Goal: Communication & Community: Answer question/provide support

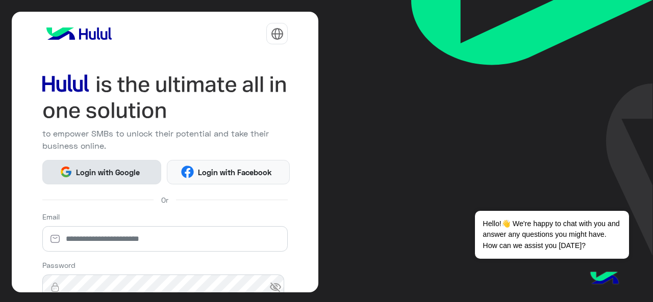
click at [106, 167] on span "Login with Google" at bounding box center [107, 173] width 71 height 12
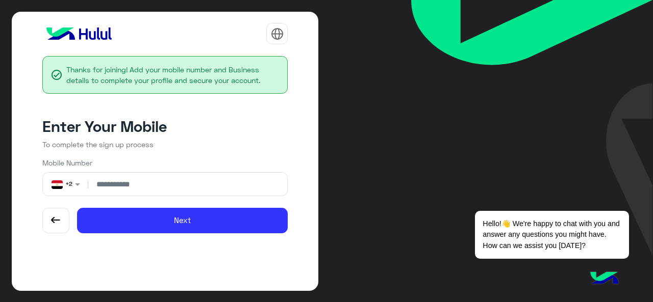
click at [134, 184] on input "number" at bounding box center [187, 184] width 193 height 23
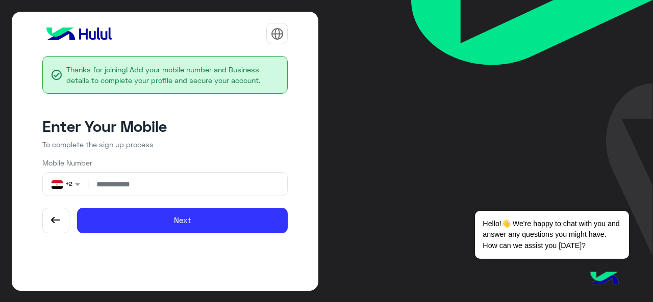
click at [134, 184] on input "number" at bounding box center [187, 184] width 193 height 23
click at [158, 191] on input "number" at bounding box center [187, 184] width 193 height 23
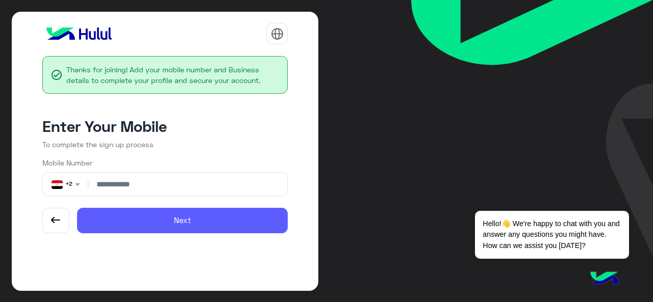
type input "**********"
click at [139, 213] on button "Next" at bounding box center [182, 220] width 211 height 25
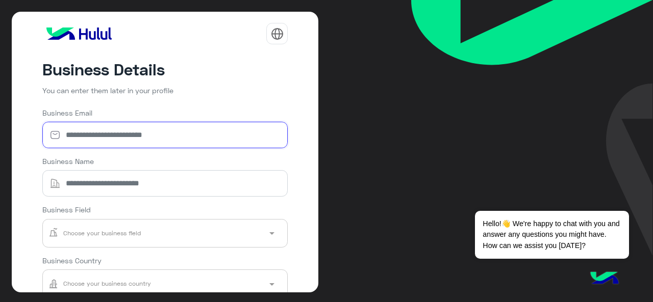
click at [157, 139] on input "Business Email" at bounding box center [165, 135] width 246 height 26
click at [75, 137] on input "****" at bounding box center [165, 135] width 246 height 26
type input "****"
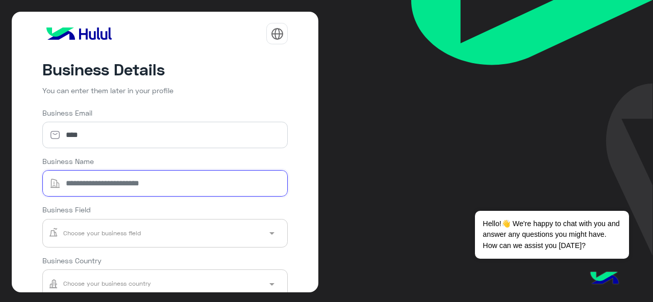
click at [93, 185] on input "Business Name" at bounding box center [165, 183] width 246 height 26
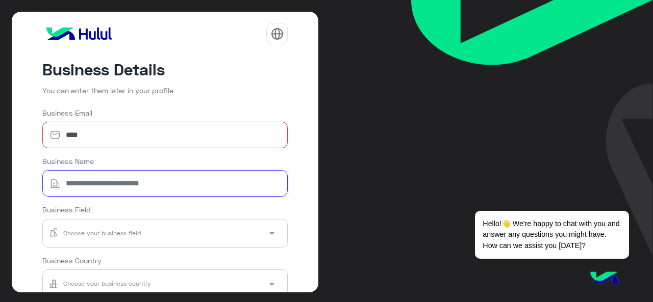
paste input "****"
type input "****"
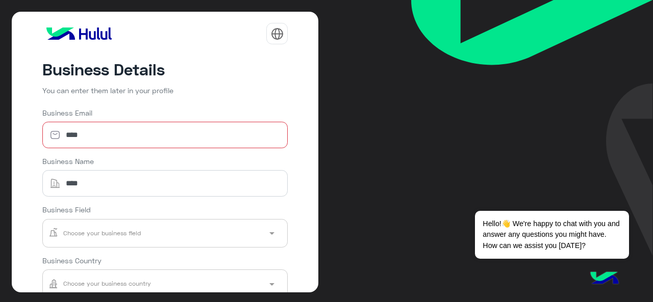
click at [113, 229] on input "text" at bounding box center [150, 232] width 205 height 21
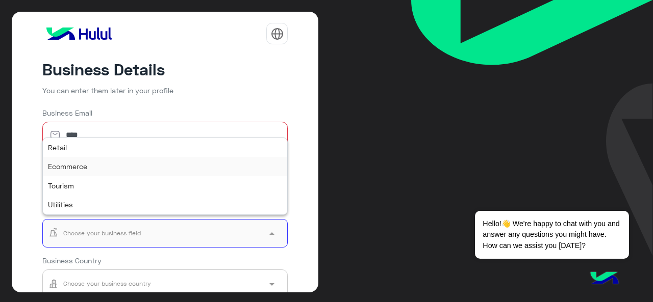
click at [97, 164] on div "Ecommerce" at bounding box center [165, 166] width 245 height 19
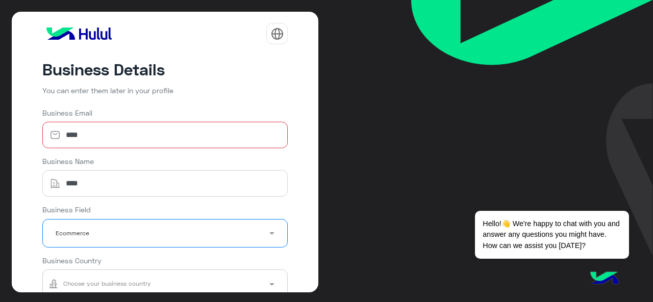
scroll to position [115, 0]
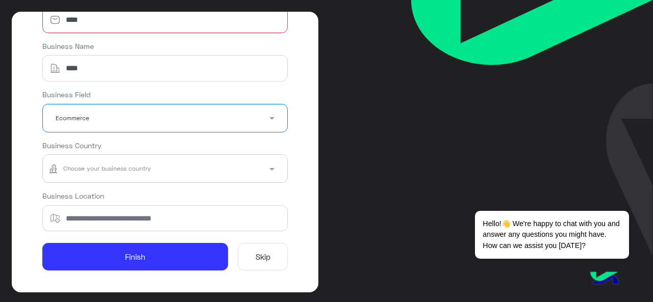
click at [234, 167] on input "text" at bounding box center [150, 168] width 205 height 21
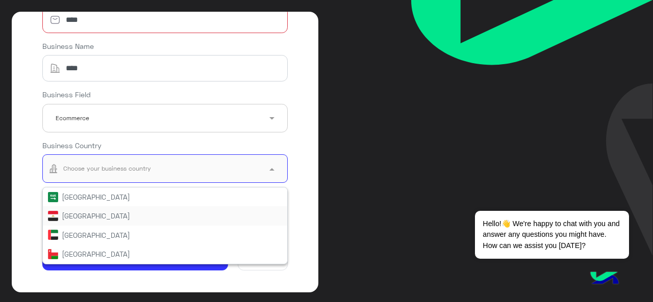
click at [108, 212] on div "Egypt" at bounding box center [165, 216] width 235 height 11
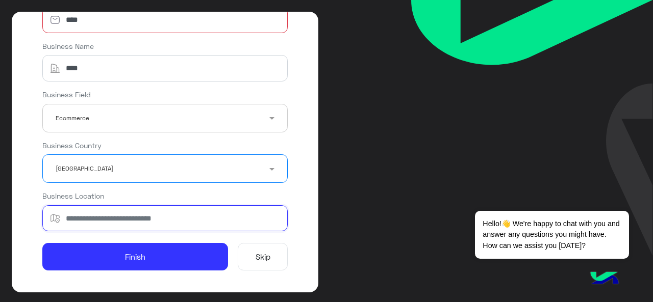
click at [148, 223] on input "Business Location" at bounding box center [165, 218] width 246 height 26
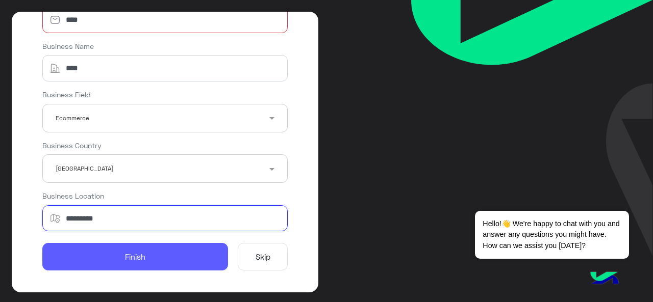
type input "*********"
click at [192, 254] on button "Finish" at bounding box center [135, 257] width 186 height 28
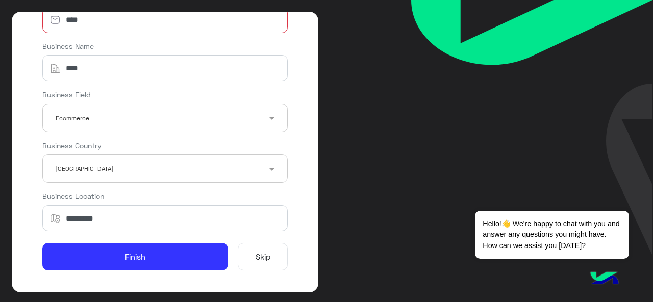
click at [249, 255] on button "Skip" at bounding box center [263, 257] width 50 height 28
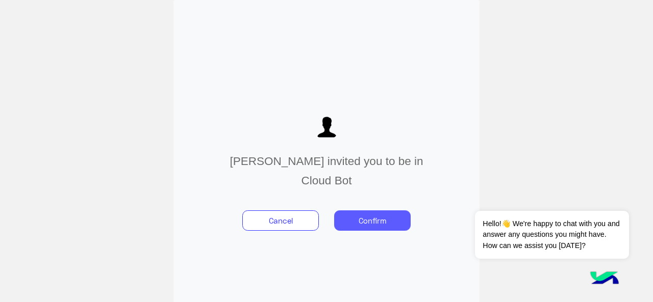
click at [378, 217] on button "Confirm" at bounding box center [372, 221] width 76 height 20
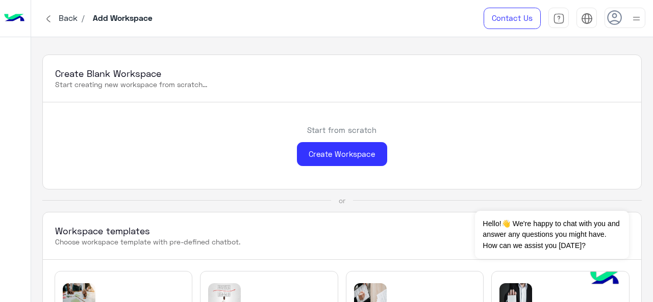
click at [338, 40] on div "Create Blank Workspace Start creating new workspace from scratch... Start from …" at bounding box center [342, 170] width 622 height 266
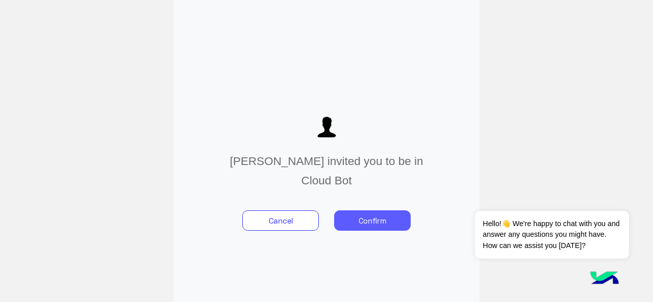
click at [367, 213] on button "Confirm" at bounding box center [372, 221] width 76 height 20
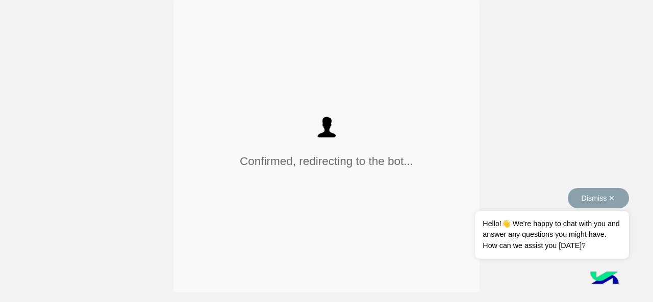
click at [612, 199] on button "Dismiss ✕" at bounding box center [598, 198] width 61 height 20
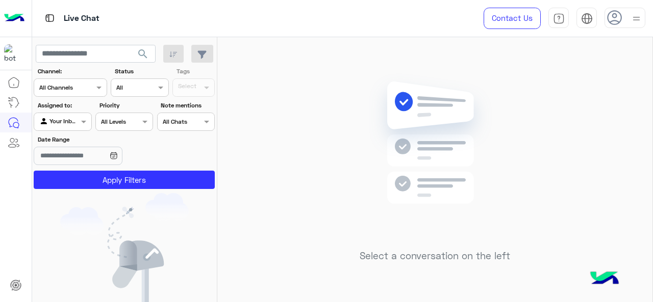
click at [637, 34] on div "Contact Us Help Center عربي English" at bounding box center [560, 18] width 185 height 37
click at [628, 21] on div at bounding box center [624, 18] width 41 height 20
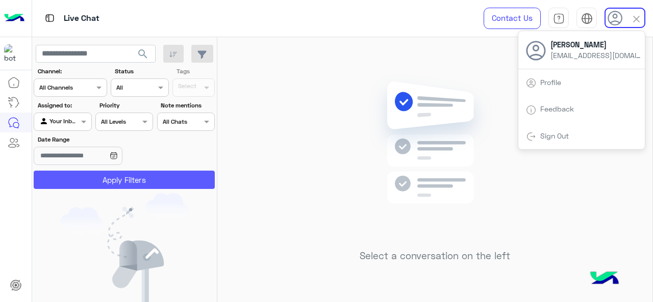
click at [188, 172] on button "Apply Filters" at bounding box center [124, 180] width 181 height 18
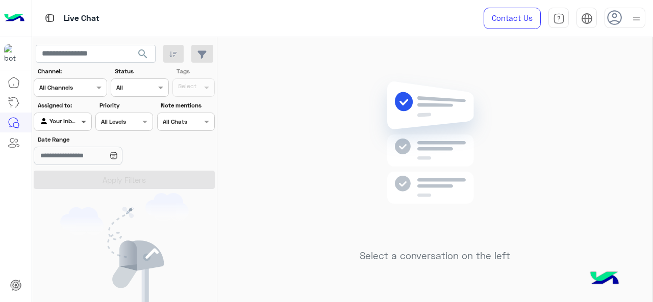
click at [87, 123] on span at bounding box center [85, 121] width 13 height 11
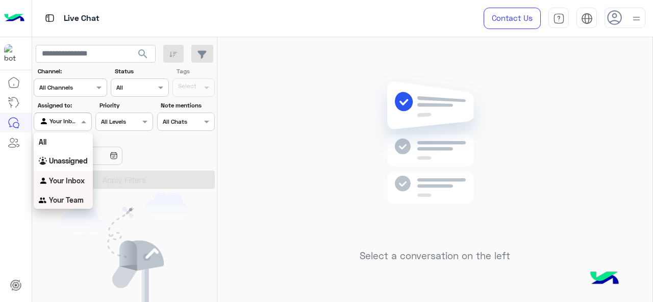
click at [75, 195] on div "Your Team" at bounding box center [63, 201] width 59 height 20
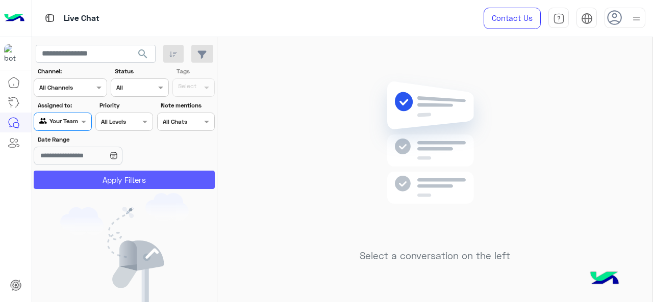
click at [106, 177] on button "Apply Filters" at bounding box center [124, 180] width 181 height 18
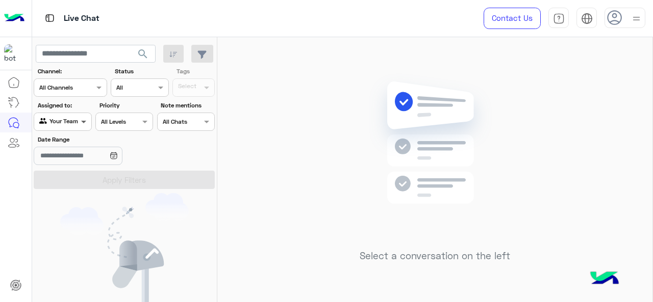
click at [83, 122] on span at bounding box center [85, 121] width 13 height 11
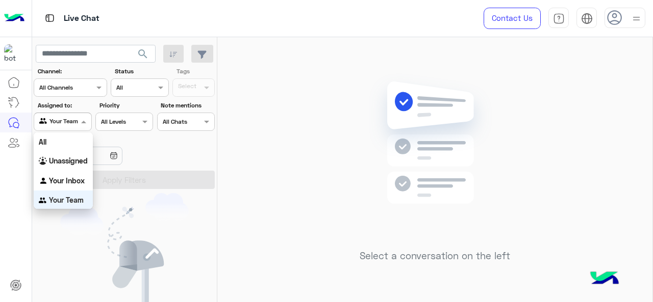
scroll to position [1, 0]
click at [74, 177] on b "Your Inbox" at bounding box center [67, 179] width 36 height 9
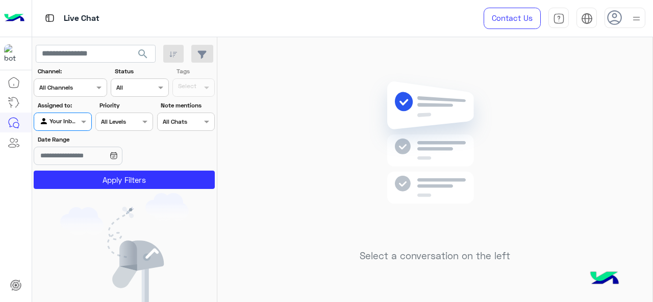
click at [619, 13] on icon at bounding box center [614, 17] width 15 height 15
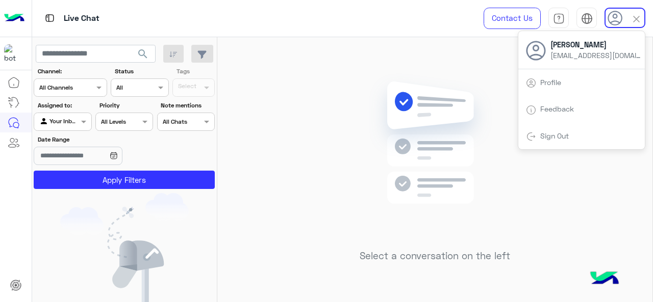
click at [535, 53] on icon at bounding box center [536, 51] width 20 height 20
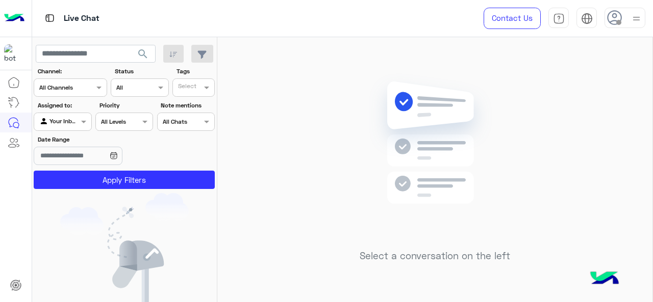
click at [636, 17] on img at bounding box center [636, 18] width 13 height 13
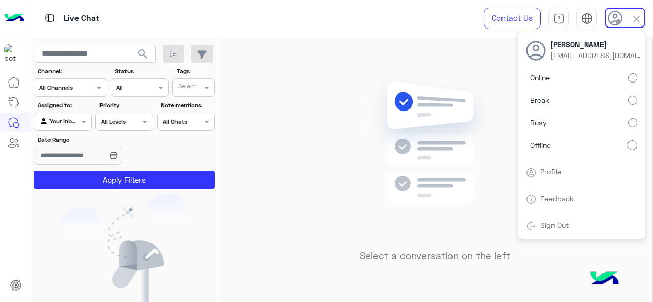
click at [638, 74] on div "Online Break Busy Offline" at bounding box center [581, 114] width 126 height 90
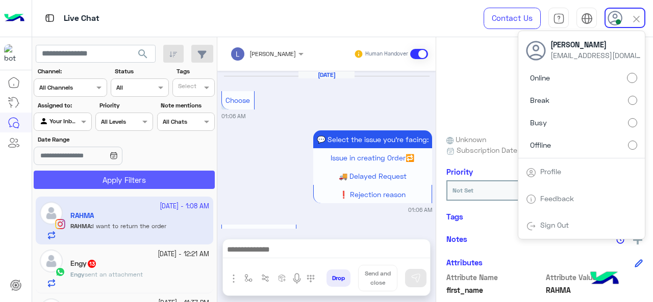
scroll to position [413, 0]
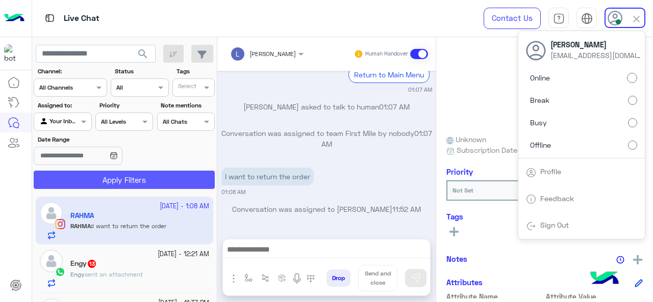
click at [177, 181] on button "Apply Filters" at bounding box center [124, 180] width 181 height 18
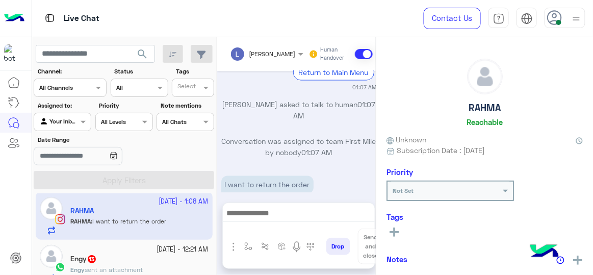
scroll to position [164, 0]
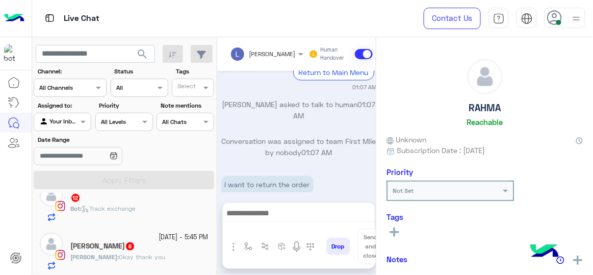
click at [232, 245] on img "button" at bounding box center [233, 247] width 12 height 12
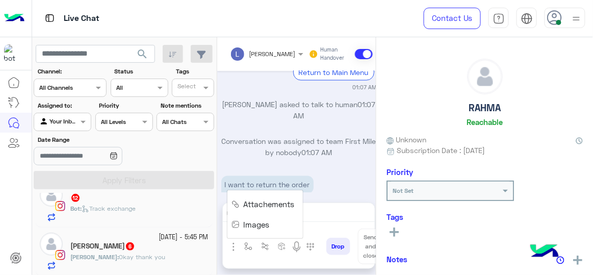
click at [312, 176] on p "I want to return the order" at bounding box center [267, 185] width 92 height 18
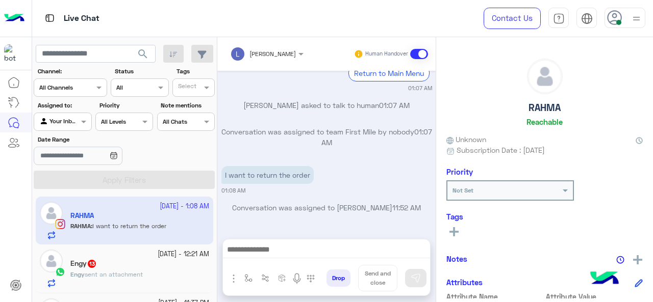
scroll to position [413, 0]
click at [345, 166] on div "I want to return the order 01:08 AM" at bounding box center [326, 180] width 211 height 31
click at [246, 274] on img "button" at bounding box center [248, 278] width 8 height 8
click at [248, 258] on input "text" at bounding box center [266, 254] width 40 height 9
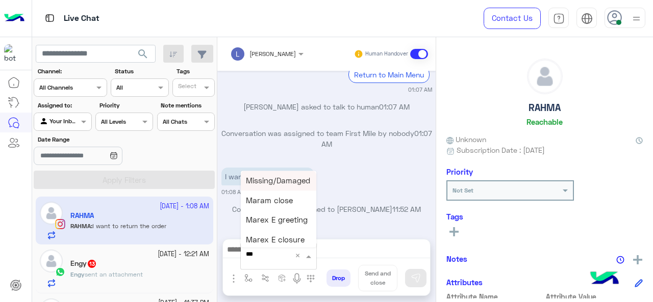
type input "****"
click at [282, 179] on span "Mariam E Greeting" at bounding box center [279, 180] width 66 height 9
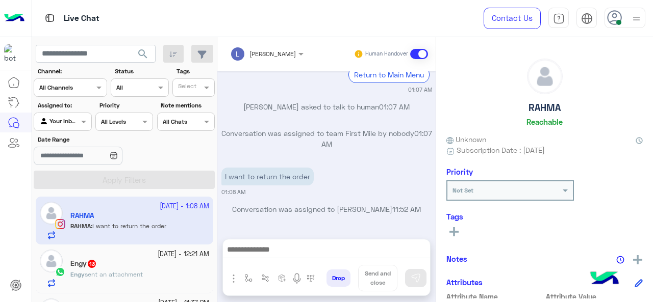
type textarea "**********"
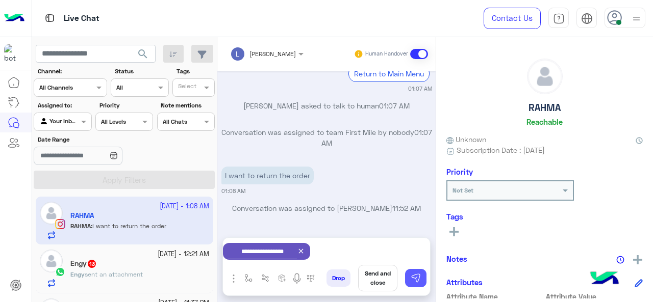
click at [421, 274] on button at bounding box center [415, 278] width 21 height 18
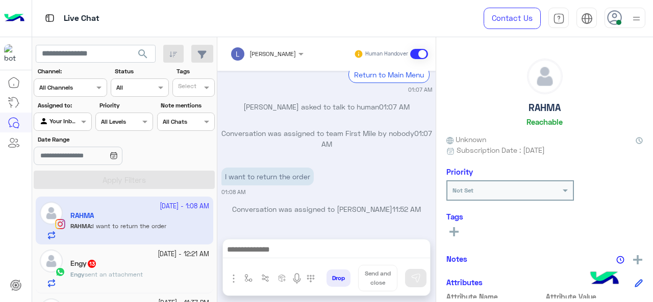
click at [129, 265] on div "Engy 13" at bounding box center [139, 265] width 139 height 11
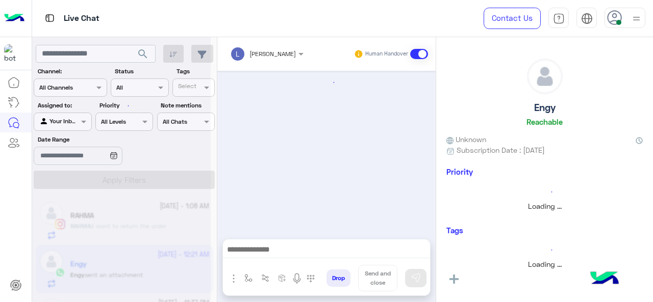
scroll to position [712, 0]
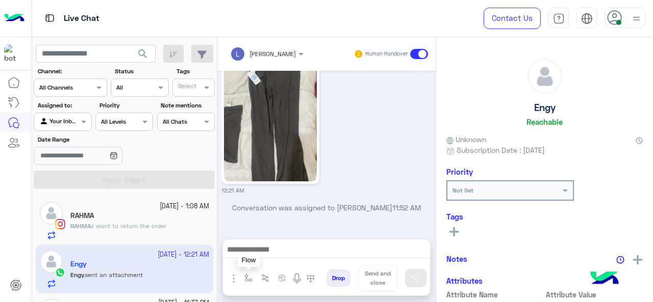
click at [242, 273] on button "button" at bounding box center [248, 278] width 17 height 17
click at [252, 245] on div "enter flow name" at bounding box center [278, 256] width 76 height 27
click at [251, 259] on input "text" at bounding box center [266, 254] width 40 height 9
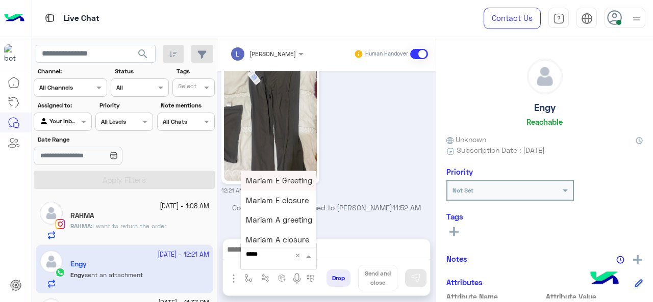
type input "******"
click at [285, 180] on span "Mariam E Greeting" at bounding box center [279, 180] width 66 height 9
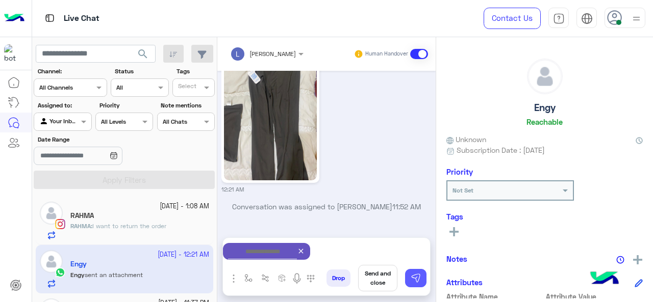
type textarea "**********"
click at [420, 274] on img at bounding box center [415, 278] width 10 height 10
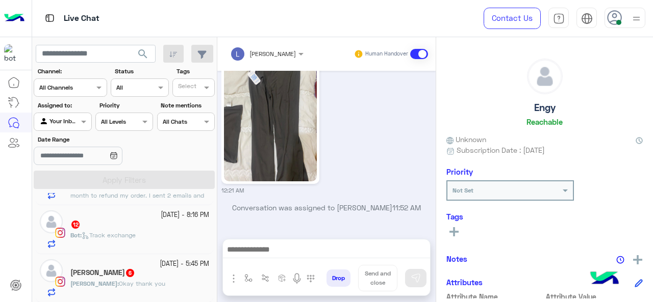
click at [150, 269] on div "Lina 6" at bounding box center [139, 274] width 139 height 11
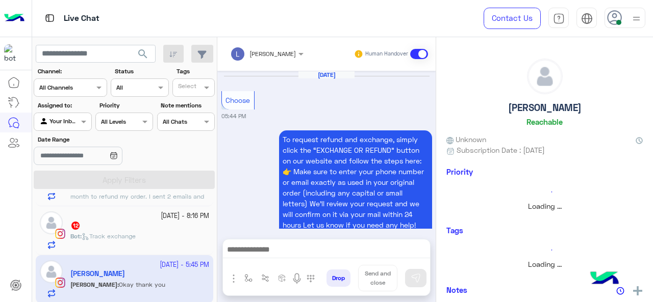
scroll to position [527, 0]
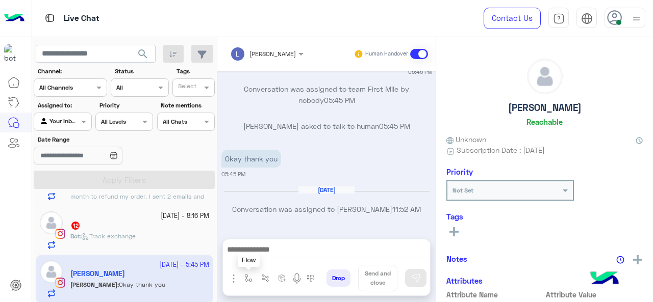
click at [243, 274] on button "button" at bounding box center [248, 278] width 17 height 17
click at [253, 256] on input "text" at bounding box center [266, 254] width 40 height 9
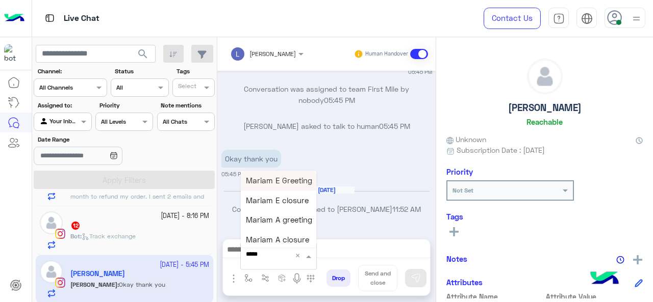
type input "******"
click at [287, 182] on span "Mariam E Greeting" at bounding box center [279, 180] width 66 height 9
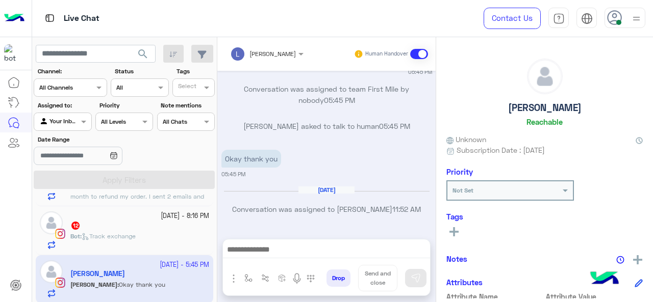
type textarea "**********"
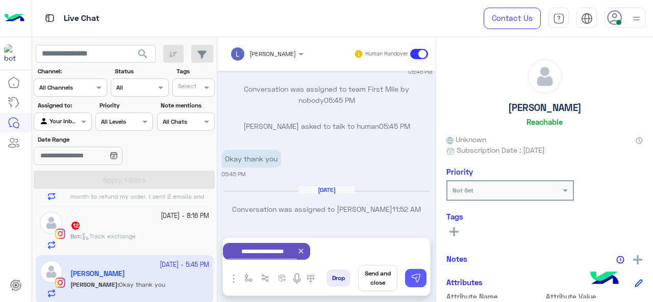
click at [413, 274] on img at bounding box center [415, 278] width 10 height 10
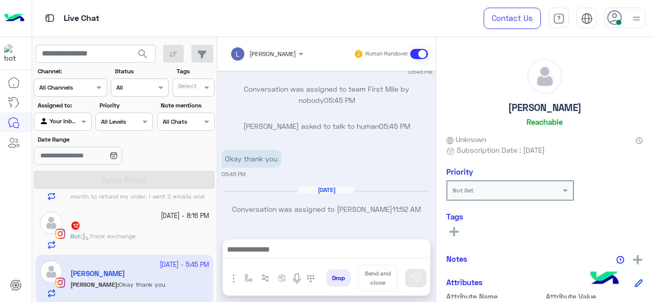
click at [190, 239] on div "Bot : Track exchange" at bounding box center [139, 241] width 139 height 18
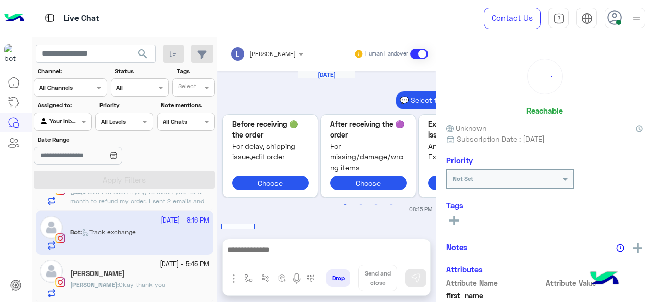
scroll to position [524, 0]
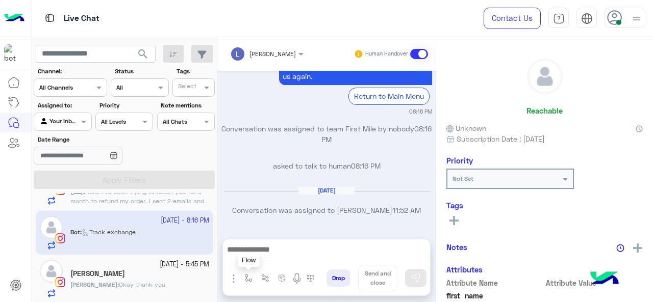
click at [242, 274] on button "button" at bounding box center [248, 278] width 17 height 17
click at [249, 256] on input "text" at bounding box center [266, 254] width 40 height 9
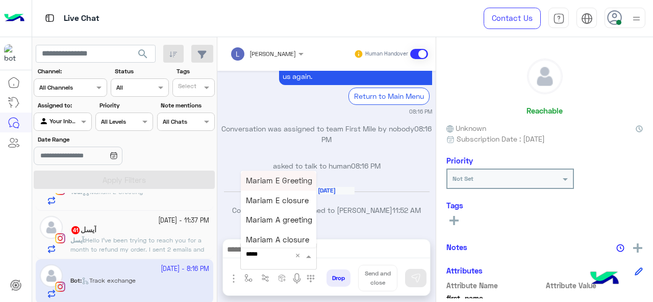
type input "******"
click at [293, 179] on span "Mariam E Greeting" at bounding box center [279, 180] width 66 height 9
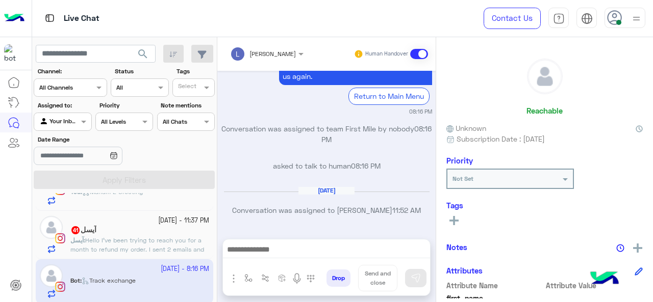
type textarea "**********"
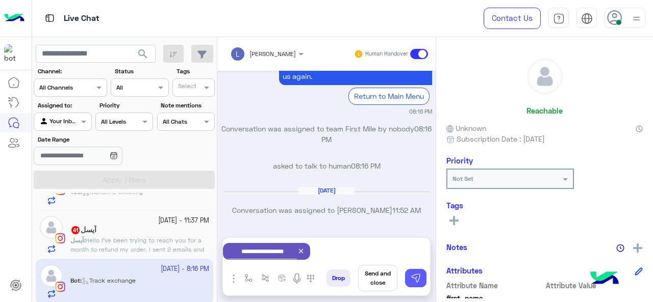
click at [416, 274] on img at bounding box center [415, 278] width 10 height 10
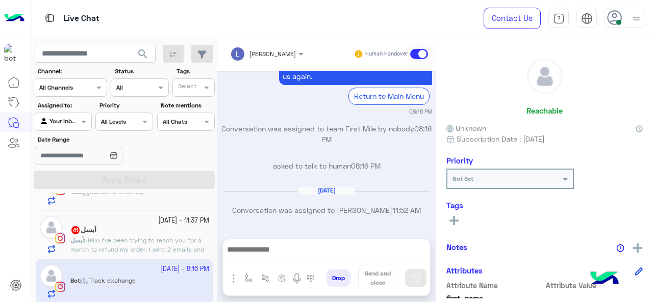
click at [157, 241] on span "Hello I’ve been trying to reach you for a month to refund my order. I sent 2 em…" at bounding box center [137, 259] width 134 height 44
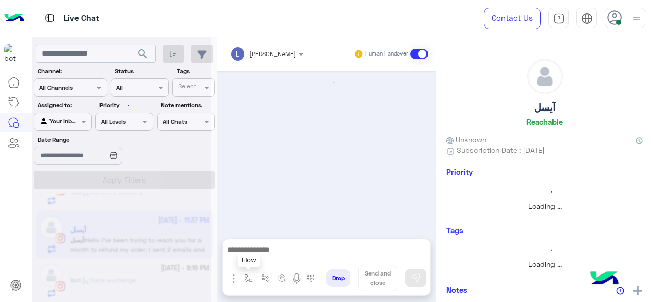
click at [252, 274] on button "button" at bounding box center [248, 278] width 17 height 17
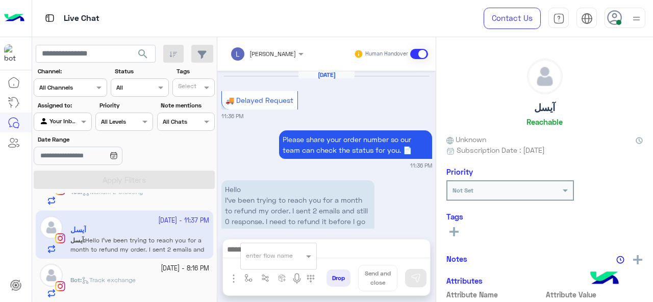
scroll to position [521, 0]
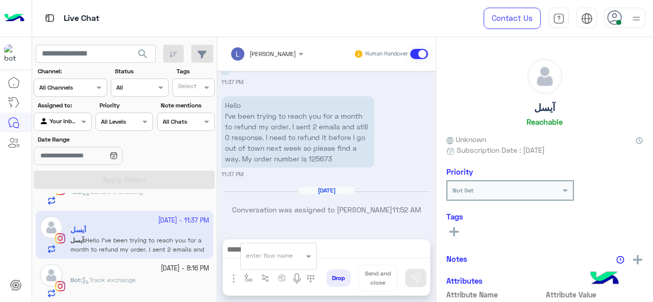
click at [253, 259] on input "text" at bounding box center [266, 254] width 40 height 9
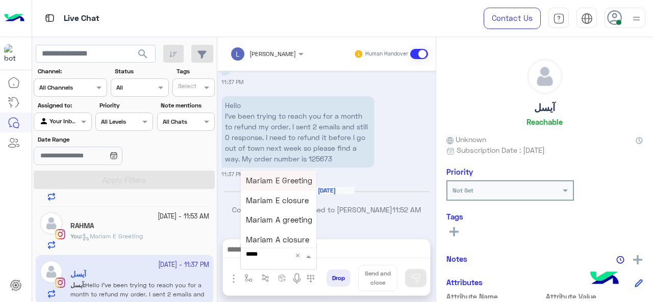
type input "******"
click at [280, 174] on div "Mariam E Greeting" at bounding box center [278, 181] width 75 height 20
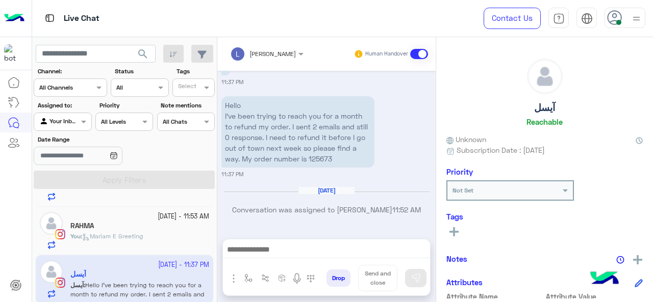
type textarea "**********"
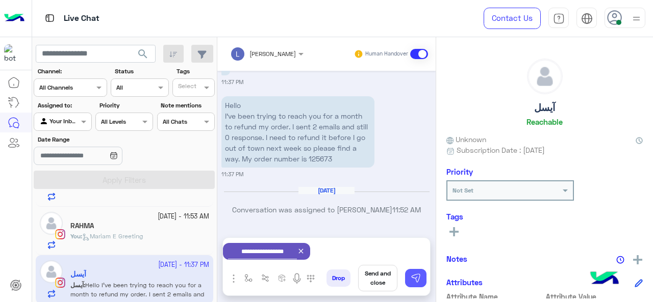
click at [409, 274] on button at bounding box center [415, 278] width 21 height 18
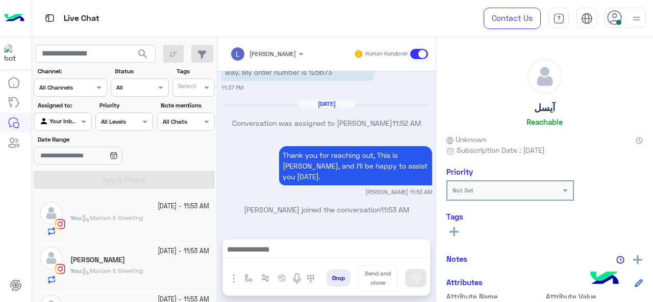
scroll to position [0, 0]
click at [142, 228] on div "You : [PERSON_NAME] E Greeting" at bounding box center [139, 225] width 139 height 22
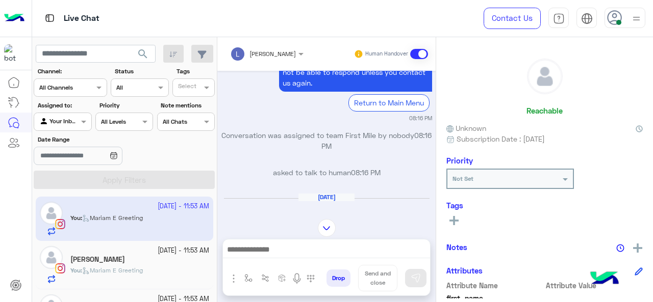
scroll to position [439, 0]
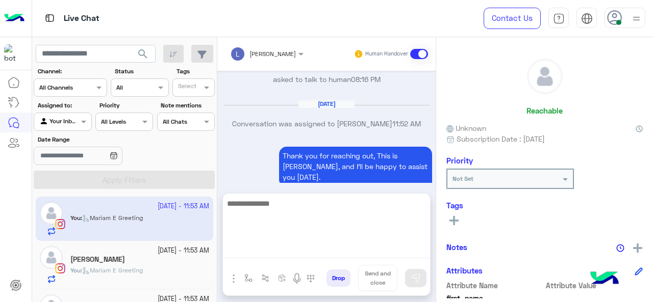
click at [258, 246] on textarea at bounding box center [326, 227] width 207 height 61
type textarea "**********"
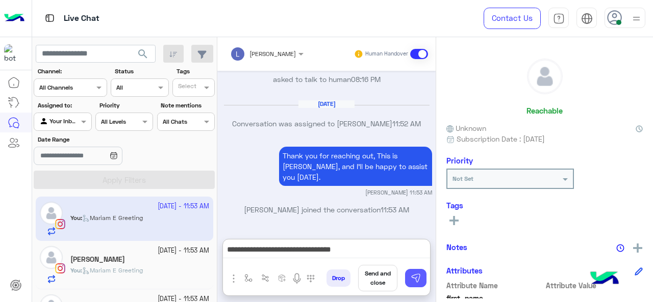
click at [415, 274] on img at bounding box center [415, 278] width 10 height 10
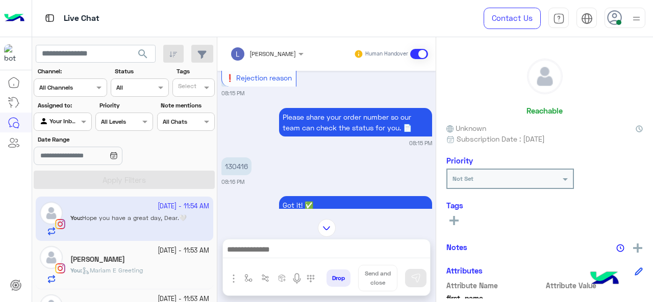
scroll to position [87, 0]
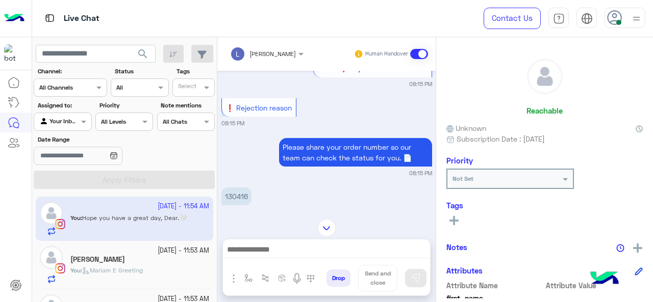
click at [237, 193] on p "130416" at bounding box center [236, 197] width 30 height 18
copy p "130416"
click at [272, 202] on div "130416 08:16 PM" at bounding box center [326, 200] width 211 height 31
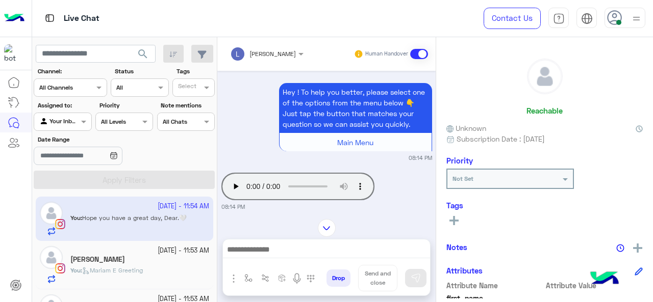
scroll to position [42, 0]
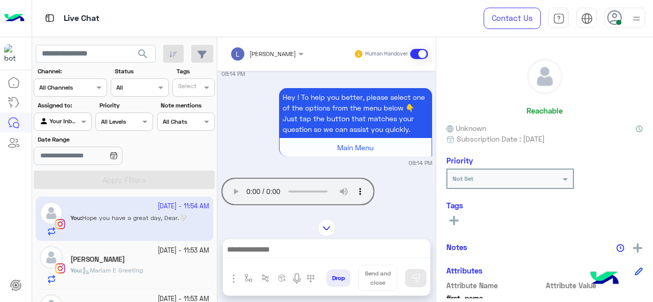
click at [330, 228] on img at bounding box center [327, 228] width 18 height 18
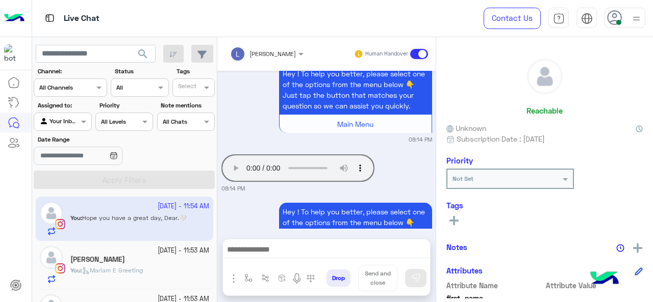
scroll to position [1176, 0]
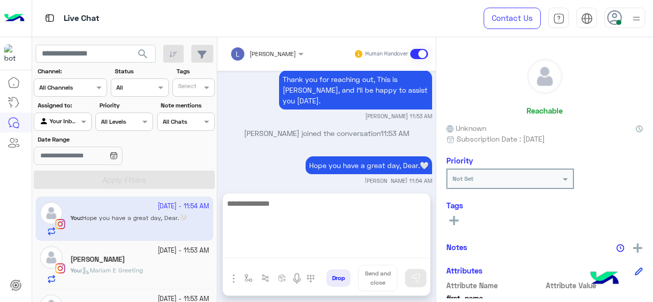
click at [282, 246] on textarea at bounding box center [326, 227] width 207 height 61
type textarea "*"
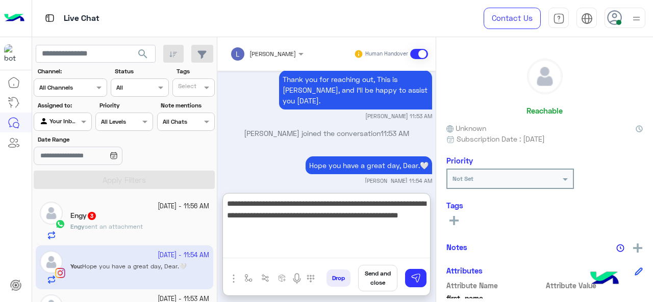
type textarea "**********"
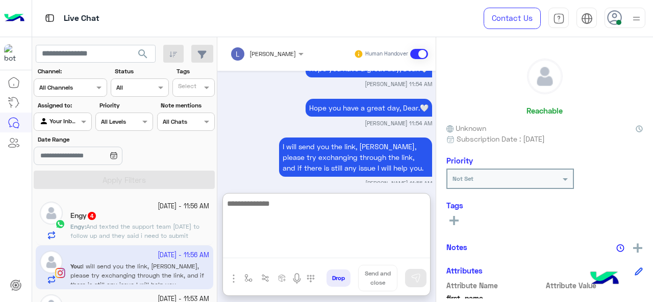
scroll to position [1283, 0]
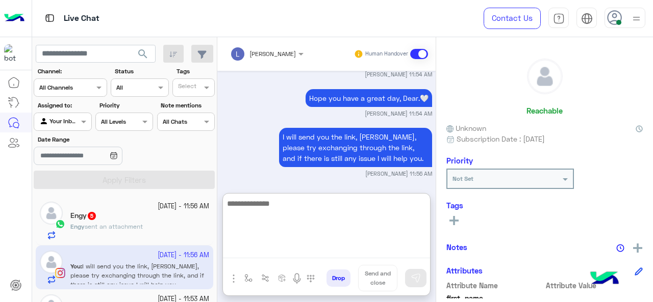
paste textarea "**********"
type textarea "**********"
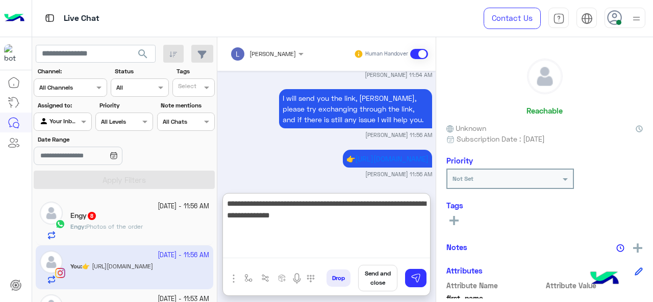
type textarea "**********"
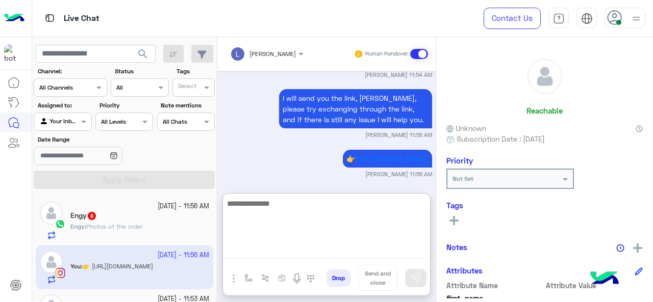
scroll to position [1371, 0]
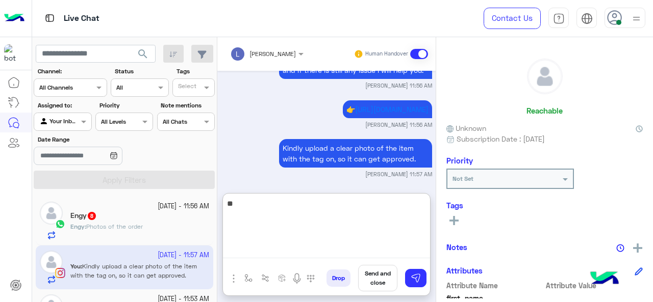
type textarea "*"
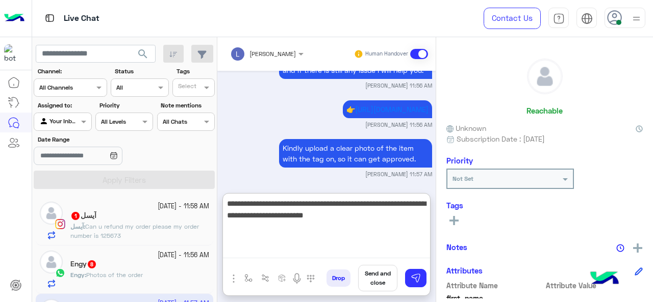
type textarea "**********"
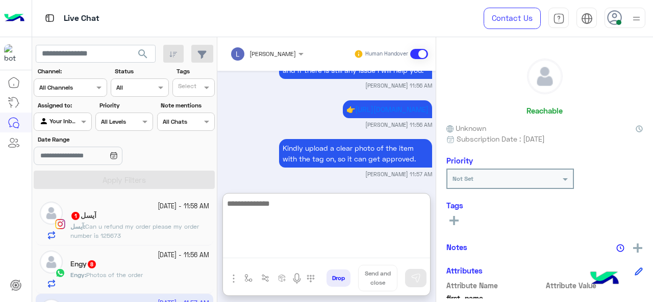
scroll to position [1432, 0]
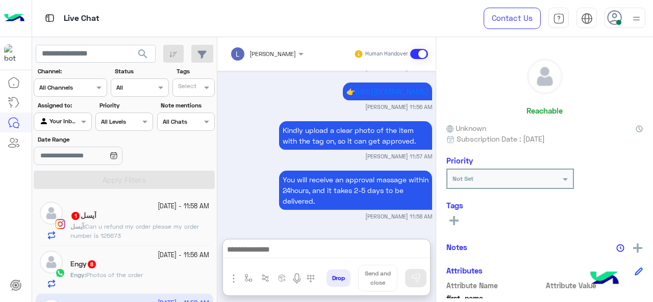
click at [175, 229] on span "Can u refund my order please my order number is 125673" at bounding box center [134, 231] width 128 height 17
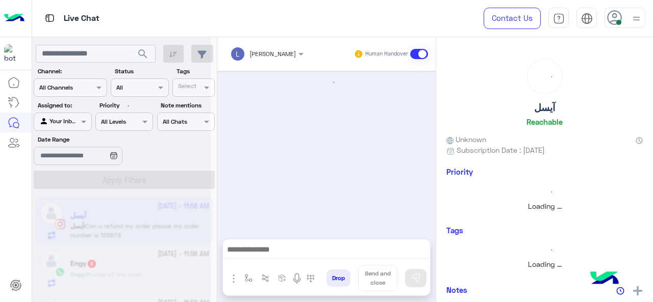
scroll to position [475, 0]
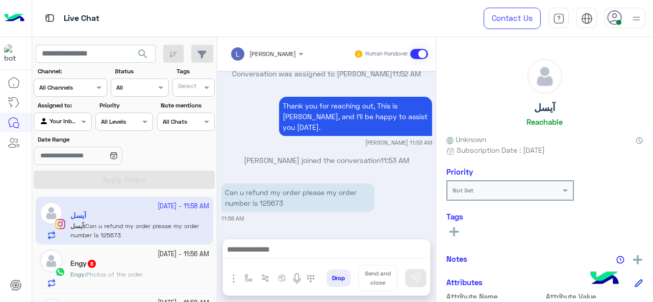
click at [271, 202] on p "Can u refund my order please my order number is 125673" at bounding box center [297, 198] width 153 height 29
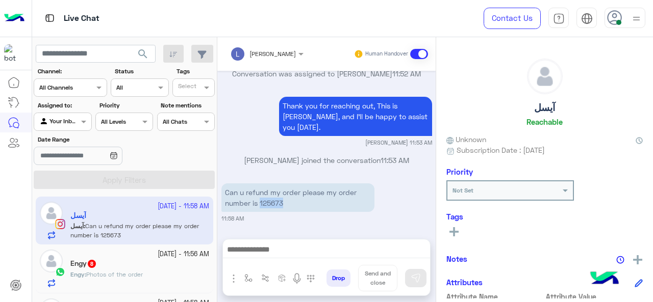
copy p "125673"
click at [310, 212] on div "Can u refund my order please my order number is 125673" at bounding box center [297, 198] width 153 height 34
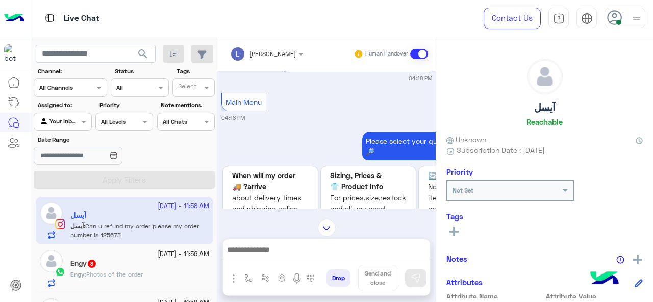
scroll to position [5, 0]
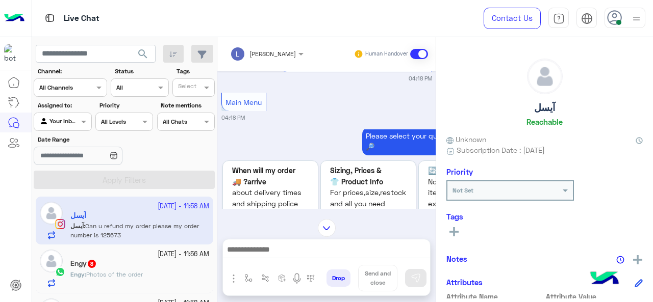
click at [325, 231] on img at bounding box center [327, 228] width 18 height 18
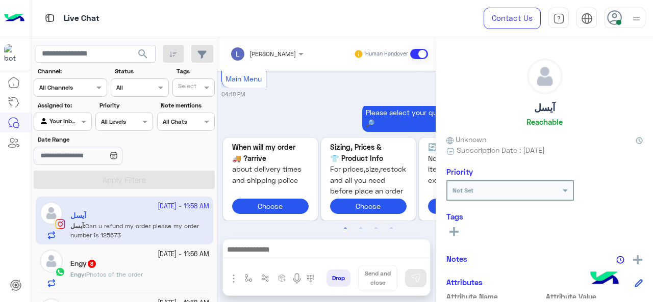
scroll to position [4477, 0]
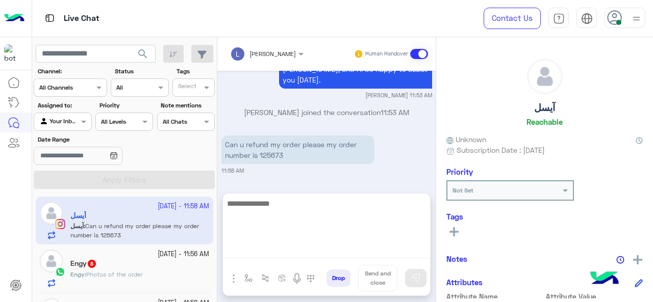
click at [272, 248] on textarea at bounding box center [326, 227] width 207 height 61
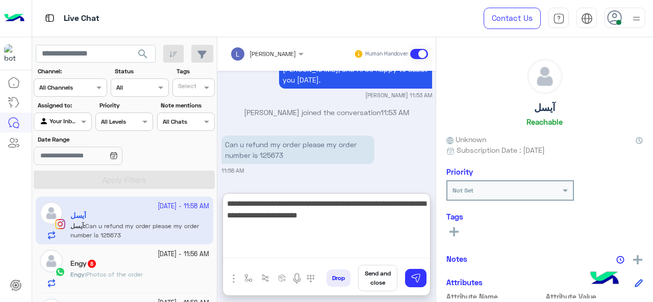
click at [336, 218] on textarea "**********" at bounding box center [326, 227] width 207 height 61
click at [361, 217] on textarea "**********" at bounding box center [326, 227] width 207 height 61
click at [361, 218] on textarea "**********" at bounding box center [326, 227] width 207 height 61
type textarea "**********"
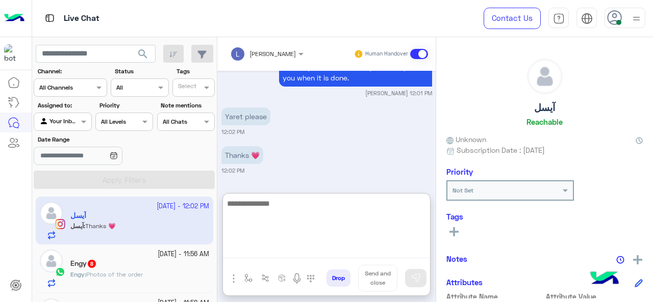
scroll to position [4661, 0]
type textarea "**********"
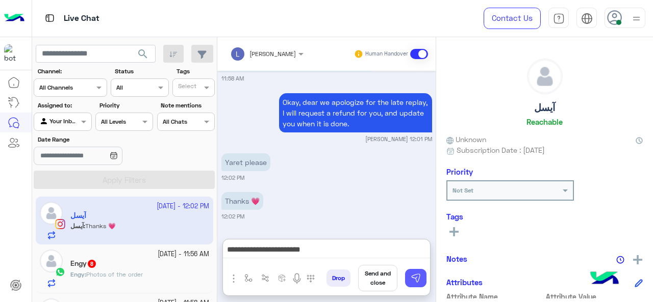
click at [416, 274] on img at bounding box center [415, 278] width 10 height 10
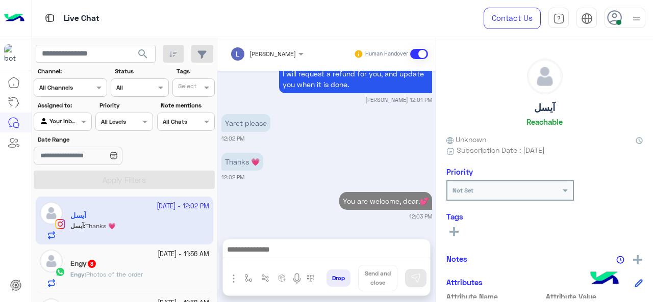
scroll to position [4654, 0]
click at [556, 191] on div at bounding box center [509, 189] width 125 height 10
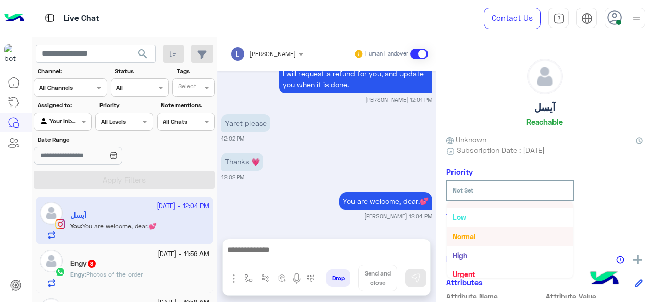
scroll to position [18, 0]
drag, startPoint x: 423, startPoint y: 180, endPoint x: 458, endPoint y: 228, distance: 59.2
click at [458, 228] on mat-drawer-container "Loujy Haitham Human Handover Sep 17, 2025 Back To Main Menu 04:17 PM Welcome to…" at bounding box center [434, 171] width 435 height 269
click at [404, 148] on div "Sep 17, 2025 Back To Main Menu 04:17 PM Welcome to our help center. Find answer…" at bounding box center [326, 150] width 218 height 158
click at [455, 234] on icon at bounding box center [453, 231] width 9 height 9
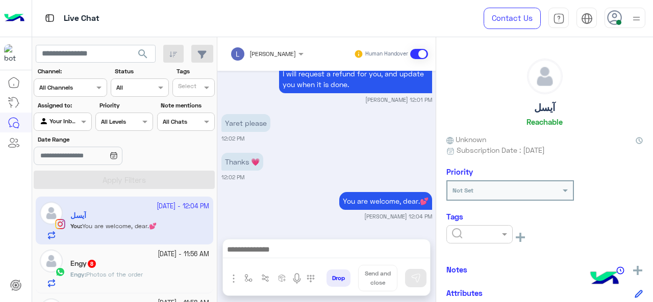
click at [468, 234] on input "text" at bounding box center [467, 233] width 31 height 9
click at [467, 179] on span "M FOLLOW UP" at bounding box center [474, 177] width 46 height 9
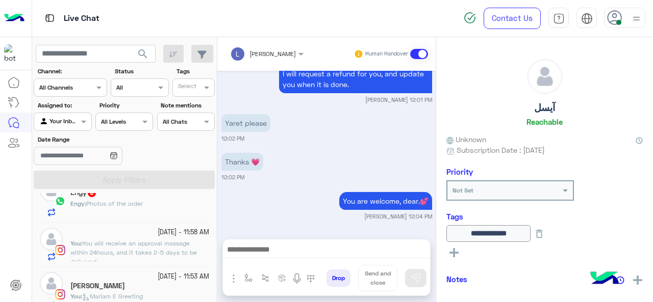
scroll to position [76, 0]
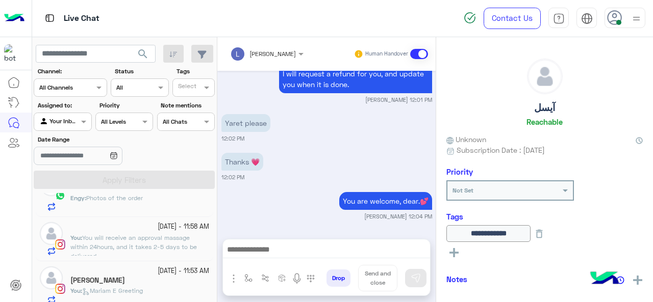
click at [141, 253] on p "You : You will receive an approval massage within 24hours, and it takes 2-5 day…" at bounding box center [139, 248] width 139 height 28
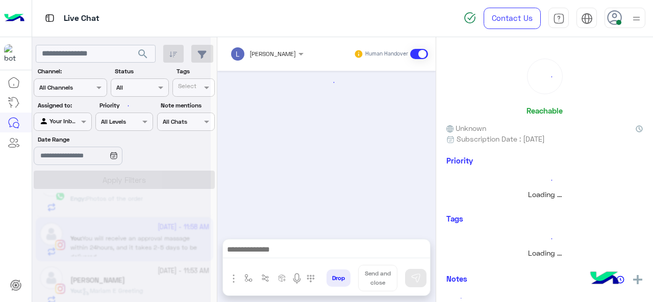
scroll to position [76, 0]
click at [246, 274] on img "button" at bounding box center [248, 278] width 8 height 8
click at [255, 255] on input "text" at bounding box center [266, 254] width 40 height 9
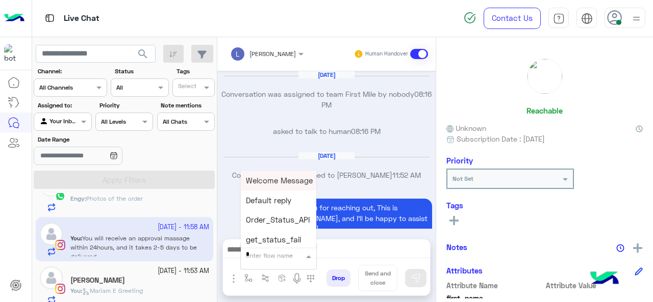
scroll to position [301, 0]
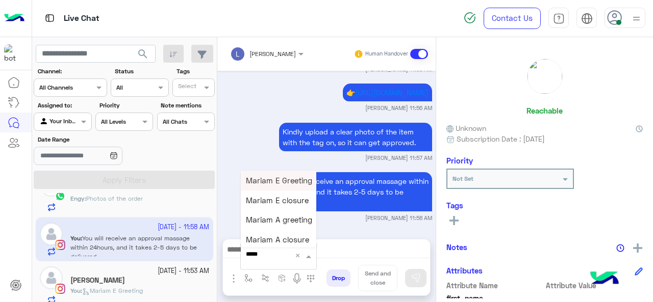
type input "******"
click at [290, 203] on span "Mariam E closure" at bounding box center [277, 200] width 63 height 9
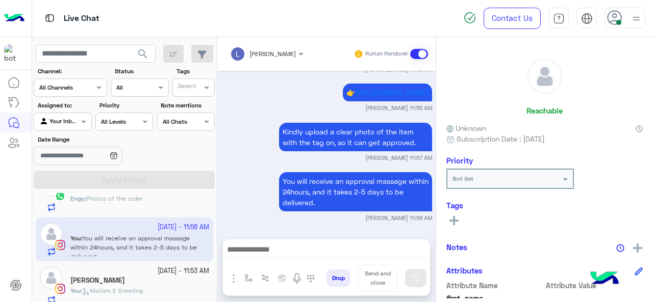
type textarea "**********"
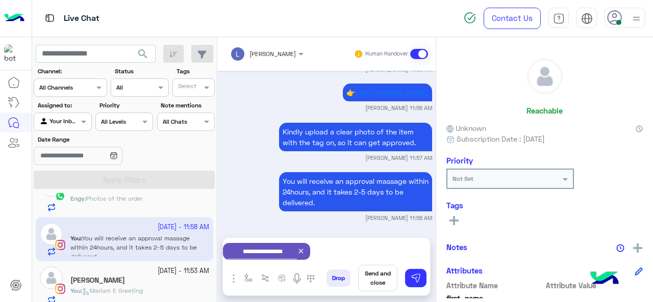
click at [376, 274] on button "Send and close" at bounding box center [377, 278] width 39 height 27
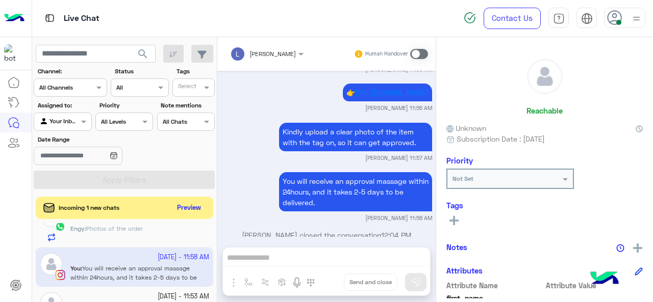
scroll to position [319, 0]
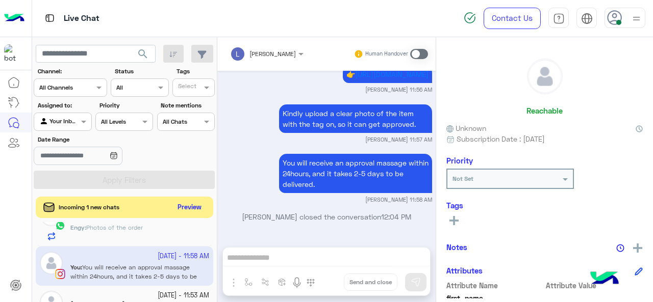
click at [183, 208] on button "Preview" at bounding box center [190, 208] width 32 height 14
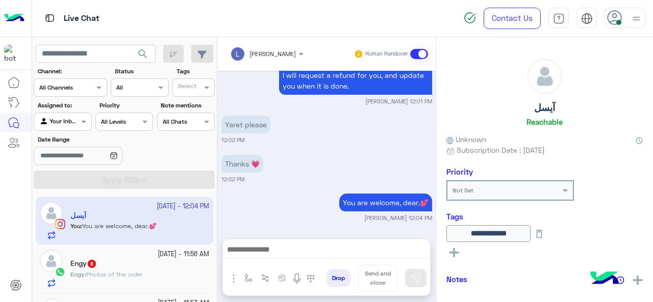
scroll to position [136, 0]
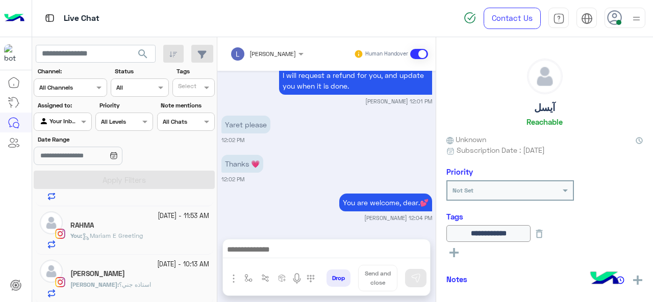
click at [150, 274] on div "[PERSON_NAME]" at bounding box center [139, 275] width 139 height 11
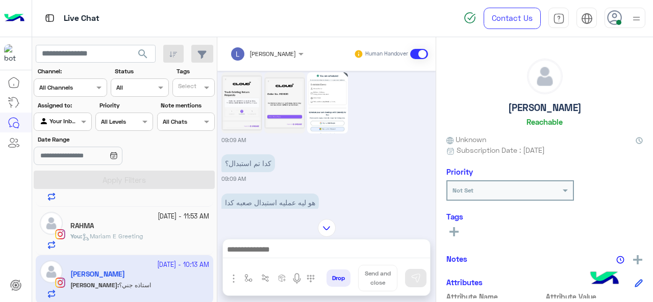
scroll to position [60, 0]
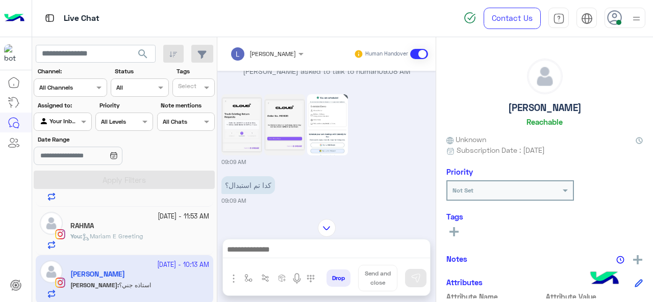
click at [285, 128] on img at bounding box center [284, 124] width 41 height 61
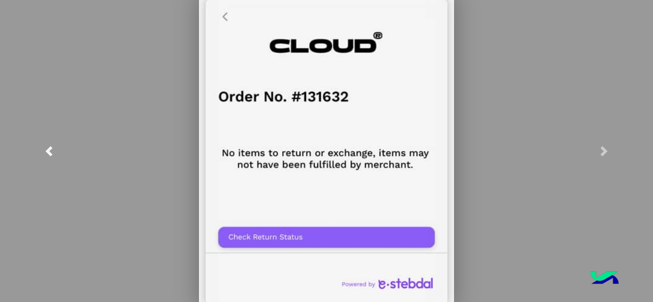
click at [56, 150] on link at bounding box center [49, 151] width 98 height 302
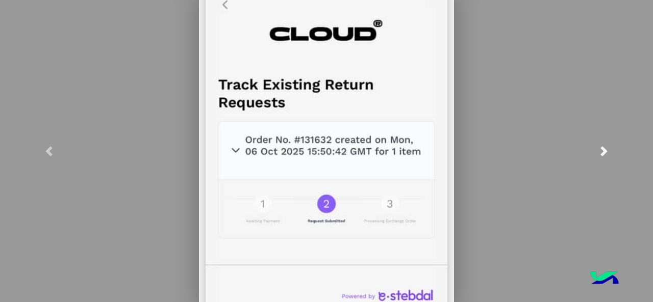
click at [593, 163] on link at bounding box center [604, 151] width 98 height 302
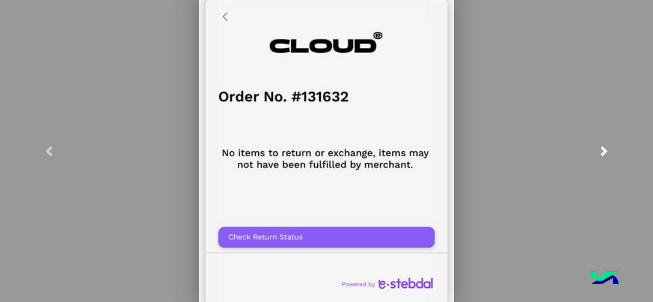
click at [591, 155] on link at bounding box center [604, 151] width 98 height 302
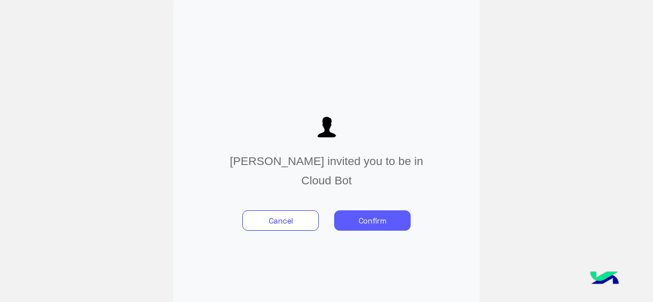
click at [354, 212] on button "Confirm" at bounding box center [372, 221] width 76 height 20
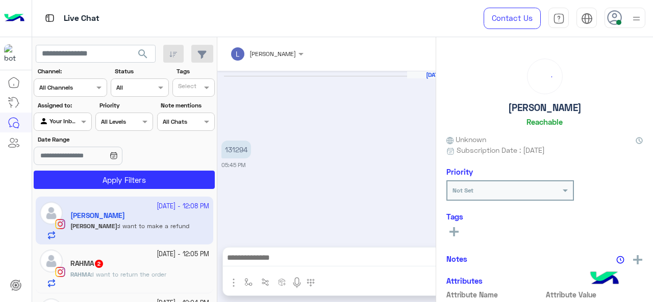
scroll to position [375, 0]
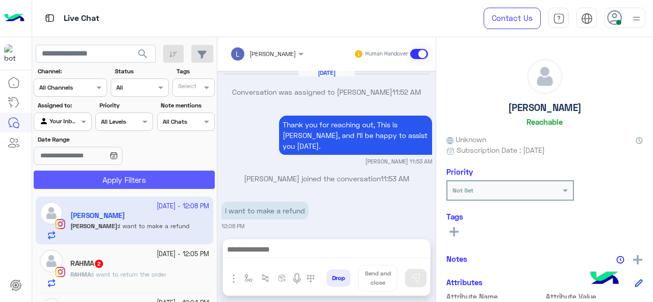
drag, startPoint x: 155, startPoint y: 179, endPoint x: 333, endPoint y: 166, distance: 179.5
click at [155, 179] on button "Apply Filters" at bounding box center [124, 180] width 181 height 18
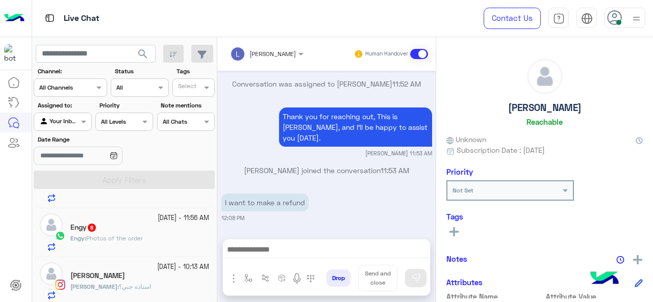
scroll to position [136, 0]
click at [137, 280] on div "[PERSON_NAME] : استاذه جني؟" at bounding box center [139, 289] width 139 height 18
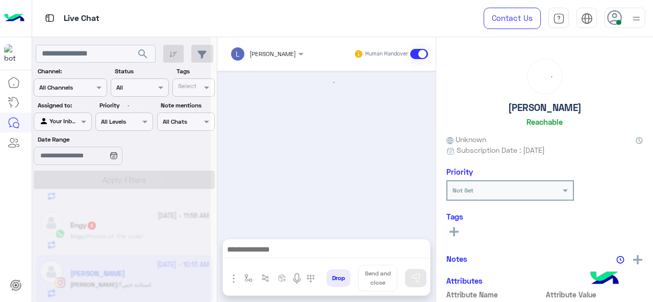
scroll to position [264, 0]
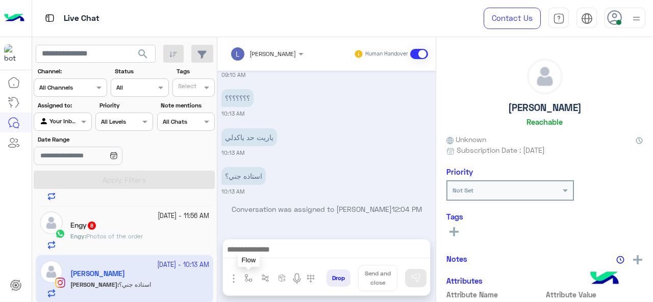
click at [244, 276] on img "button" at bounding box center [248, 278] width 8 height 8
click at [263, 252] on input "text" at bounding box center [266, 254] width 40 height 9
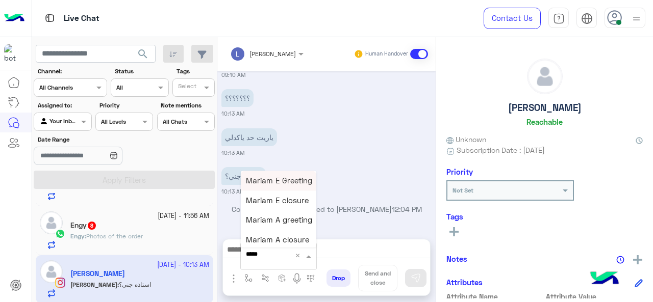
type input "******"
click at [288, 212] on div "Mariam A greeting" at bounding box center [278, 220] width 75 height 20
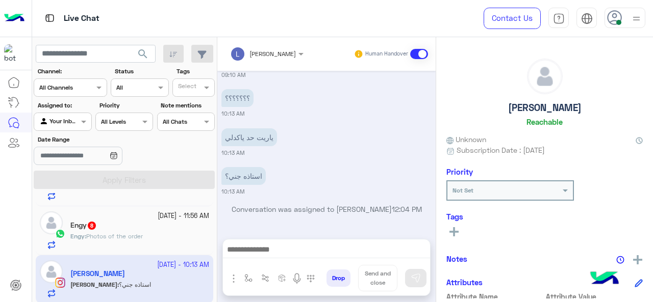
type textarea "**********"
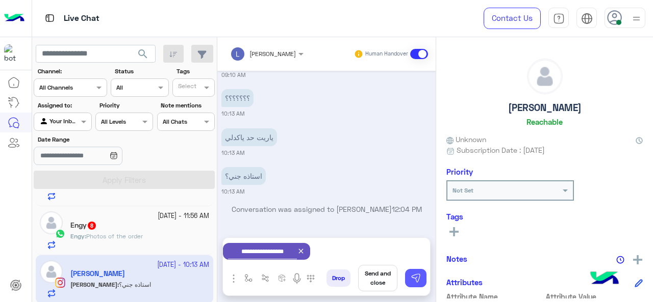
click at [415, 275] on img at bounding box center [415, 278] width 10 height 10
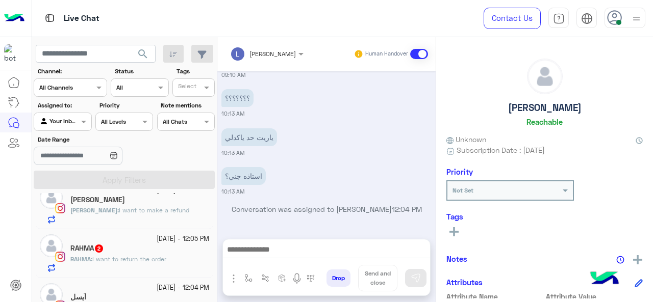
scroll to position [329, 0]
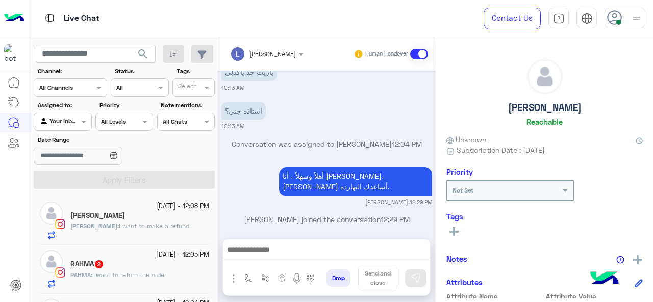
click at [163, 224] on div "Lina : I want to make a refund" at bounding box center [139, 231] width 139 height 18
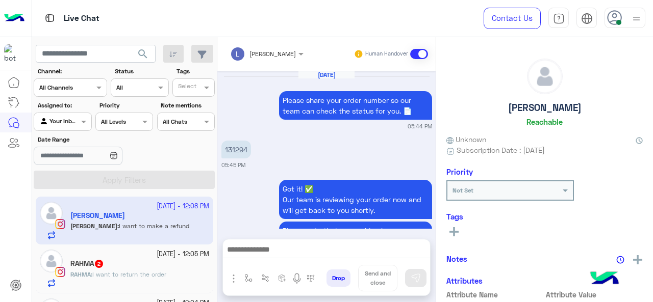
scroll to position [383, 0]
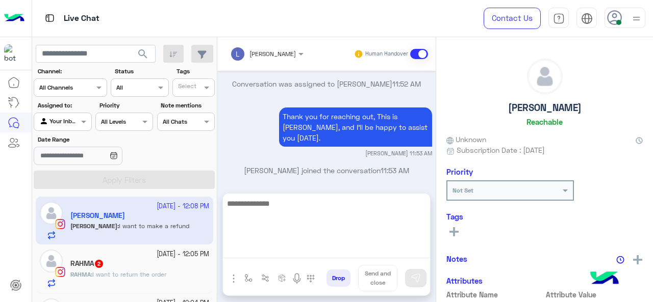
click at [303, 250] on textarea at bounding box center [326, 227] width 207 height 61
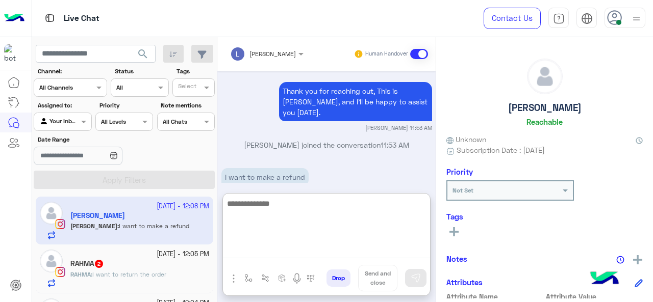
scroll to position [429, 0]
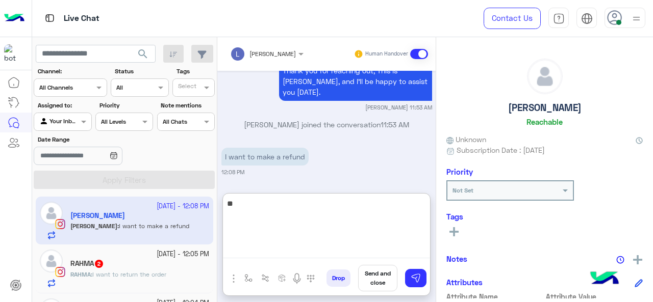
type textarea "*"
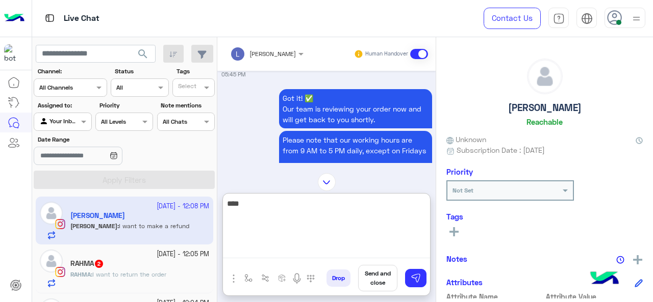
scroll to position [38, 0]
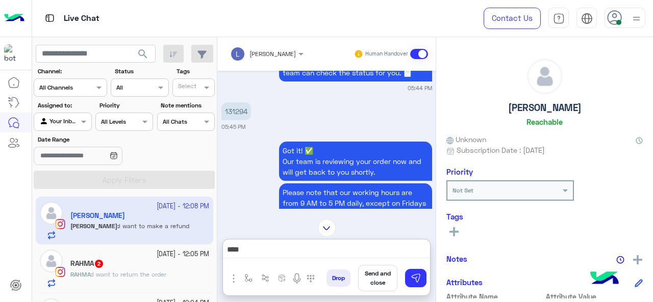
click at [238, 112] on p "131294" at bounding box center [236, 111] width 30 height 18
copy p "131294"
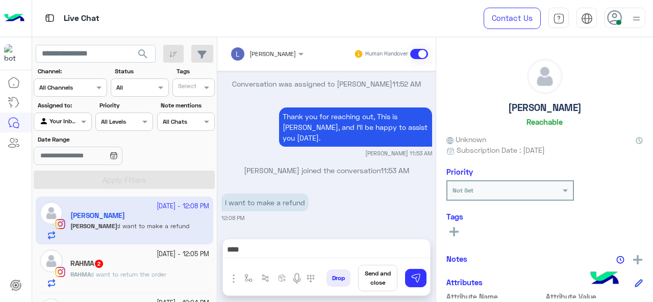
click at [255, 242] on div "****" at bounding box center [326, 252] width 207 height 25
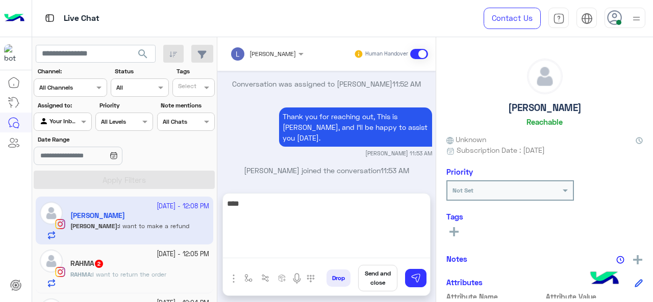
click at [253, 248] on textarea "****" at bounding box center [326, 227] width 207 height 61
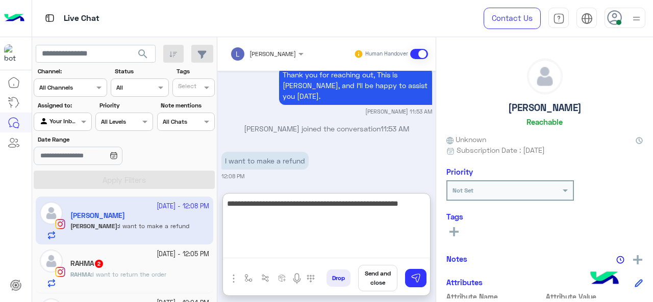
scroll to position [429, 0]
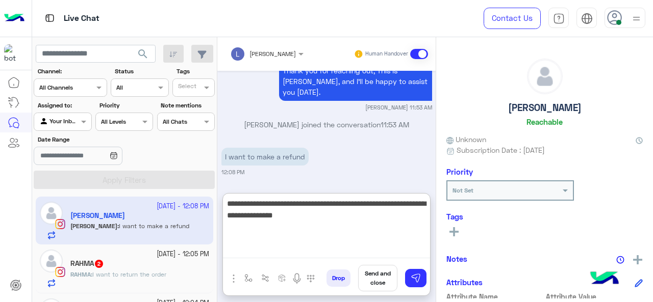
type textarea "**********"
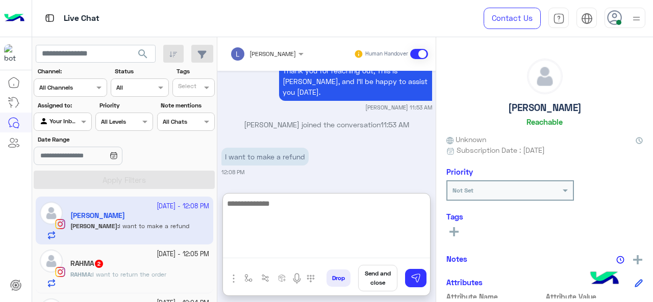
scroll to position [479, 0]
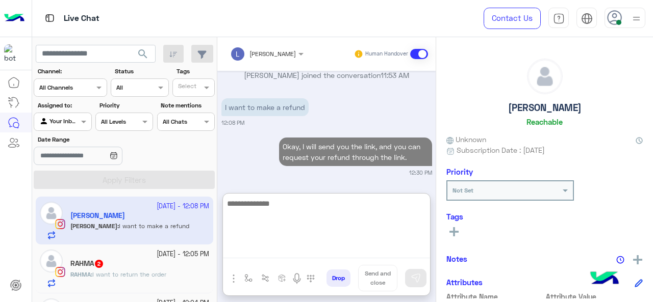
paste textarea "**********"
type textarea "**********"
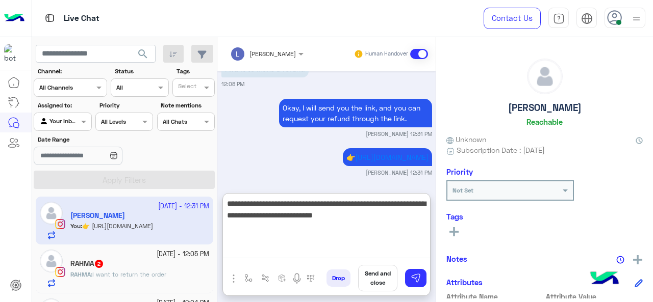
type textarea "**********"
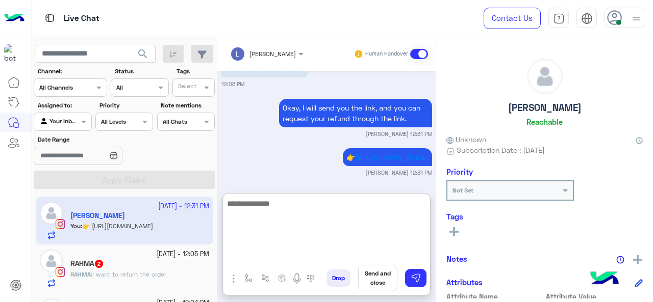
scroll to position [578, 0]
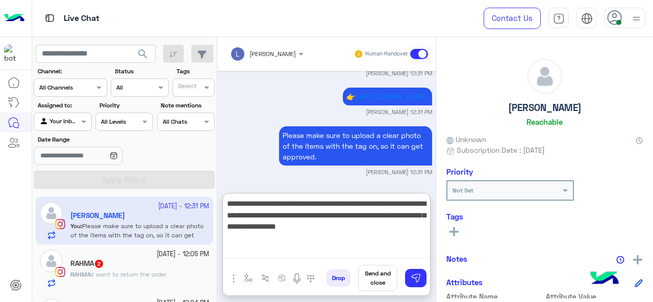
type textarea "**********"
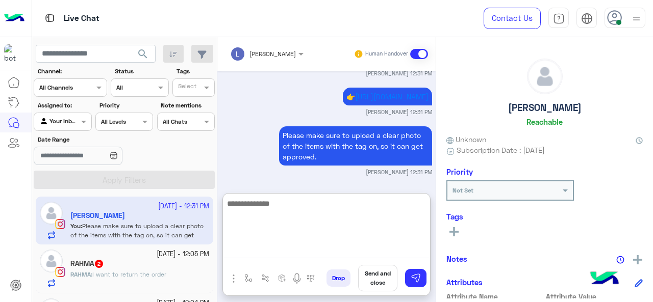
scroll to position [649, 0]
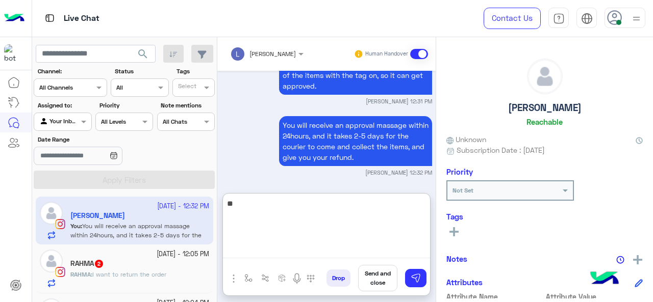
type textarea "*"
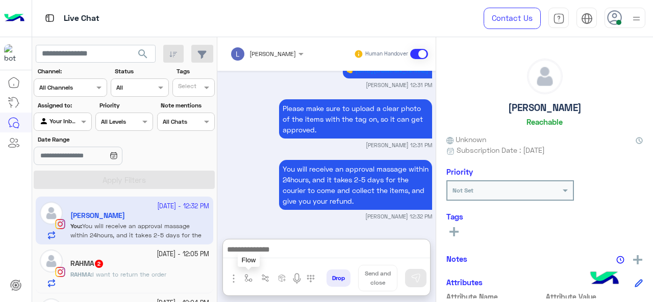
click at [247, 277] on img "button" at bounding box center [248, 278] width 8 height 8
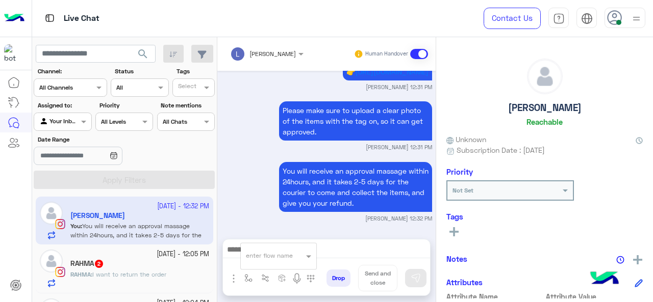
click at [254, 258] on input "text" at bounding box center [266, 254] width 40 height 9
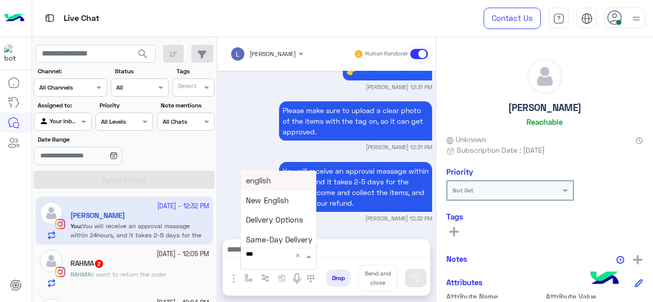
type input "****"
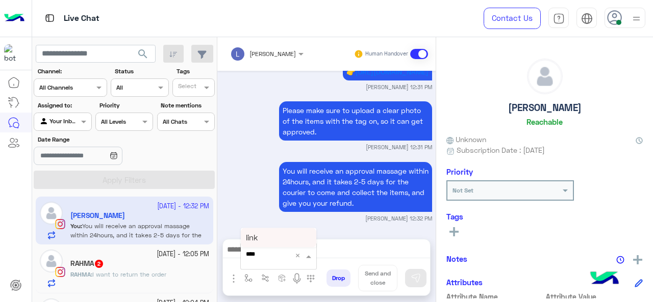
click at [255, 236] on span "link" at bounding box center [252, 237] width 12 height 9
type textarea "****"
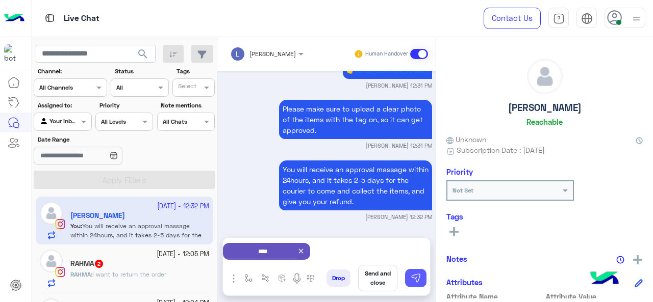
click at [416, 276] on img at bounding box center [415, 278] width 10 height 10
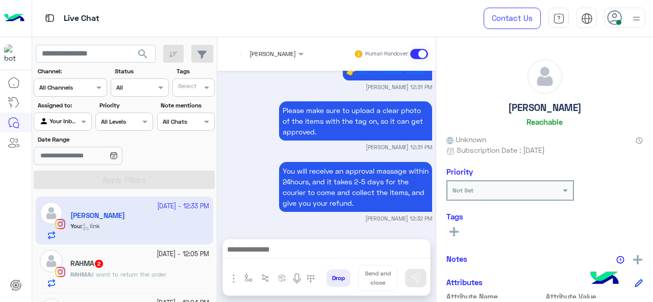
scroll to position [728, 0]
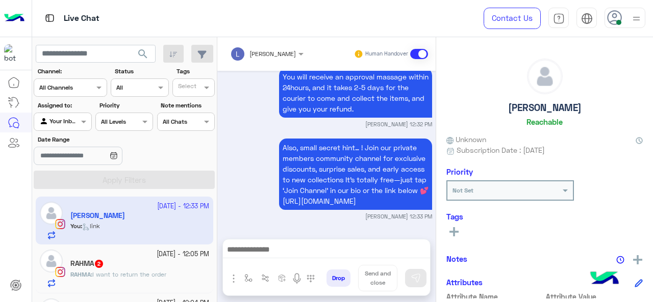
click at [162, 271] on span "I want to return the order" at bounding box center [129, 275] width 74 height 8
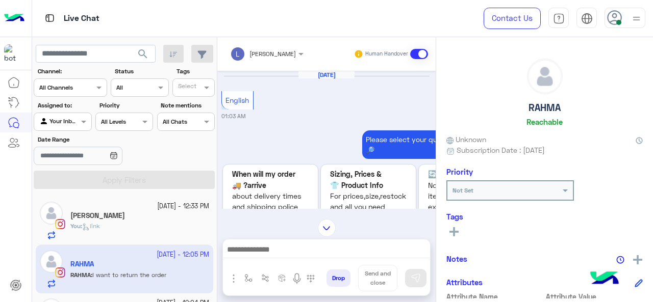
scroll to position [783, 0]
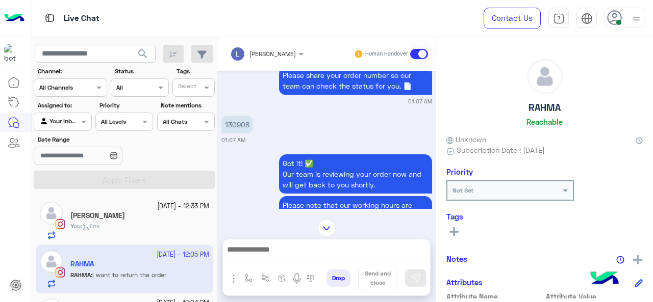
click at [240, 124] on p "130908" at bounding box center [237, 125] width 32 height 18
copy p "130908"
click at [189, 228] on div "You : link" at bounding box center [139, 231] width 139 height 18
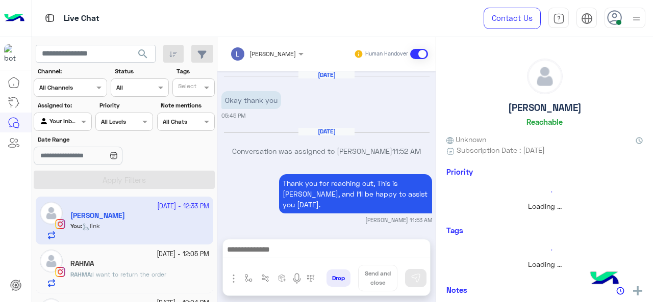
scroll to position [412, 0]
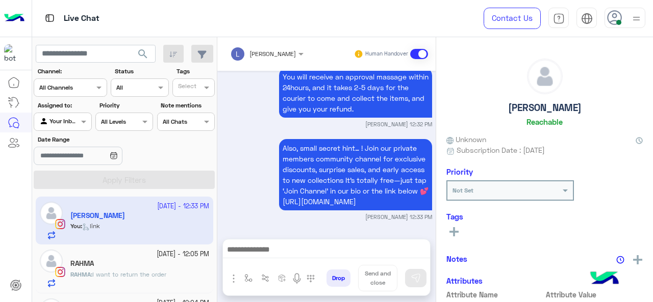
click at [161, 266] on div "RAHMA" at bounding box center [139, 265] width 139 height 11
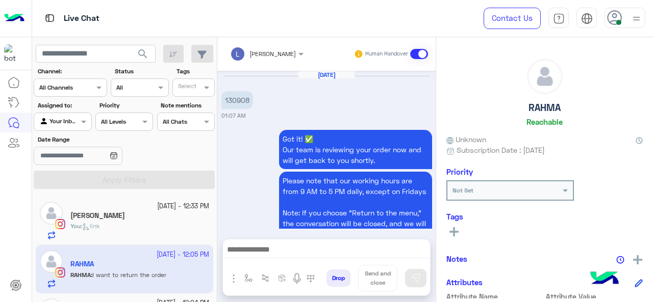
scroll to position [355, 0]
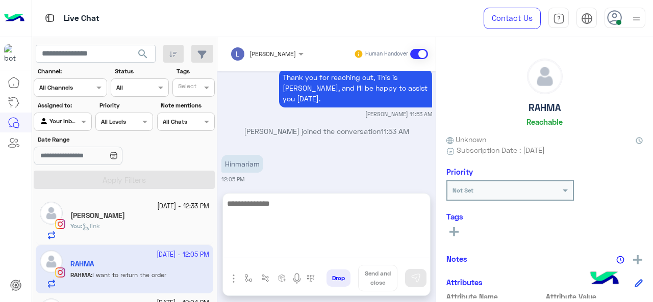
click at [239, 250] on textarea at bounding box center [326, 227] width 207 height 61
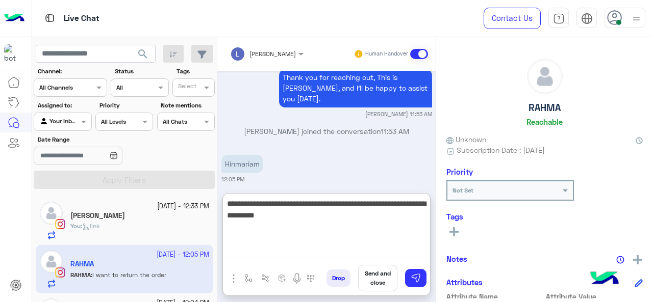
type textarea "**********"
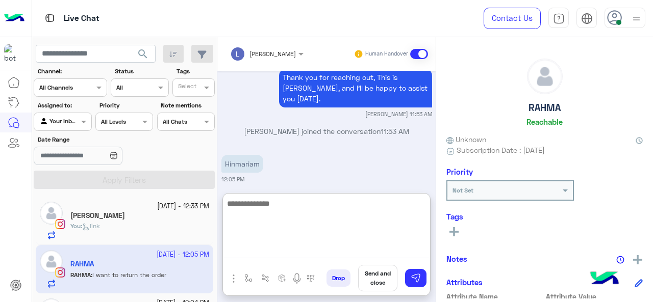
scroll to position [450, 0]
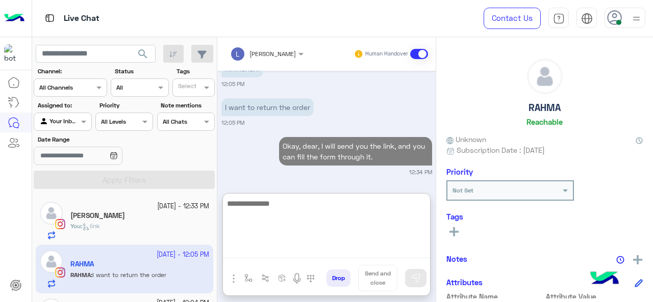
paste textarea "**********"
type textarea "**********"
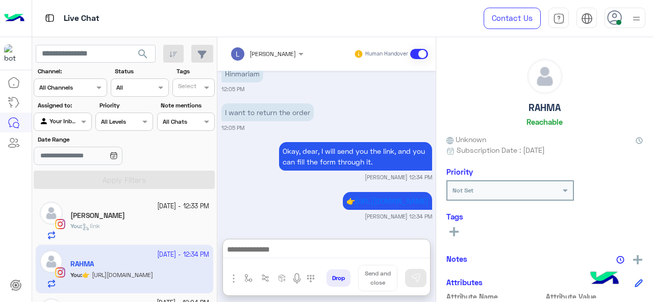
click at [182, 215] on div "Lina" at bounding box center [139, 217] width 139 height 11
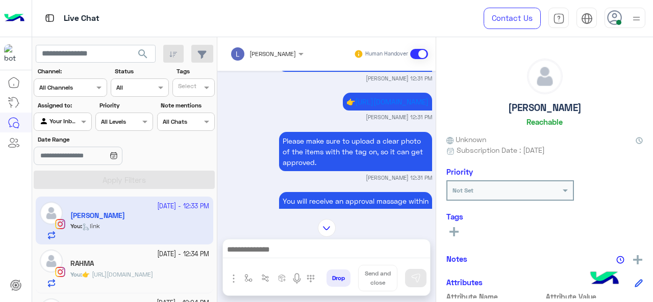
scroll to position [259, 0]
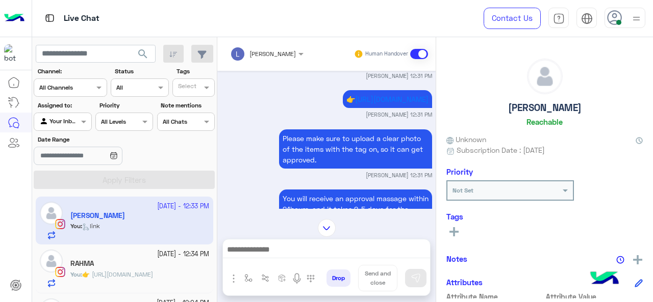
click at [337, 151] on p "Please make sure to upload a clear photo of the items with the tag on, so it ca…" at bounding box center [355, 149] width 153 height 39
click at [326, 147] on p "Please make sure to upload a clear photo of the items with the tag on, so it ca…" at bounding box center [355, 149] width 153 height 39
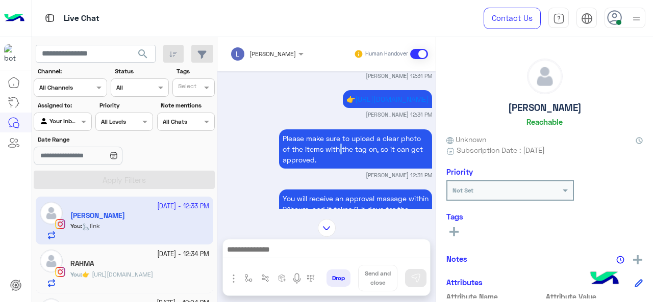
click at [326, 147] on p "Please make sure to upload a clear photo of the items with the tag on, so it ca…" at bounding box center [355, 149] width 153 height 39
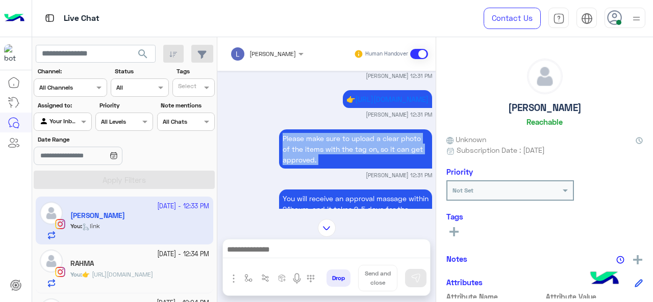
click at [111, 264] on div "RAHMA" at bounding box center [139, 265] width 139 height 11
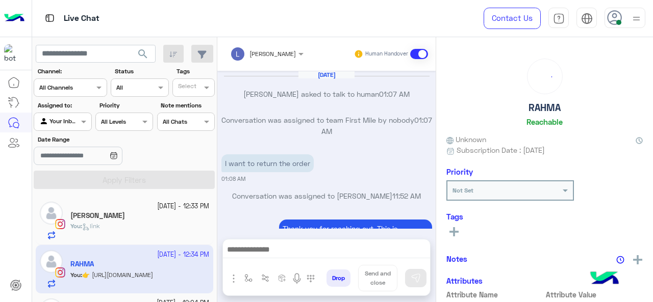
scroll to position [240, 0]
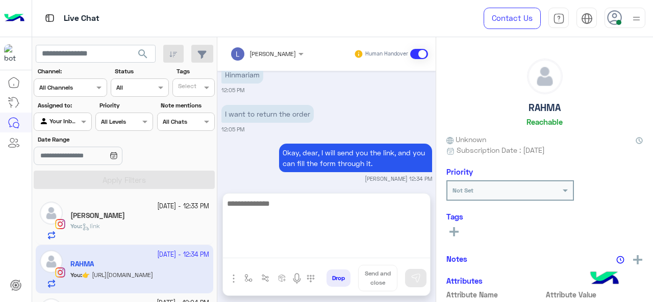
click at [245, 248] on textarea at bounding box center [326, 227] width 207 height 61
paste textarea "**********"
type textarea "**********"
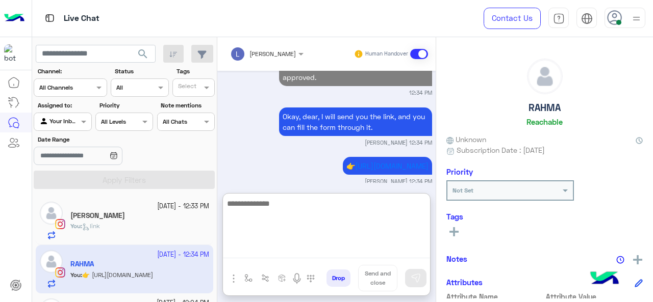
scroll to position [346, 0]
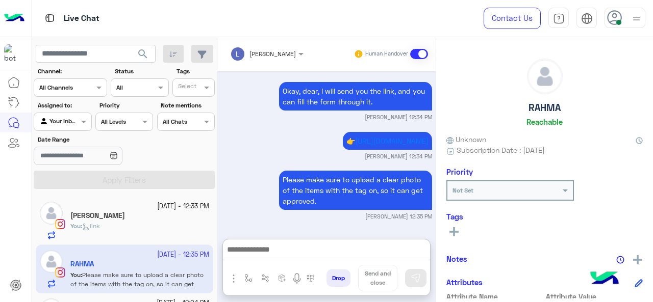
click at [191, 214] on div "Lina" at bounding box center [139, 217] width 139 height 11
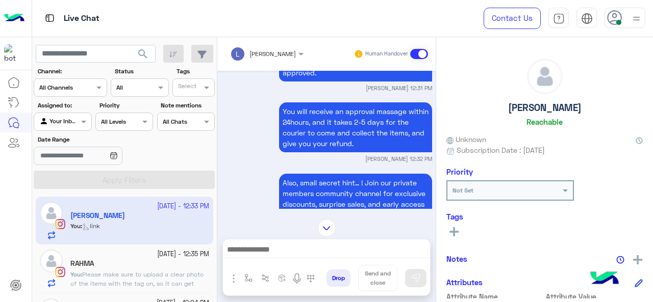
scroll to position [310, 0]
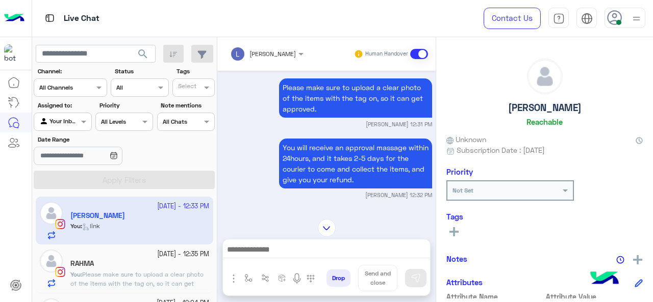
click at [328, 157] on p "You will receive an approval massage within 24hours, and it takes 2-5 days for …" at bounding box center [355, 164] width 153 height 50
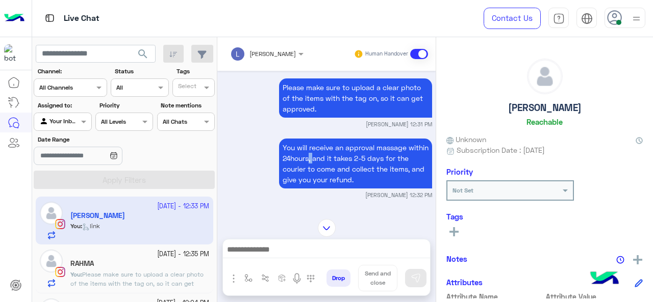
click at [328, 157] on p "You will receive an approval massage within 24hours, and it takes 2-5 days for …" at bounding box center [355, 164] width 153 height 50
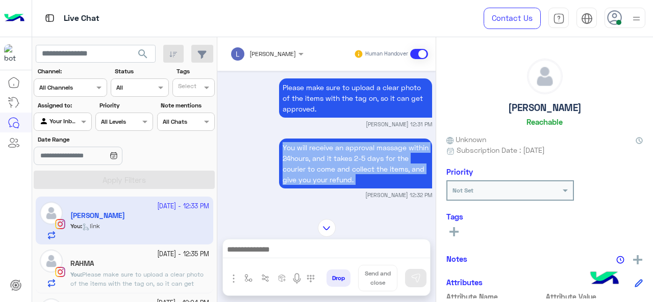
copy app-message "You will receive an approval massage within 24hours, and it takes 2-5 days for …"
click at [132, 259] on div "7 October - 12:35 PM" at bounding box center [139, 255] width 139 height 10
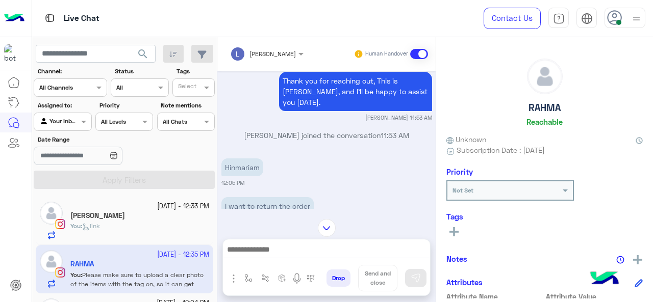
scroll to position [274, 0]
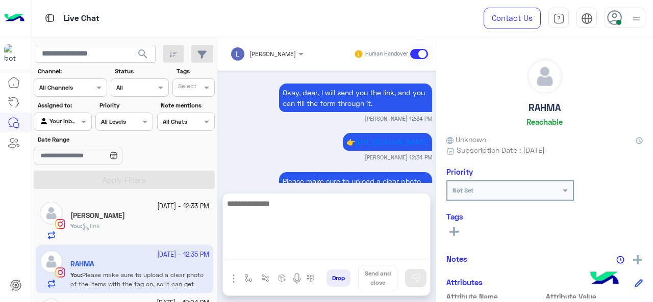
click at [256, 247] on textarea at bounding box center [326, 227] width 207 height 61
paste textarea "**********"
type textarea "**********"
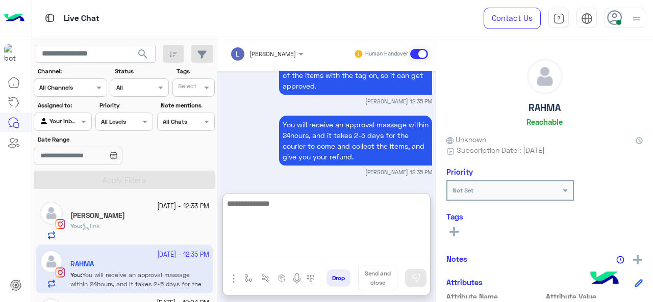
click at [186, 228] on div "You : link" at bounding box center [139, 231] width 139 height 18
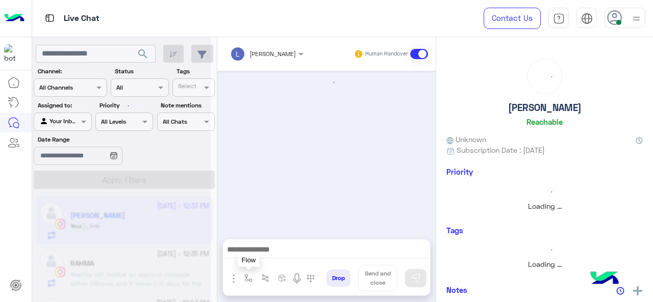
click at [247, 281] on img "button" at bounding box center [248, 278] width 8 height 8
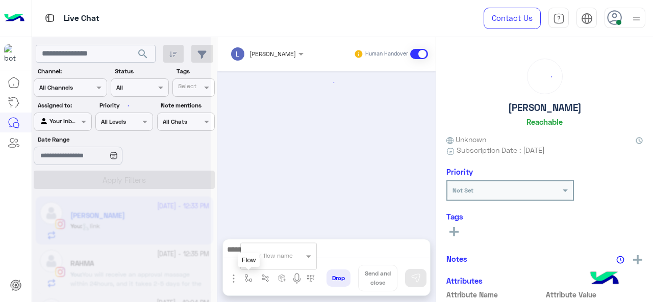
scroll to position [412, 0]
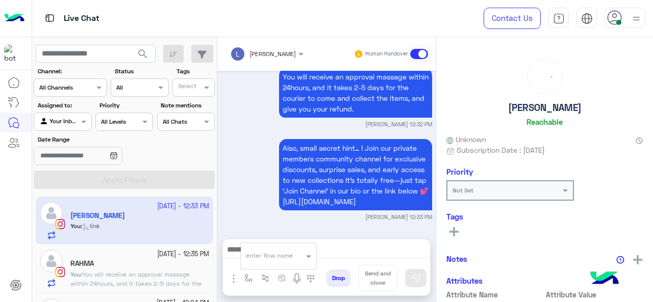
click at [258, 255] on input "text" at bounding box center [266, 254] width 40 height 9
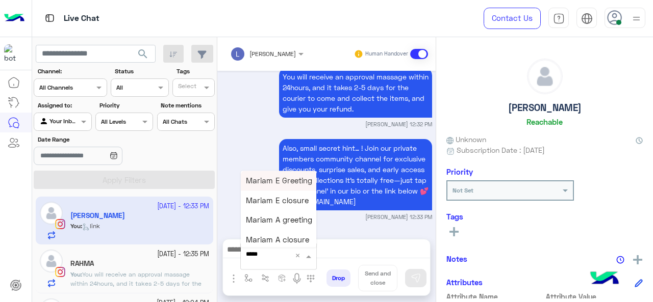
type input "******"
click at [286, 207] on div "Mariam E closure" at bounding box center [278, 201] width 75 height 20
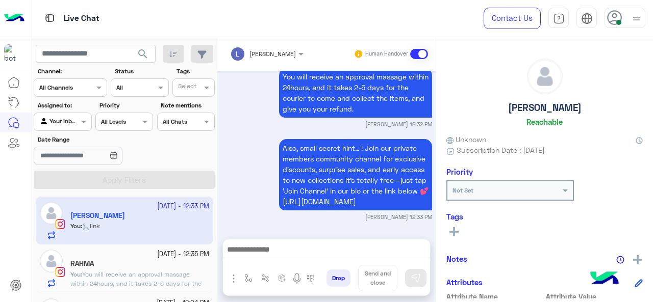
type textarea "**********"
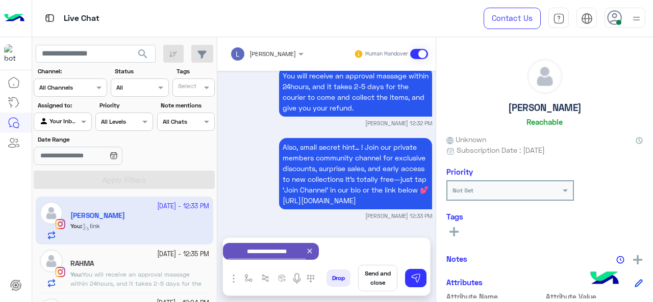
click at [375, 282] on button "Send and close" at bounding box center [377, 278] width 39 height 27
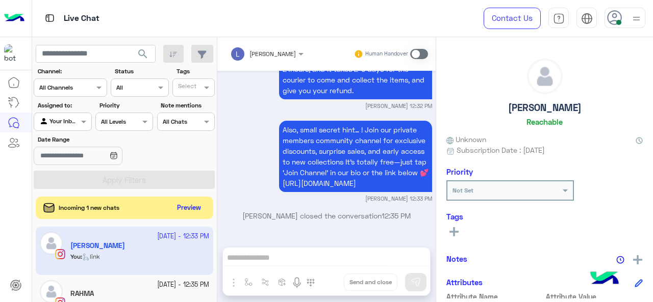
scroll to position [430, 0]
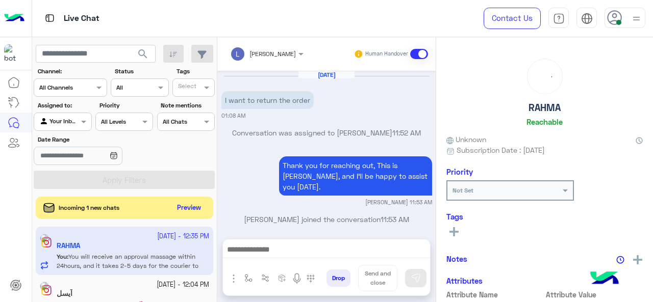
scroll to position [308, 0]
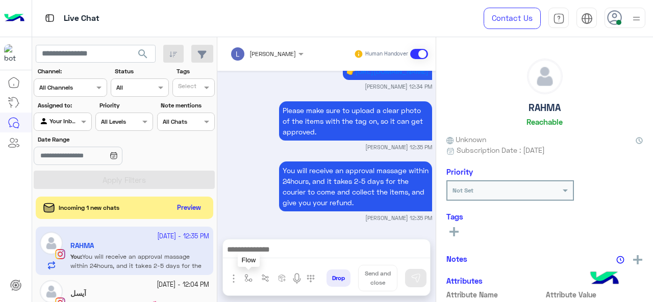
click at [249, 278] on img "button" at bounding box center [248, 278] width 8 height 8
click at [261, 256] on input "text" at bounding box center [266, 254] width 40 height 9
type input "****"
click at [260, 228] on div "Oct 7, 2025 I want to return the order 01:08 AM Conversation was assigned to Lo…" at bounding box center [326, 150] width 218 height 158
click at [246, 277] on img "button" at bounding box center [248, 278] width 8 height 8
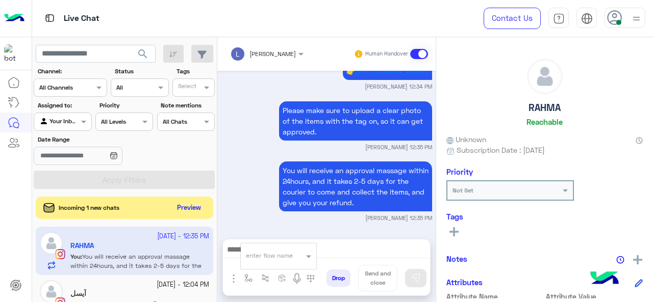
click at [253, 259] on input "text" at bounding box center [266, 254] width 40 height 9
type input "****"
click at [257, 240] on div "link" at bounding box center [278, 238] width 75 height 20
type textarea "****"
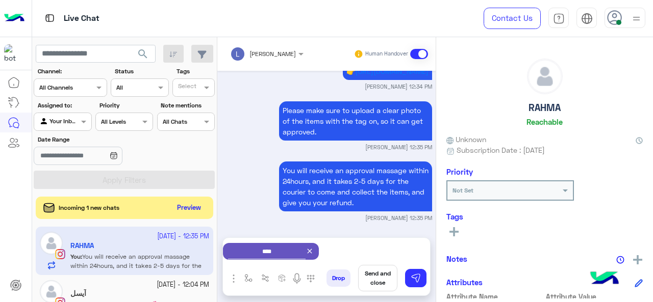
click at [370, 272] on button "Send and close" at bounding box center [377, 278] width 39 height 27
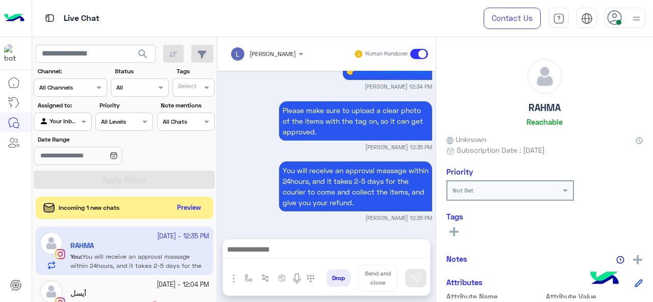
scroll to position [326, 0]
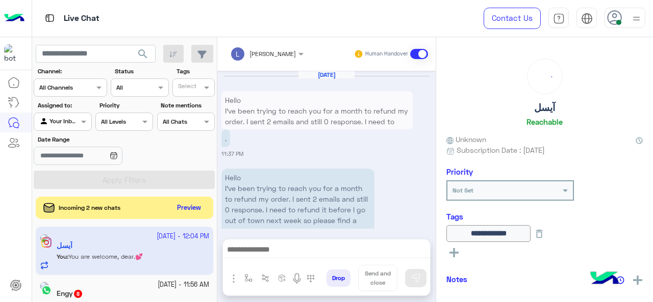
scroll to position [386, 0]
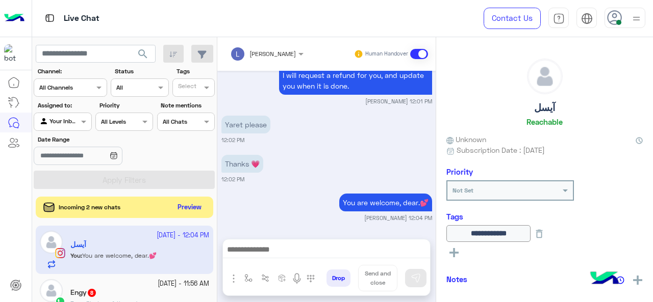
click at [200, 210] on button "Preview" at bounding box center [190, 208] width 32 height 14
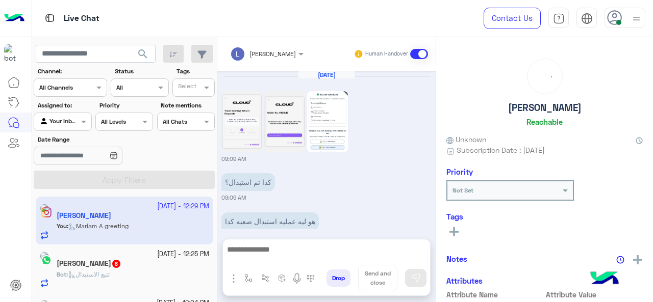
scroll to position [266, 0]
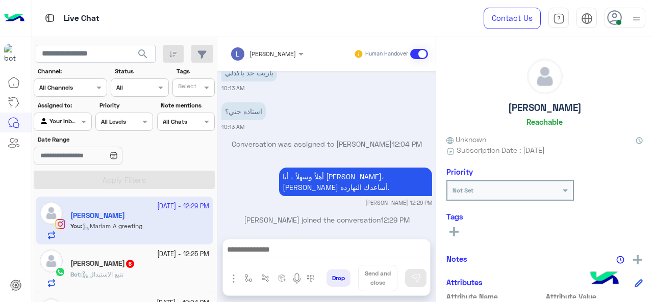
click at [180, 261] on div "Hana Shehata 6" at bounding box center [139, 265] width 139 height 11
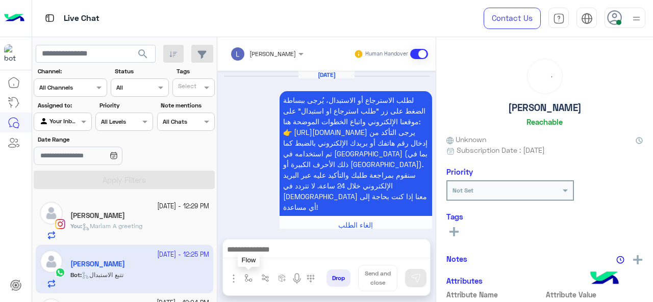
scroll to position [530, 0]
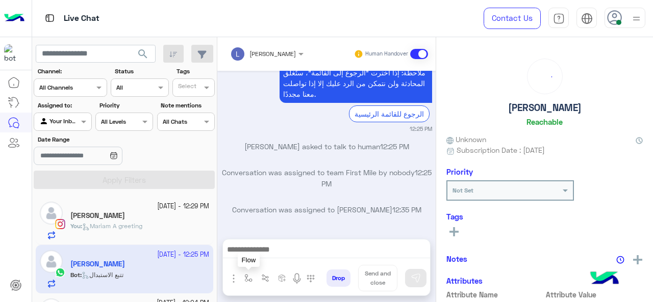
click at [247, 277] on img "button" at bounding box center [248, 278] width 8 height 8
click at [258, 251] on input "text" at bounding box center [266, 254] width 40 height 9
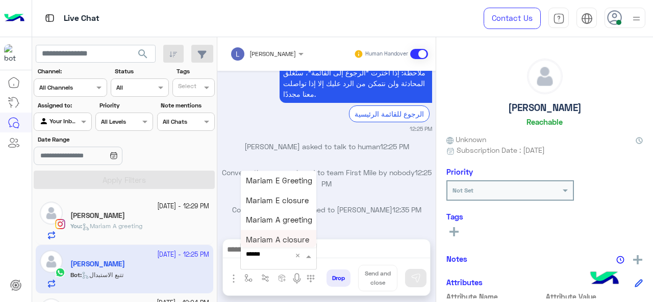
click at [282, 240] on span "Mariam A closure" at bounding box center [277, 239] width 63 height 9
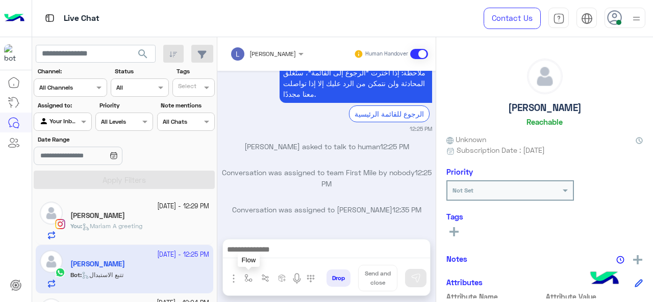
click at [249, 274] on button "button" at bounding box center [248, 278] width 17 height 17
click at [253, 264] on div "enter flow name" at bounding box center [278, 256] width 75 height 18
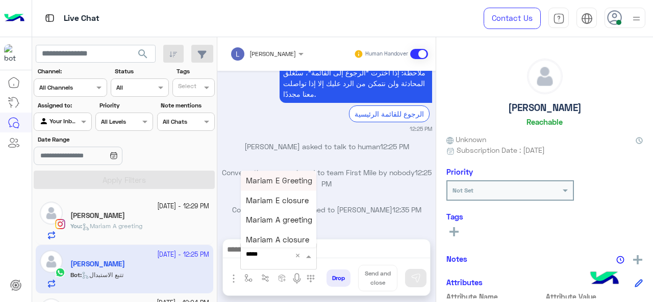
type input "******"
drag, startPoint x: 286, startPoint y: 184, endPoint x: 277, endPoint y: 223, distance: 39.6
click at [277, 223] on div "Mariam E Greeting Mariam E closure Mariam A greeting Mariam A closure" at bounding box center [278, 210] width 75 height 79
click at [277, 223] on span "Mariam A greeting" at bounding box center [279, 219] width 66 height 9
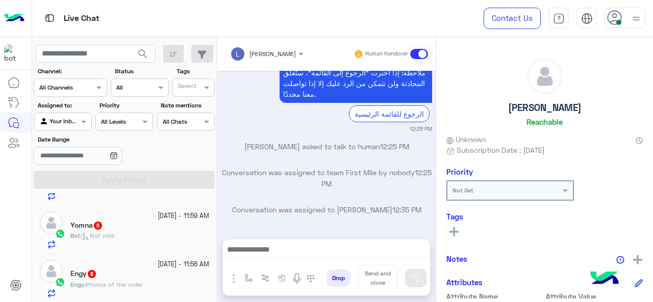
scroll to position [136, 0]
type textarea "**********"
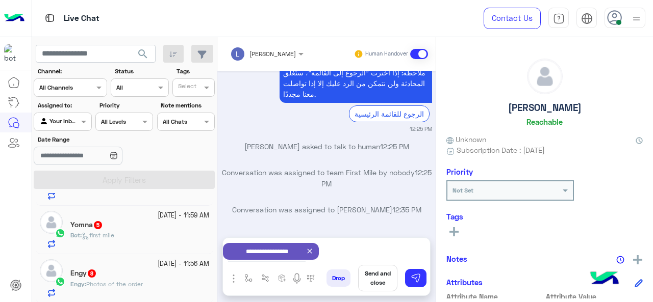
scroll to position [530, 0]
click at [422, 282] on button at bounding box center [415, 278] width 21 height 18
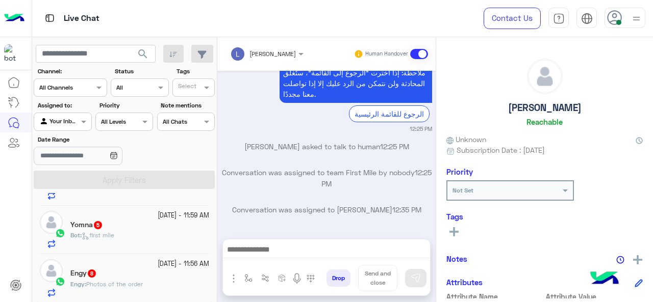
click at [135, 228] on div "Yomna 5" at bounding box center [139, 226] width 139 height 11
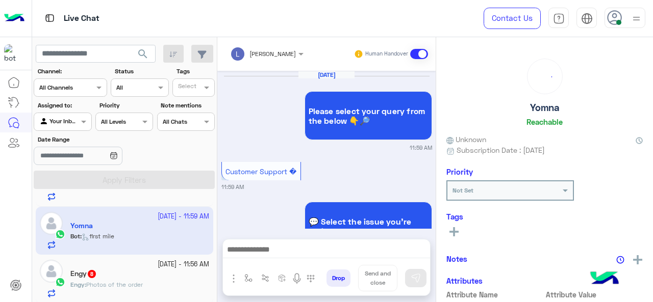
scroll to position [435, 0]
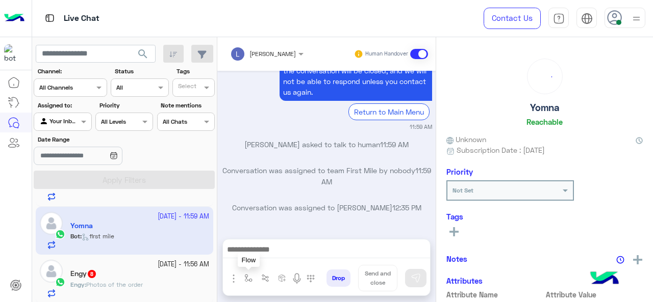
click at [248, 279] on img "button" at bounding box center [248, 278] width 8 height 8
click at [255, 254] on input "text" at bounding box center [266, 254] width 40 height 9
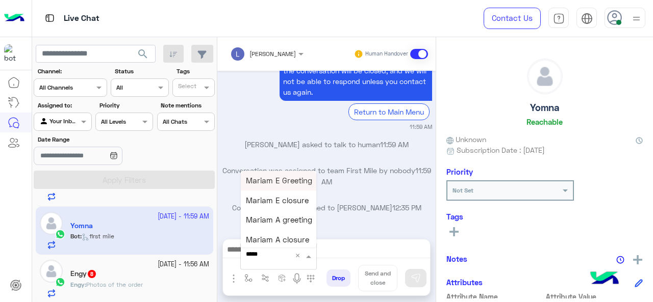
type input "******"
click at [289, 184] on span "Mariam E Greeting" at bounding box center [279, 180] width 66 height 9
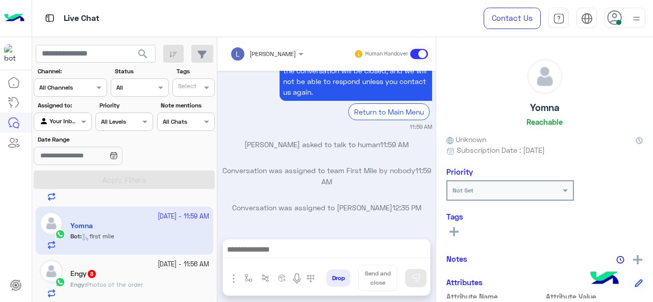
type textarea "**********"
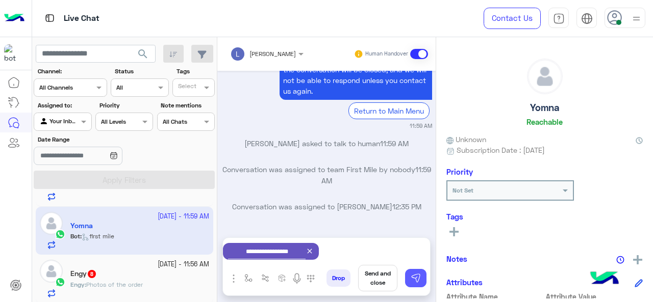
click at [417, 276] on img at bounding box center [415, 278] width 10 height 10
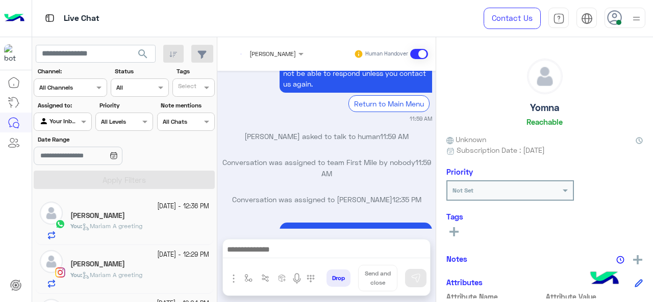
scroll to position [522, 0]
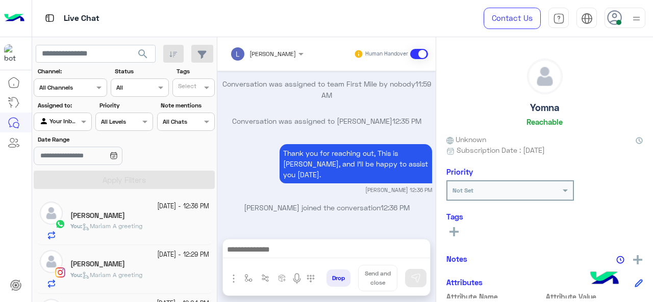
click at [157, 259] on small "[DATE] - 12:29 PM" at bounding box center [183, 255] width 52 height 10
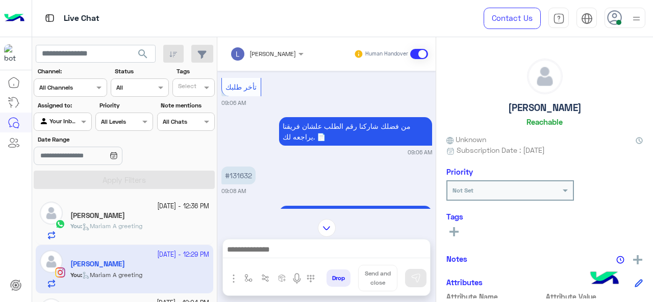
scroll to position [1402, 0]
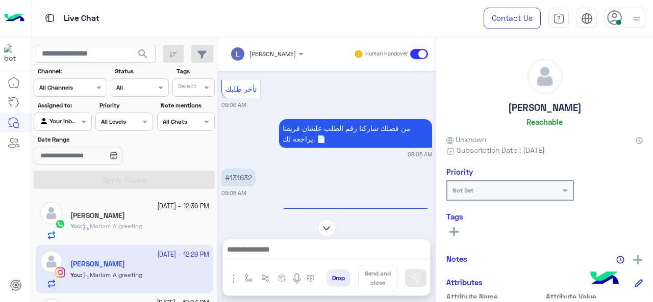
click at [245, 169] on p "#131632" at bounding box center [238, 178] width 34 height 18
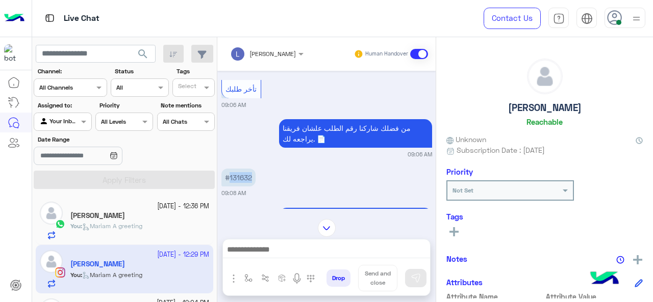
click at [245, 169] on p "#131632" at bounding box center [238, 178] width 34 height 18
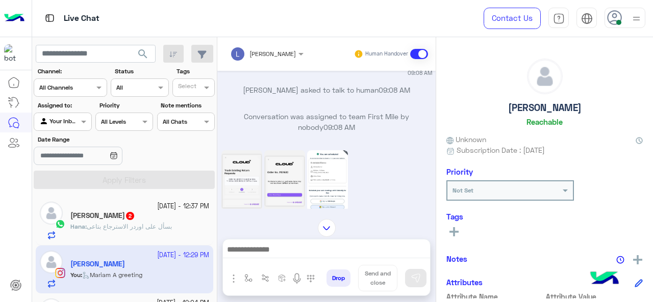
scroll to position [1665, 0]
click at [325, 158] on img at bounding box center [327, 180] width 41 height 61
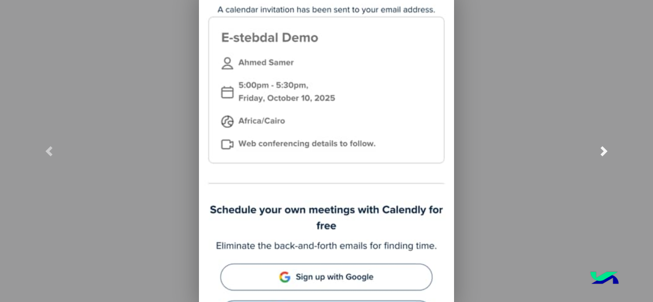
click at [612, 33] on link at bounding box center [604, 151] width 98 height 302
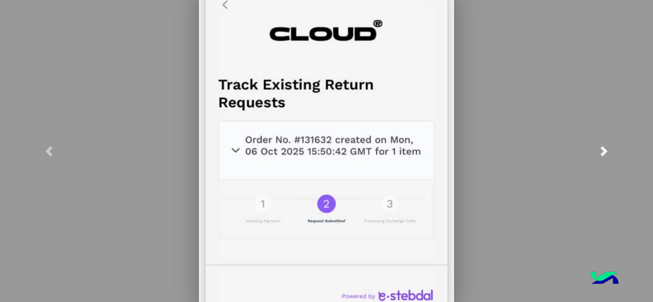
click at [612, 33] on link at bounding box center [604, 151] width 98 height 302
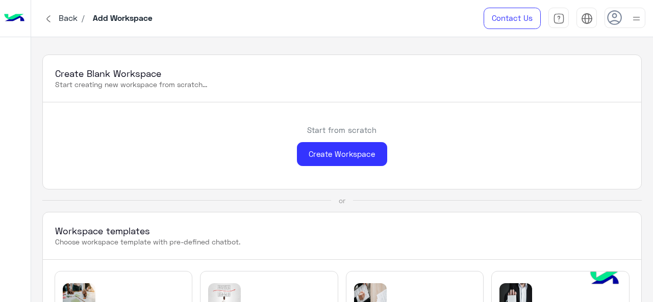
click at [615, 17] on use at bounding box center [614, 17] width 15 height 15
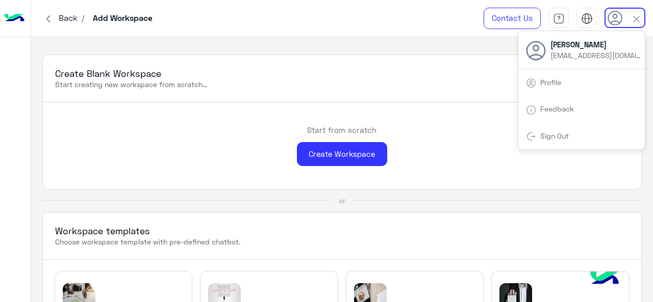
click at [550, 82] on link "Profile" at bounding box center [550, 82] width 21 height 9
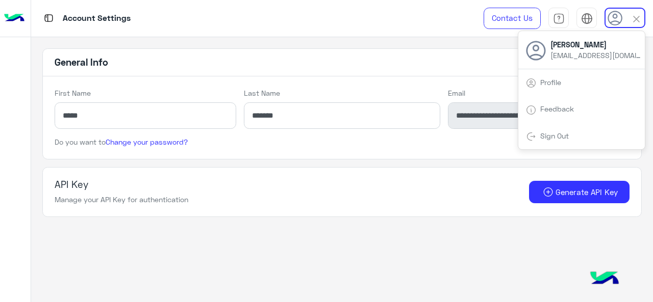
click at [219, 230] on app-account-settings-information "**********" at bounding box center [342, 170] width 622 height 266
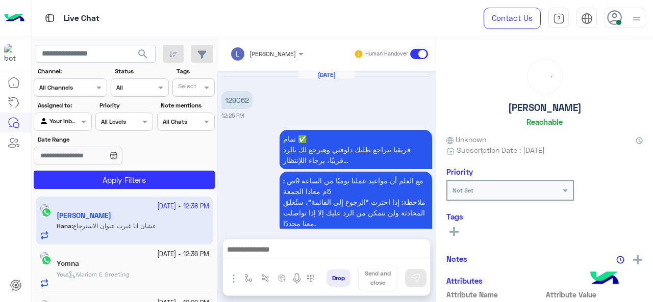
scroll to position [322, 0]
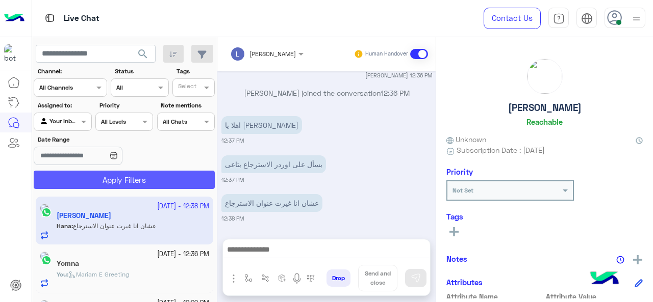
click at [181, 188] on button "Apply Filters" at bounding box center [124, 180] width 181 height 18
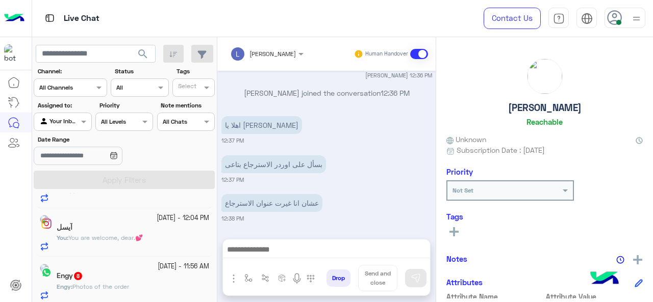
scroll to position [136, 0]
click at [142, 242] on div "You : You are welcome, dear.💕" at bounding box center [133, 241] width 152 height 18
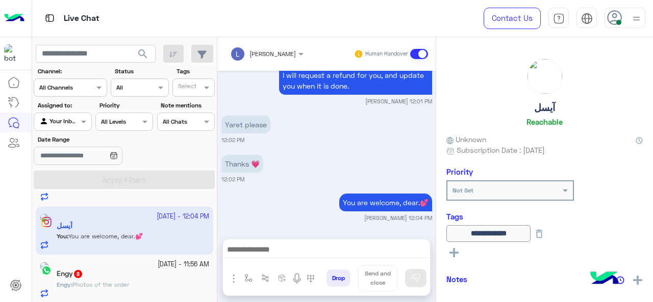
scroll to position [136, 0]
click at [637, 280] on img at bounding box center [637, 280] width 9 height 9
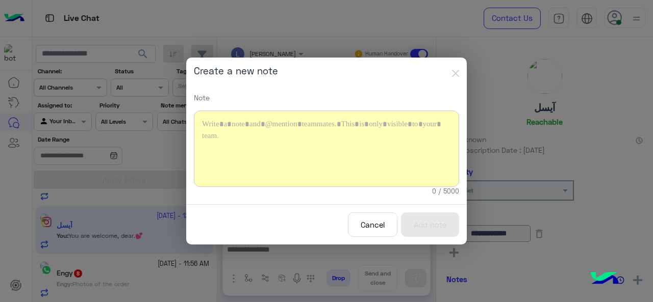
click at [287, 149] on div at bounding box center [326, 149] width 265 height 76
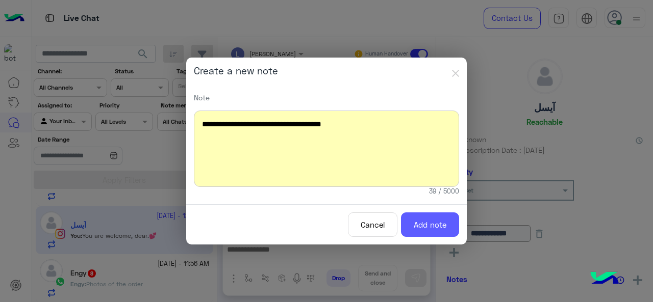
click at [415, 221] on button "Add note" at bounding box center [430, 225] width 58 height 25
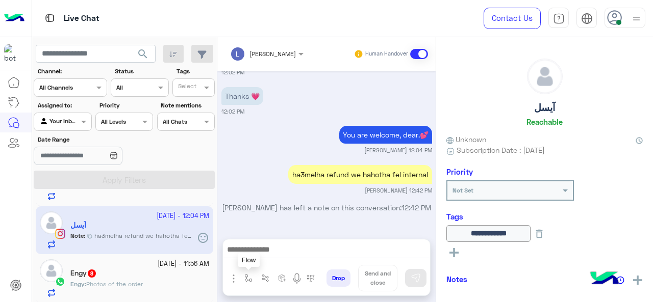
click at [248, 277] on img "button" at bounding box center [248, 278] width 8 height 8
click at [253, 258] on input "text" at bounding box center [266, 254] width 40 height 9
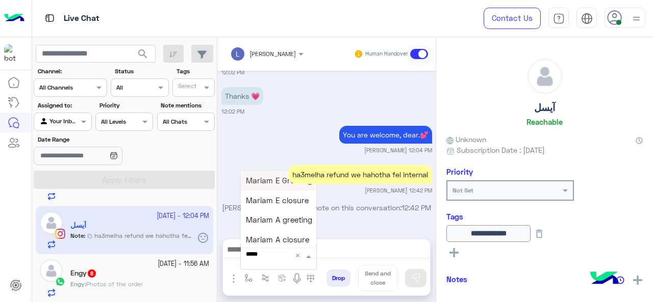
type input "******"
click at [282, 202] on span "Mariam E closure" at bounding box center [277, 200] width 63 height 9
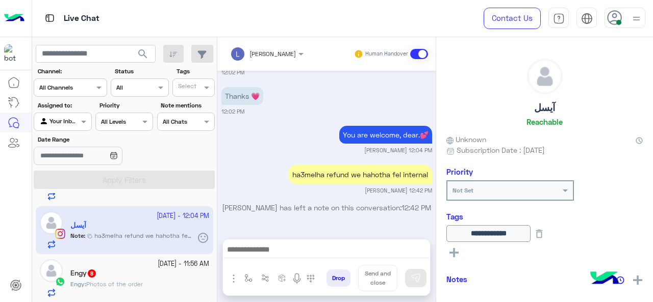
type textarea "**********"
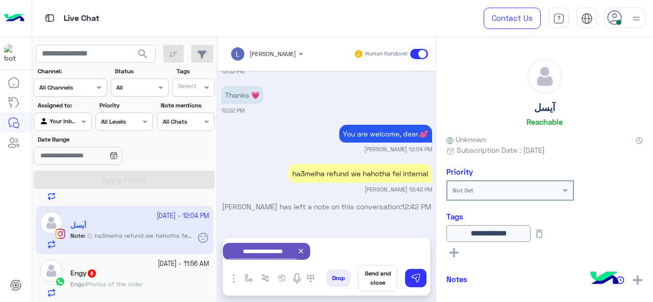
click at [384, 274] on button "Send and close" at bounding box center [377, 278] width 39 height 27
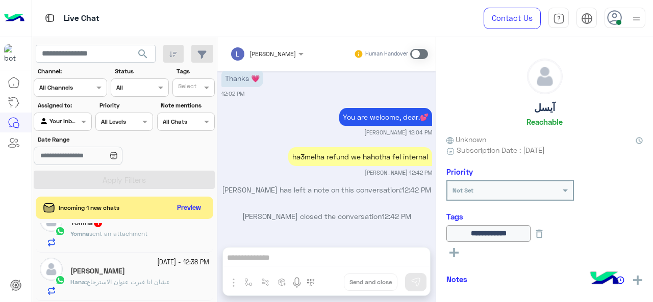
scroll to position [0, 0]
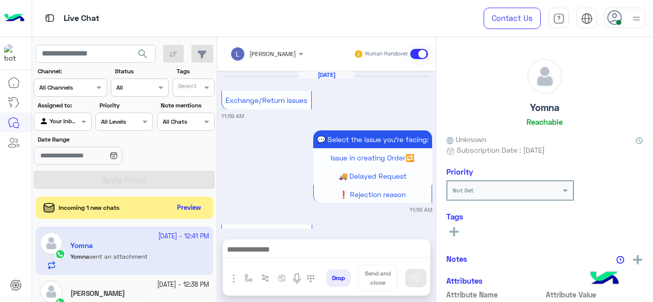
scroll to position [390, 0]
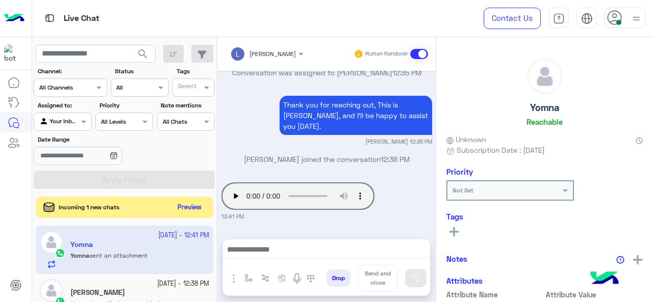
click at [189, 208] on button "Preview" at bounding box center [190, 208] width 32 height 14
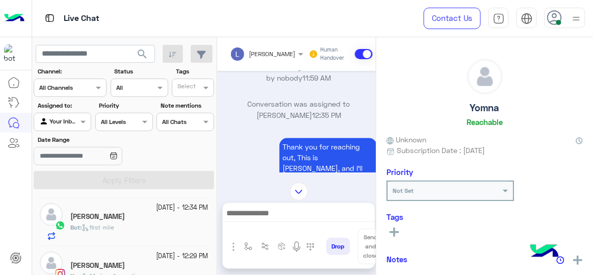
scroll to position [94, 0]
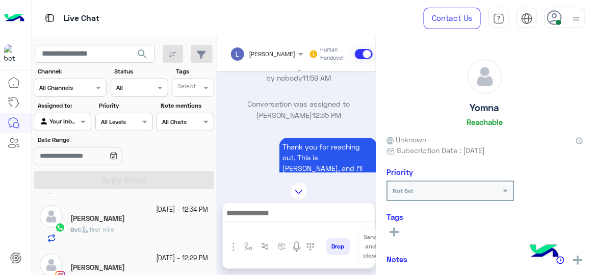
click at [135, 220] on div "[PERSON_NAME]" at bounding box center [139, 219] width 138 height 11
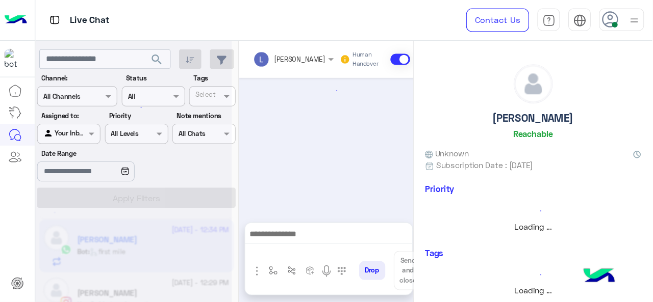
scroll to position [651, 0]
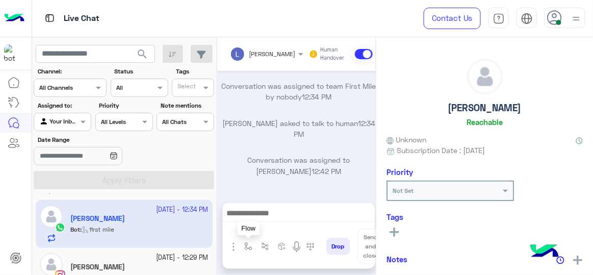
click at [244, 246] on img "button" at bounding box center [248, 246] width 8 height 8
click at [254, 223] on input "text" at bounding box center [266, 222] width 40 height 9
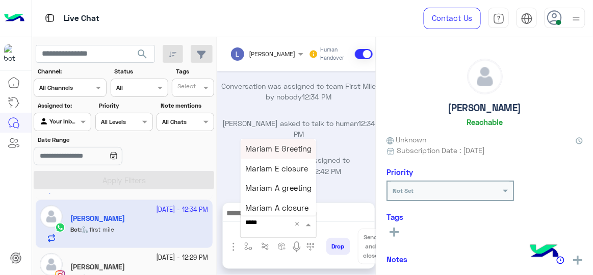
type input "******"
click at [283, 150] on span "Mariam E Greeting" at bounding box center [279, 148] width 66 height 9
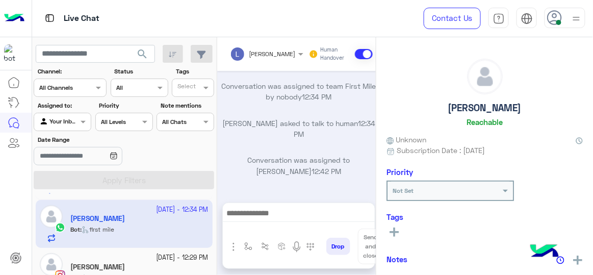
type textarea "**********"
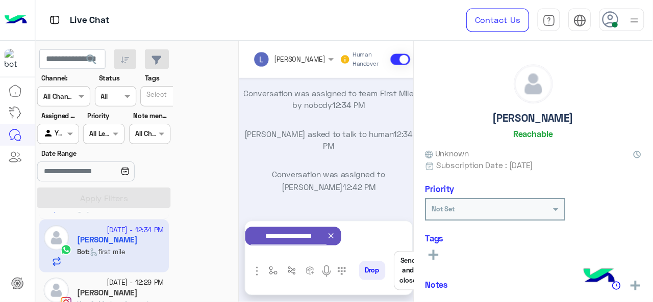
scroll to position [478, 0]
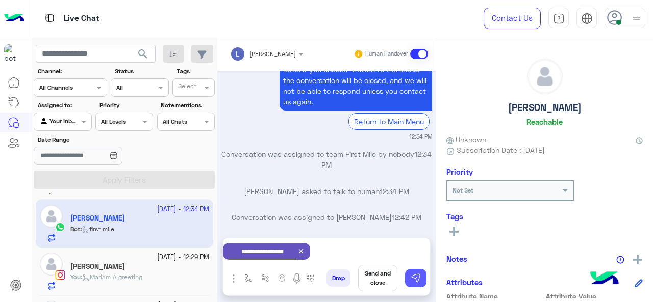
click at [411, 276] on img at bounding box center [415, 278] width 10 height 10
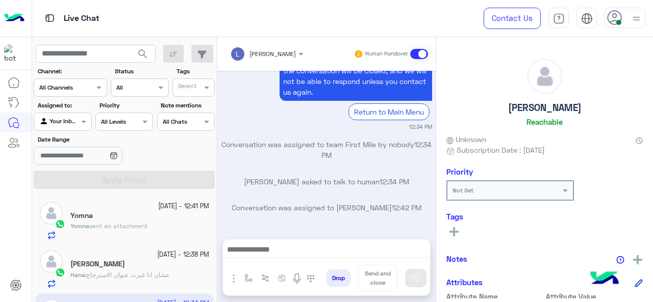
scroll to position [583, 0]
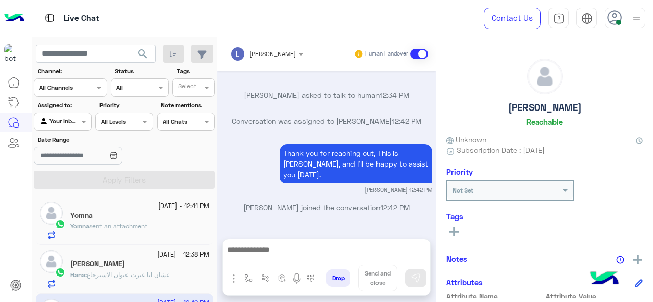
click at [144, 230] on p "Yomna sent an attachment" at bounding box center [108, 226] width 77 height 9
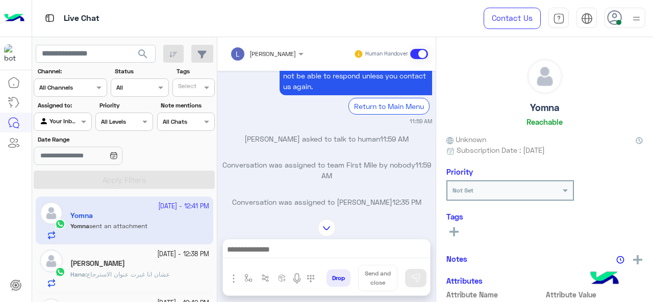
scroll to position [390, 0]
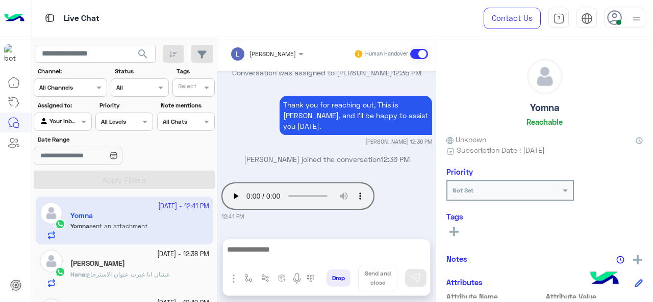
click at [144, 261] on div "[PERSON_NAME]" at bounding box center [139, 265] width 139 height 11
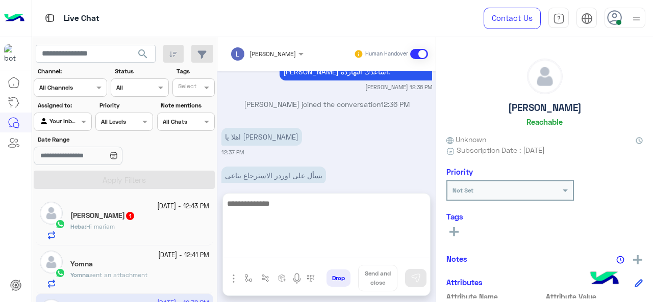
click at [276, 245] on textarea at bounding box center [326, 227] width 207 height 61
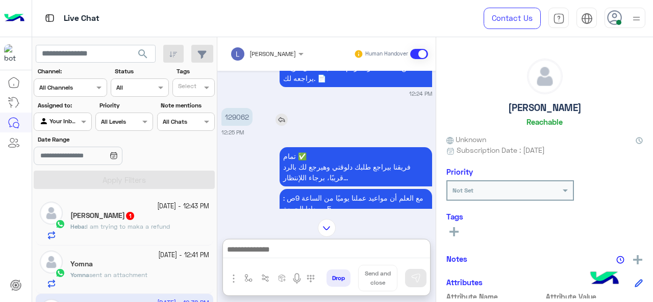
click at [241, 108] on p "129062" at bounding box center [236, 117] width 31 height 18
copy app-msgs-text
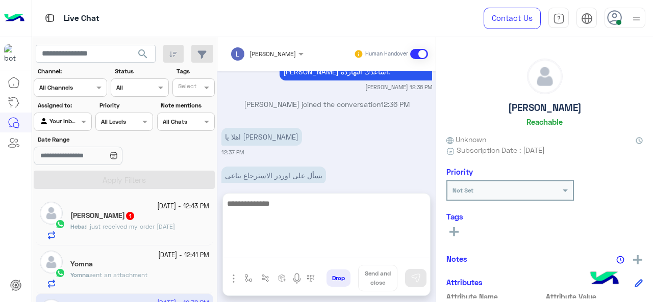
click at [261, 247] on textarea at bounding box center [326, 227] width 207 height 61
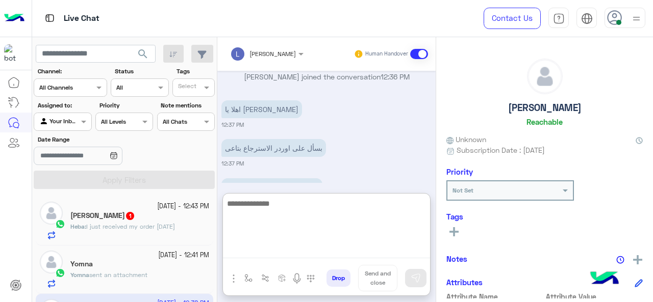
scroll to position [1613, 0]
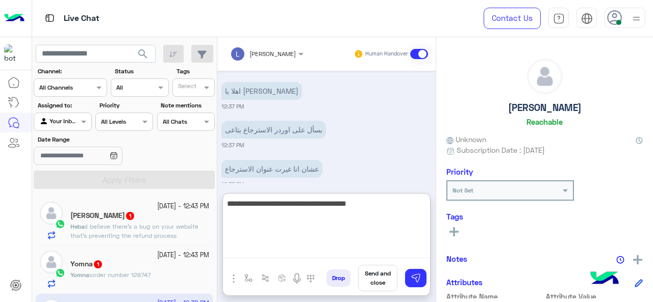
type textarea "**********"
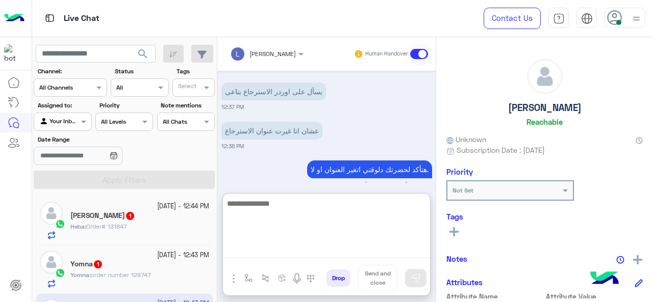
scroll to position [1652, 0]
paste textarea "**********"
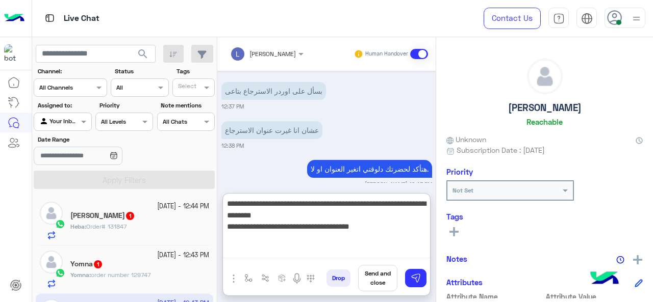
type textarea "**********"
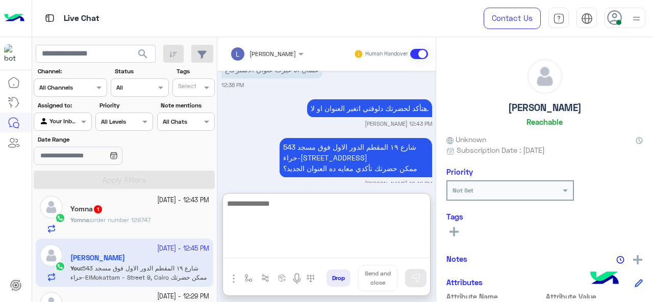
scroll to position [0, 0]
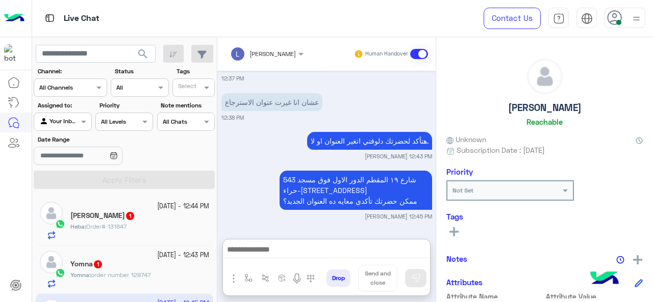
click at [159, 223] on div "Heba : Order# 131847" at bounding box center [139, 231] width 139 height 18
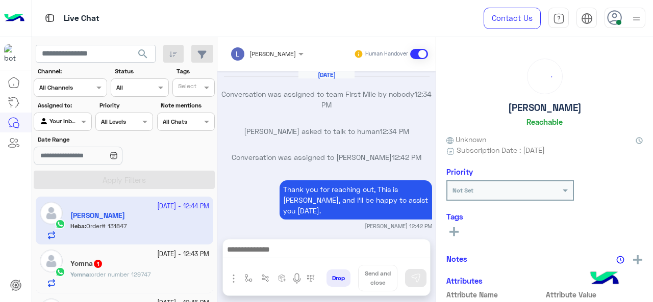
scroll to position [251, 0]
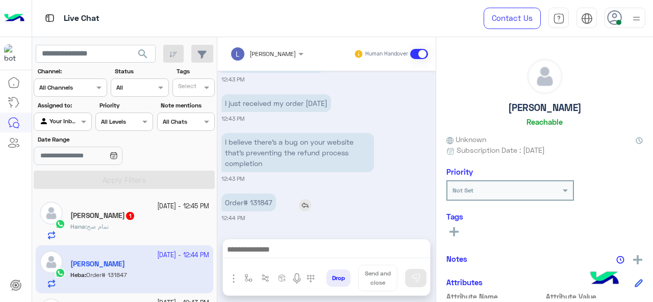
click at [262, 200] on p "Order# 131847" at bounding box center [248, 203] width 55 height 18
click at [260, 204] on p "Order# 131847" at bounding box center [248, 203] width 55 height 18
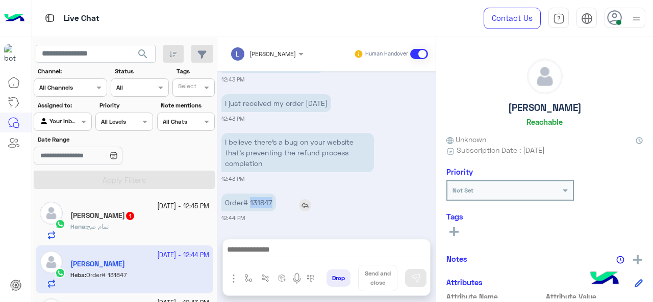
click at [260, 204] on p "Order# 131847" at bounding box center [248, 203] width 55 height 18
click at [141, 209] on div "[DATE] - 12:45 PM" at bounding box center [139, 207] width 139 height 10
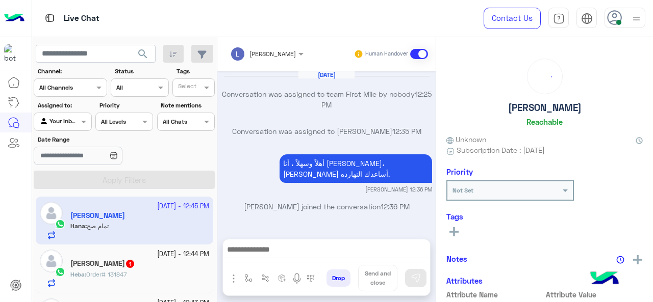
scroll to position [253, 0]
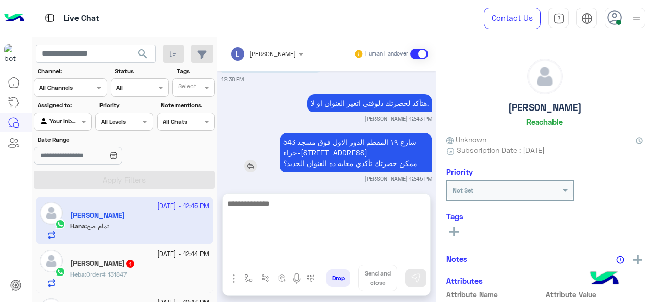
drag, startPoint x: 257, startPoint y: 245, endPoint x: 272, endPoint y: 144, distance: 102.5
click at [272, 144] on div "[PERSON_NAME] Human Handover [DATE] Conversation was assigned to team First Mil…" at bounding box center [326, 171] width 218 height 269
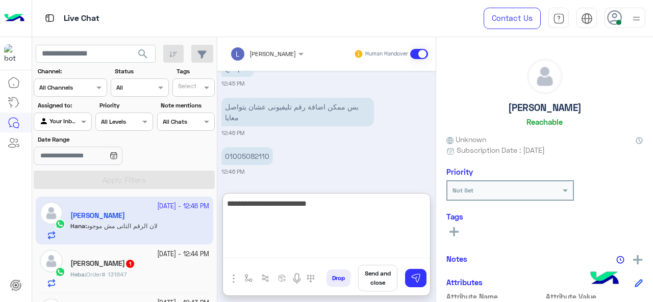
scroll to position [426, 0]
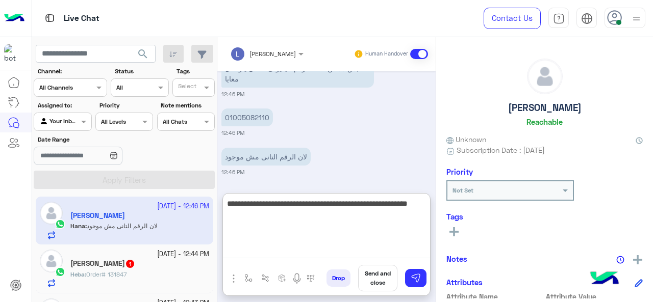
type textarea "**********"
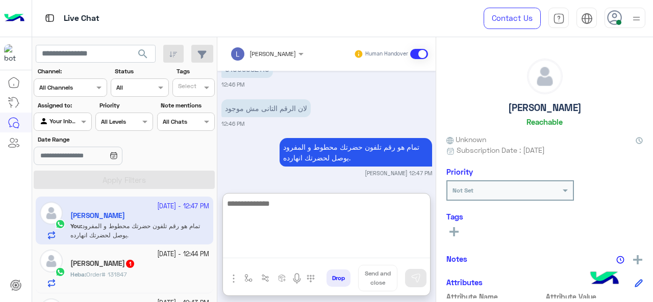
scroll to position [476, 0]
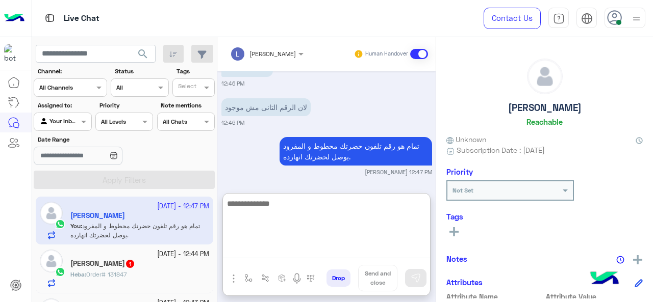
paste textarea "**********"
type textarea "**********"
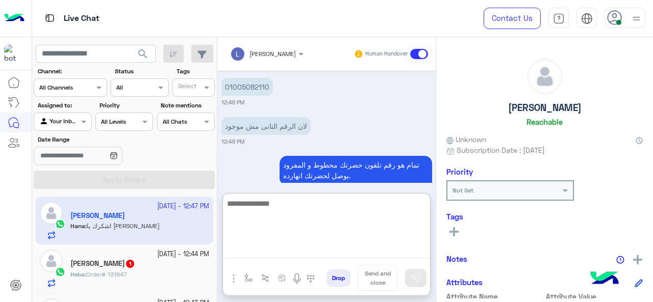
scroll to position [593, 0]
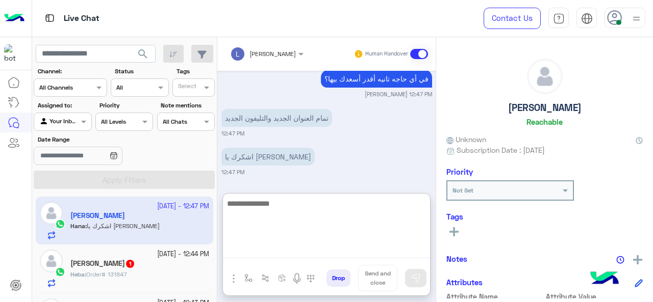
click at [264, 202] on textarea at bounding box center [326, 227] width 207 height 61
paste textarea "**********"
type textarea "**********"
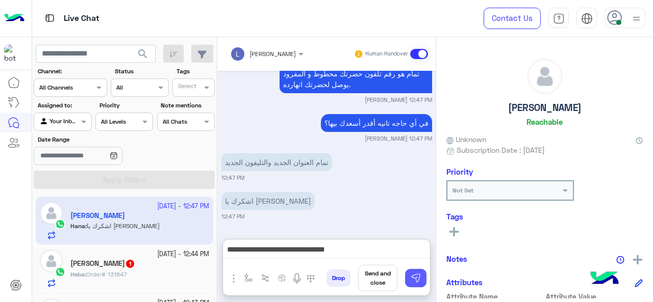
click at [424, 276] on button at bounding box center [415, 278] width 21 height 18
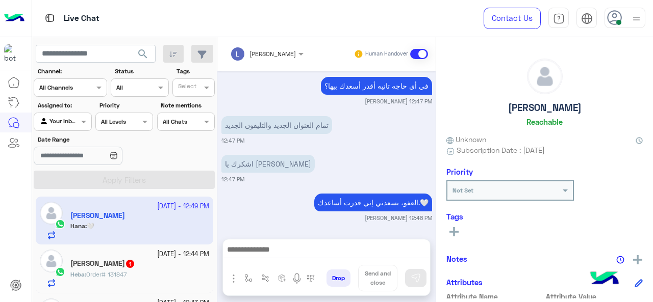
scroll to position [625, 0]
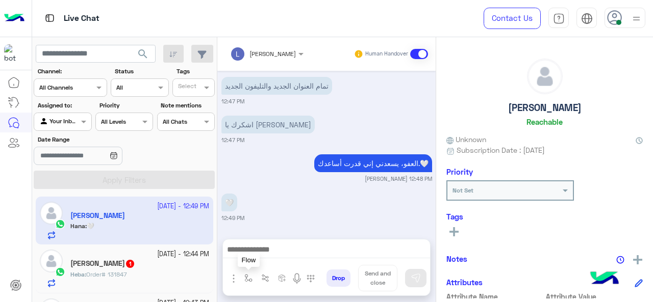
click at [249, 280] on img "button" at bounding box center [248, 278] width 8 height 8
click at [255, 261] on div "enter flow name" at bounding box center [269, 255] width 47 height 9
type input "*"
type input "****"
click at [264, 234] on div "link" at bounding box center [278, 238] width 75 height 20
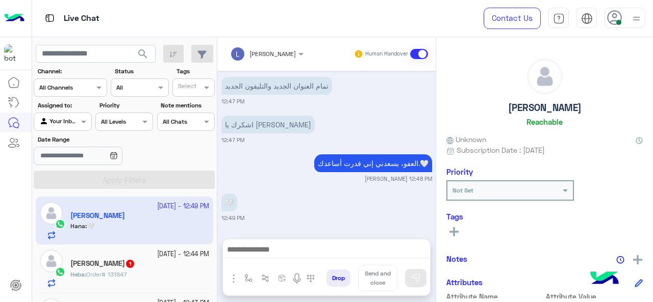
type textarea "****"
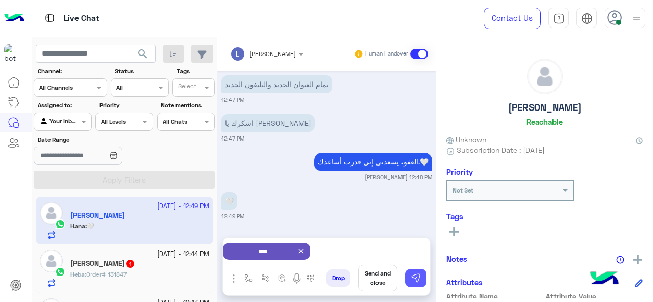
click at [413, 276] on img at bounding box center [415, 278] width 10 height 10
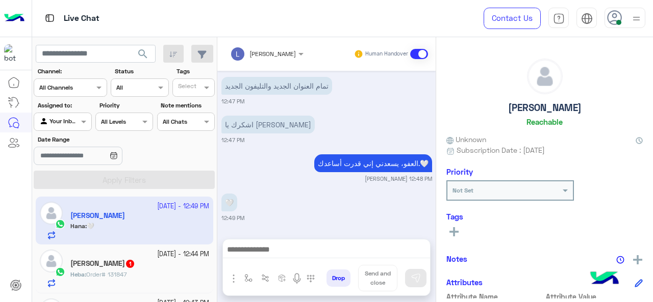
scroll to position [749, 0]
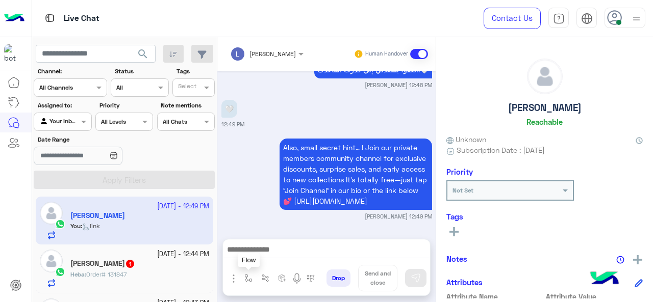
click at [246, 281] on img "button" at bounding box center [248, 278] width 8 height 8
click at [254, 260] on div "enter flow name" at bounding box center [269, 255] width 47 height 9
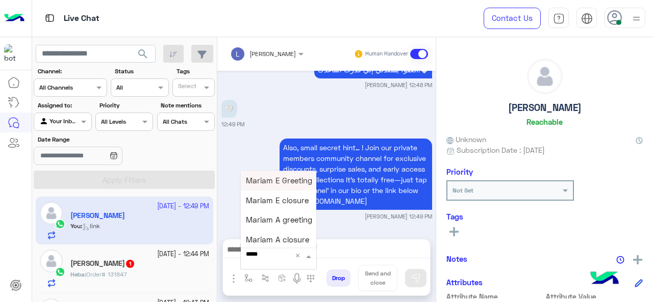
type input "******"
click at [272, 235] on div "Mariam A closure" at bounding box center [278, 240] width 75 height 20
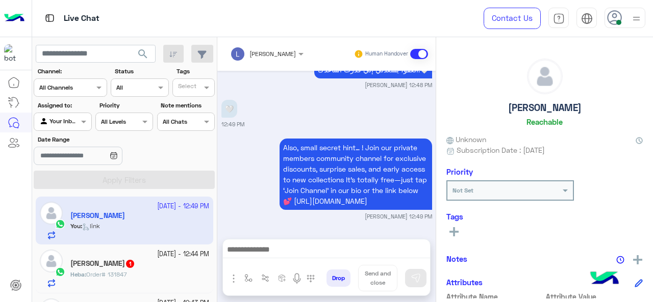
type textarea "**********"
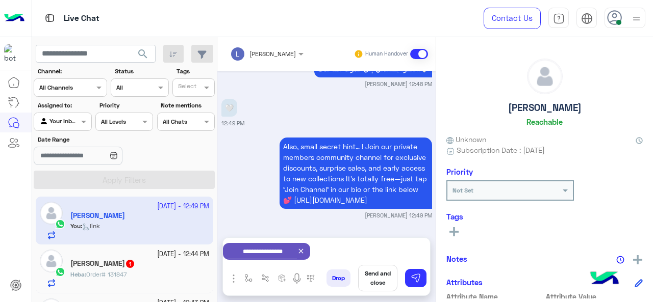
scroll to position [751, 0]
click at [375, 272] on button "Send and close" at bounding box center [377, 278] width 39 height 27
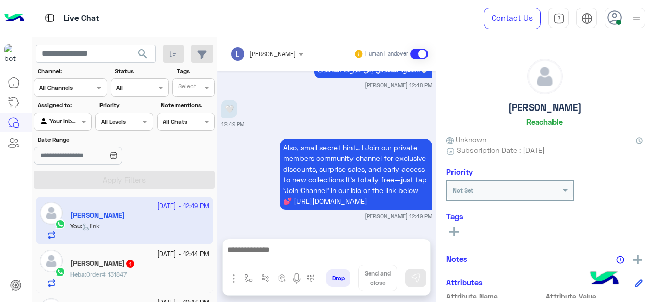
scroll to position [757, 0]
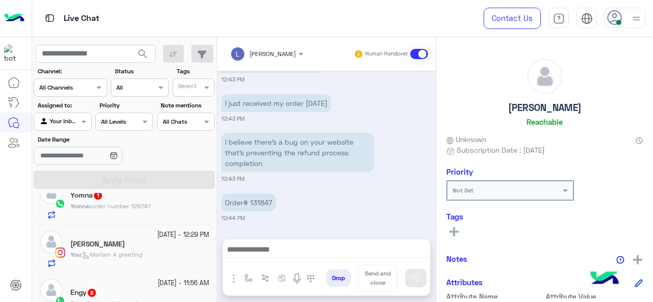
scroll to position [88, 0]
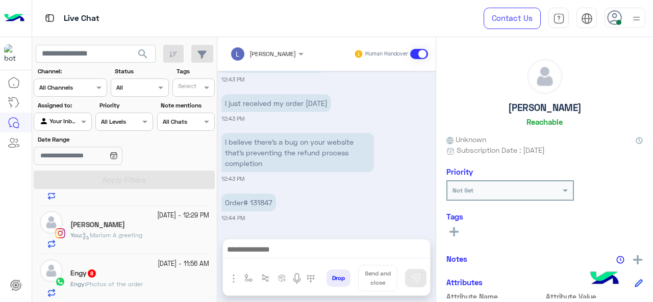
click at [141, 280] on span "Photos of the order" at bounding box center [114, 284] width 57 height 8
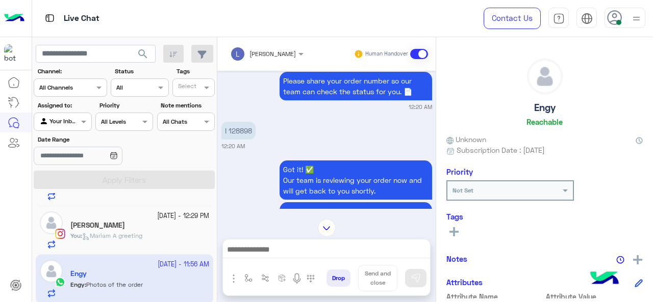
scroll to position [729, 0]
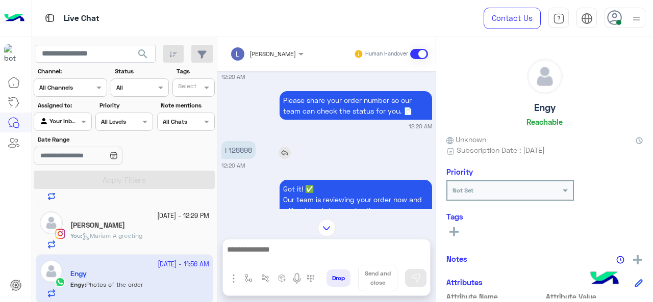
click at [246, 158] on p "I 128898" at bounding box center [238, 150] width 34 height 18
copy p "128898"
click at [327, 225] on img at bounding box center [327, 228] width 18 height 18
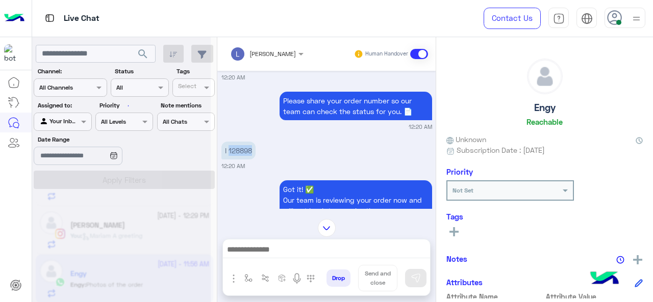
scroll to position [2352, 0]
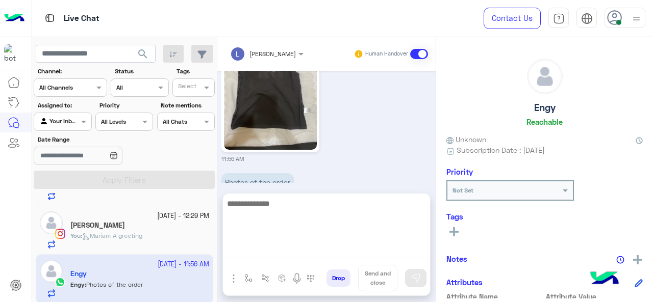
click at [291, 256] on textarea at bounding box center [326, 227] width 207 height 61
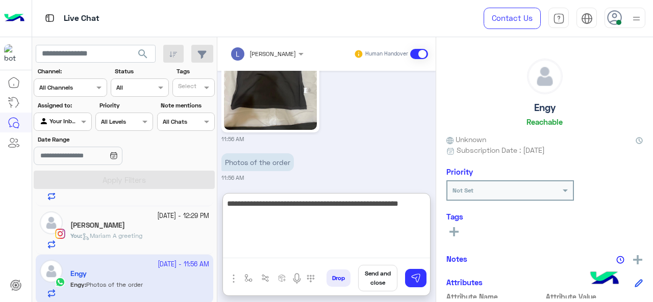
click at [398, 209] on textarea "**********" at bounding box center [326, 227] width 207 height 61
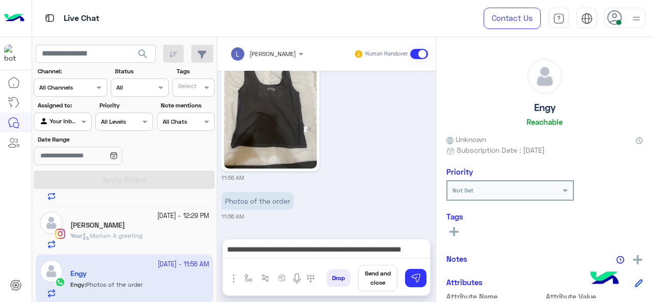
scroll to position [2352, 0]
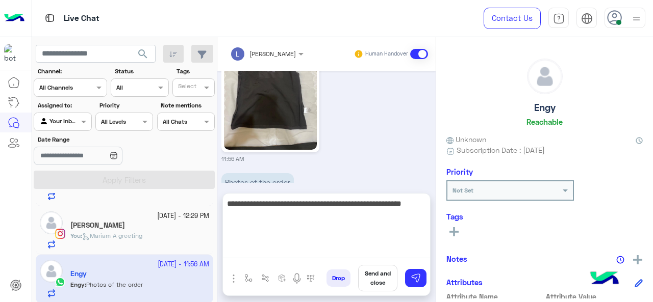
click at [418, 247] on textarea "**********" at bounding box center [326, 227] width 207 height 61
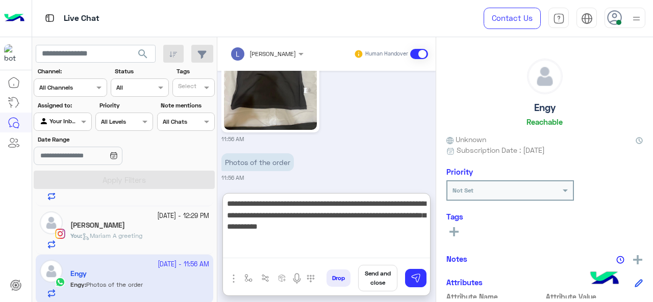
type textarea "**********"
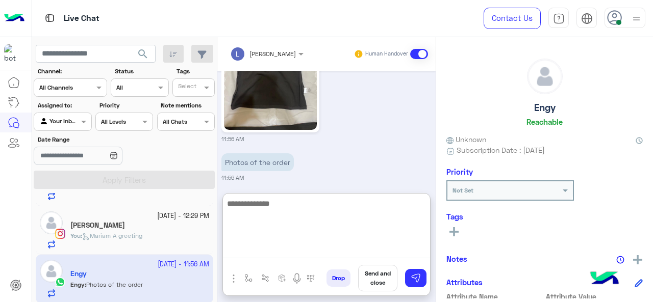
scroll to position [2469, 0]
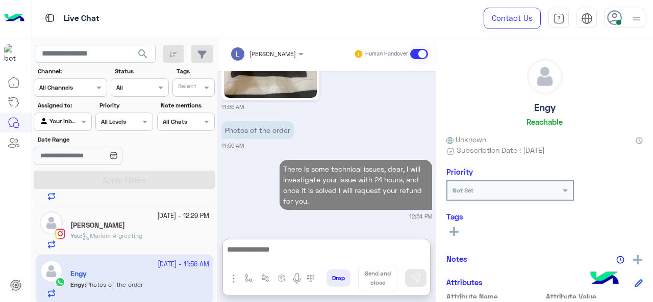
click at [455, 232] on rect at bounding box center [453, 232] width 9 height 2
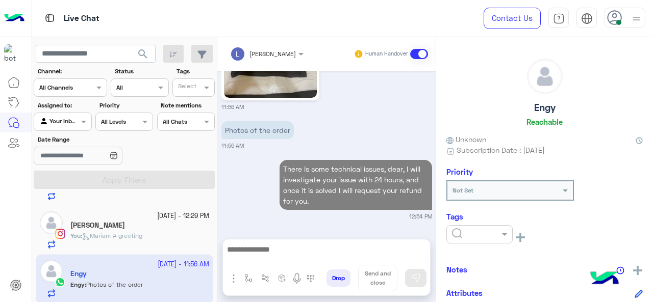
scroll to position [2423, 0]
click at [461, 223] on div "Tags See All" at bounding box center [544, 232] width 196 height 40
click at [466, 232] on input "text" at bounding box center [467, 233] width 31 height 9
click at [467, 178] on span "M FOLLOW UP" at bounding box center [474, 177] width 46 height 9
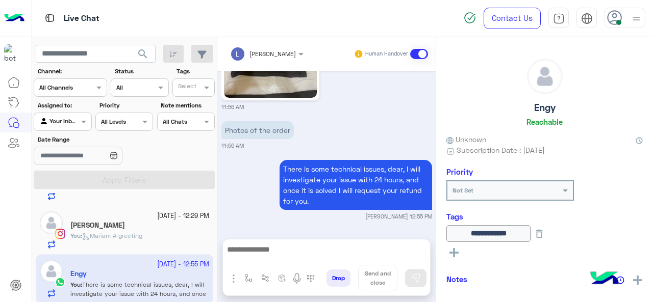
click at [633, 271] on div "**********" at bounding box center [544, 168] width 217 height 262
click at [633, 280] on img at bounding box center [637, 280] width 9 height 9
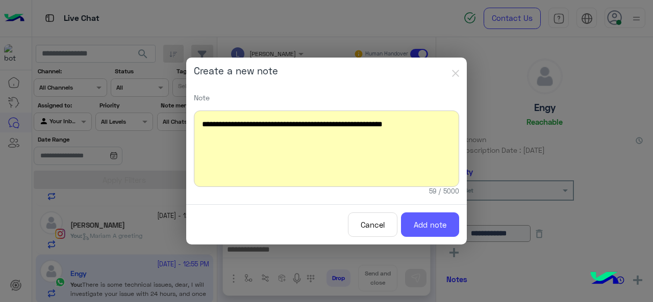
click at [433, 222] on button "Add note" at bounding box center [430, 225] width 58 height 25
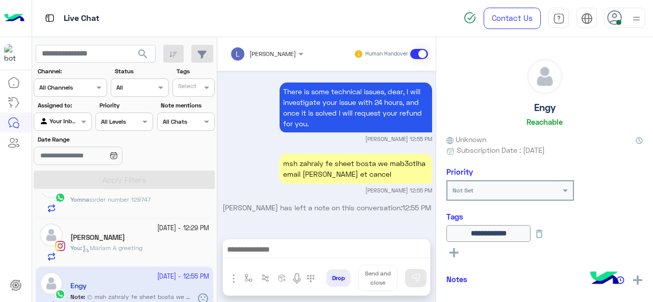
scroll to position [88, 0]
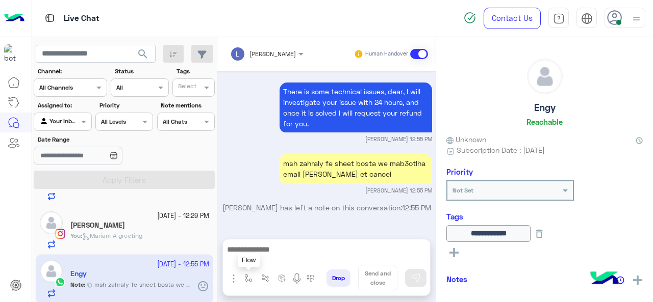
click at [252, 279] on button "button" at bounding box center [248, 278] width 17 height 17
click at [252, 259] on input "text" at bounding box center [266, 254] width 40 height 9
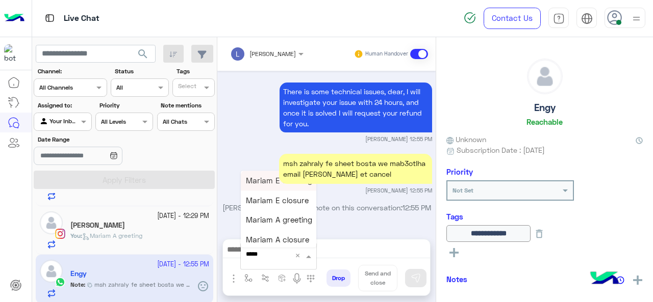
type input "******"
click at [276, 203] on span "Mariam E closure" at bounding box center [277, 200] width 63 height 9
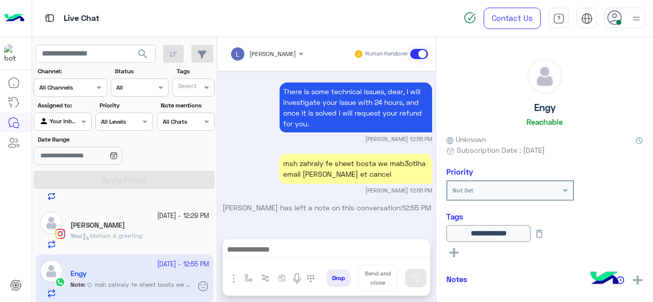
type textarea "**********"
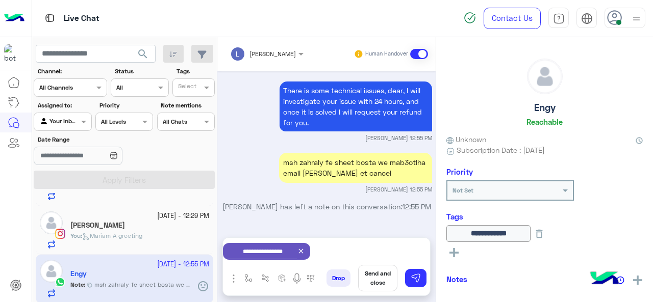
click at [389, 209] on p "[PERSON_NAME] has left a note on this conversation: 12:55 PM" at bounding box center [326, 206] width 211 height 11
click at [375, 277] on button "Send and close" at bounding box center [377, 278] width 39 height 27
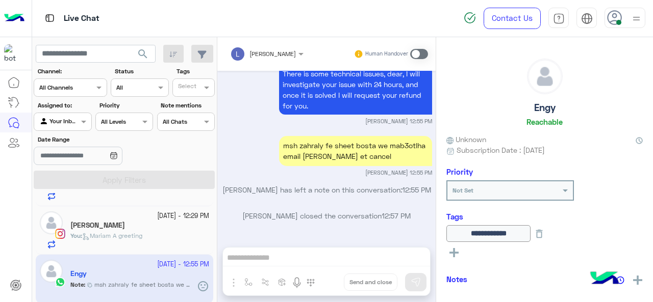
scroll to position [2508, 0]
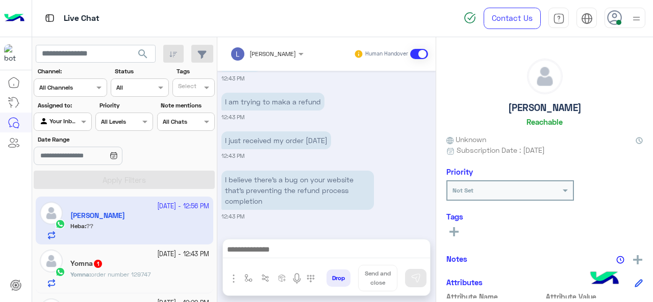
scroll to position [264, 0]
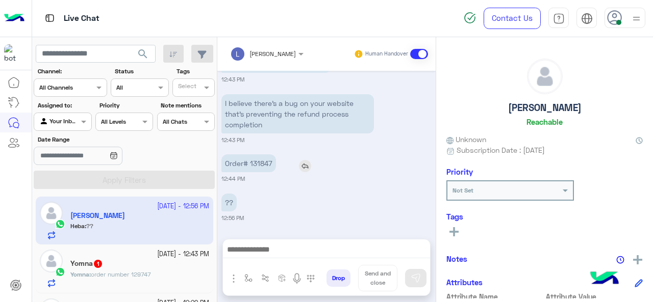
click at [264, 163] on p "Order# 131847" at bounding box center [248, 164] width 55 height 18
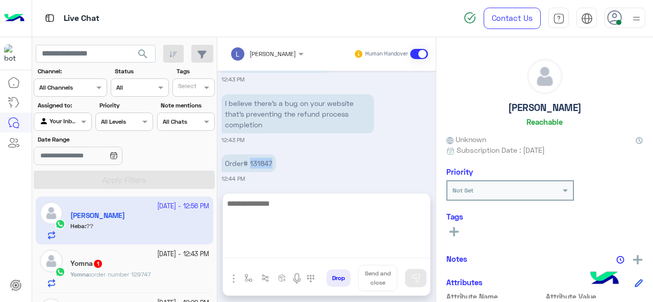
click at [299, 245] on textarea at bounding box center [326, 227] width 207 height 61
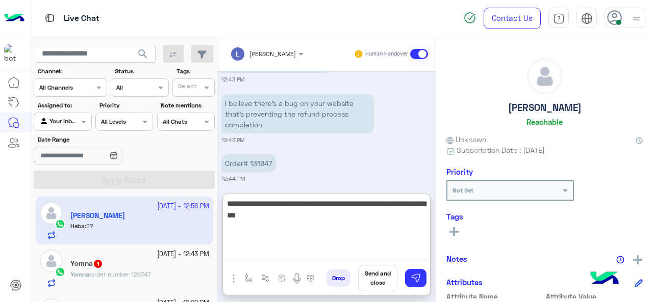
type textarea "**********"
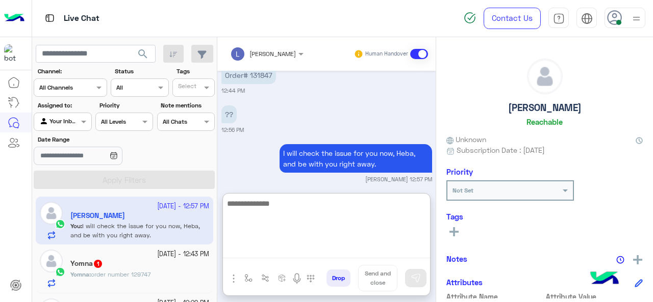
scroll to position [359, 0]
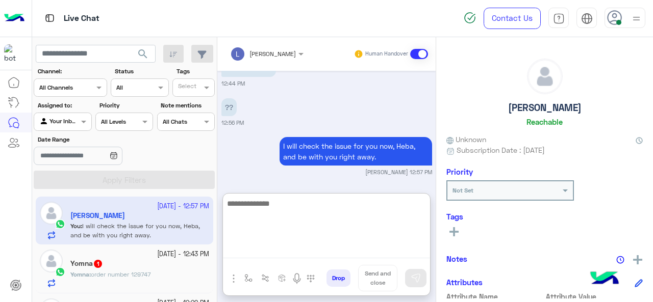
click at [262, 203] on textarea at bounding box center [326, 227] width 207 height 61
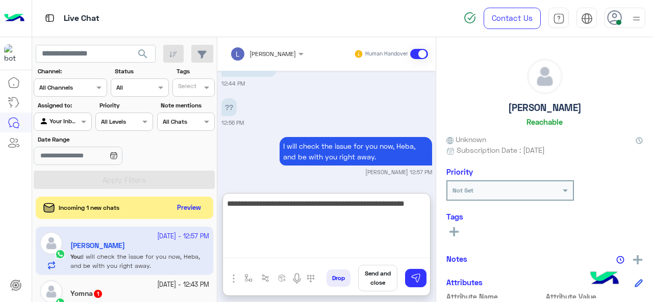
type textarea "**********"
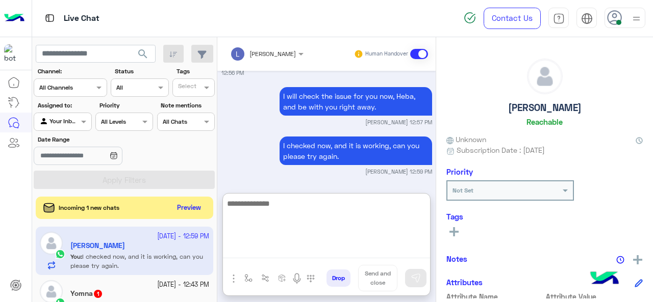
paste textarea "**********"
type textarea "**********"
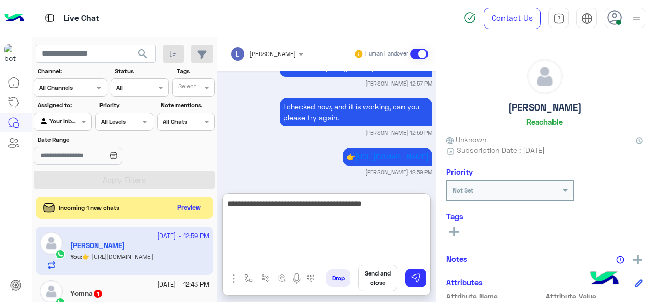
scroll to position [486, 0]
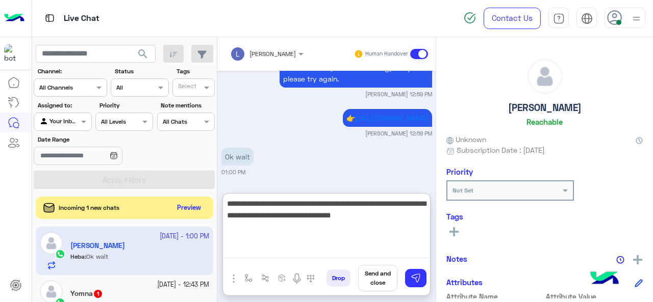
type textarea "**********"
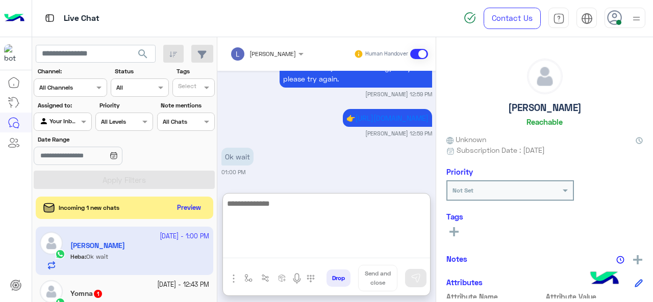
scroll to position [547, 0]
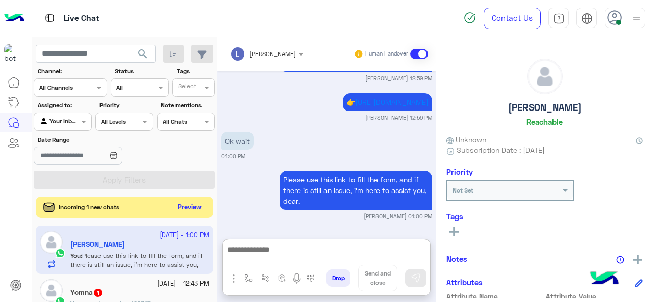
click at [192, 203] on button "Preview" at bounding box center [190, 208] width 32 height 14
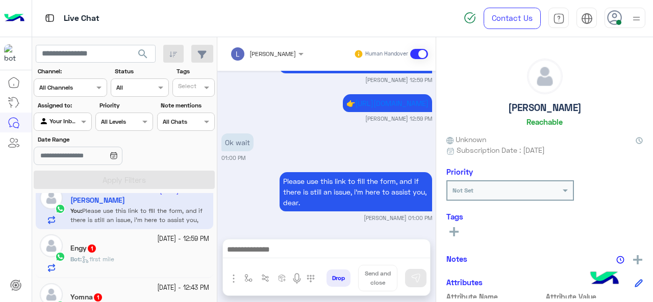
scroll to position [11, 0]
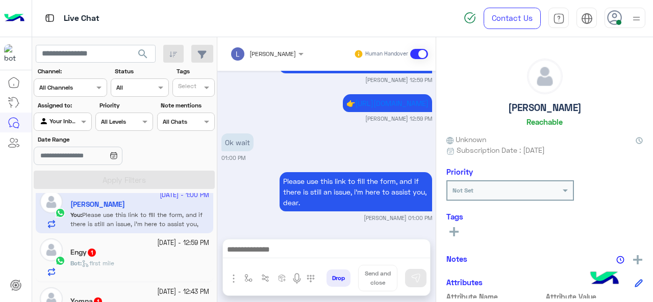
click at [145, 260] on div "Bot : first mile" at bounding box center [139, 268] width 139 height 18
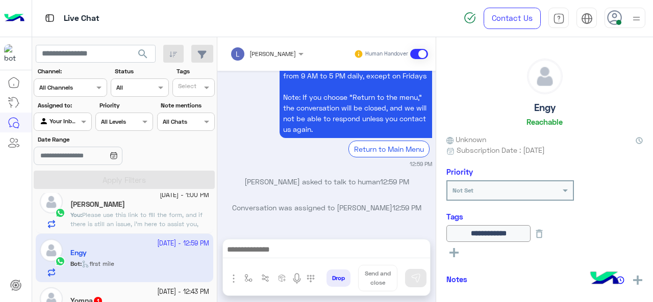
scroll to position [1328, 0]
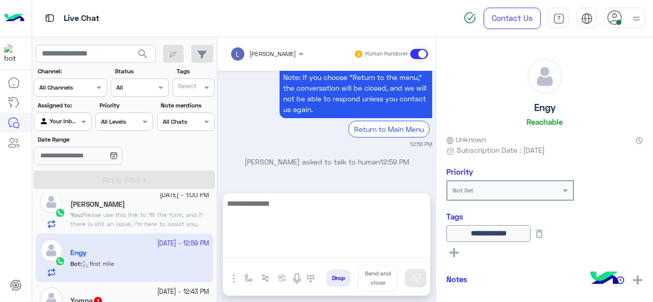
click at [246, 251] on textarea at bounding box center [326, 227] width 207 height 61
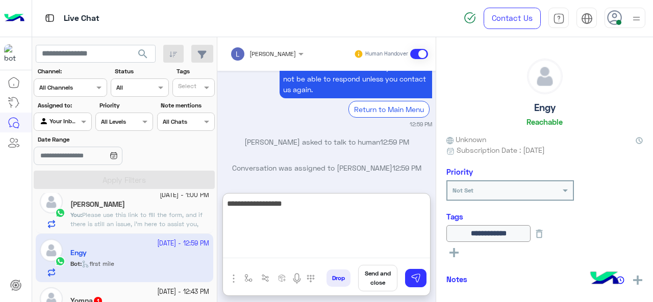
type textarea "**********"
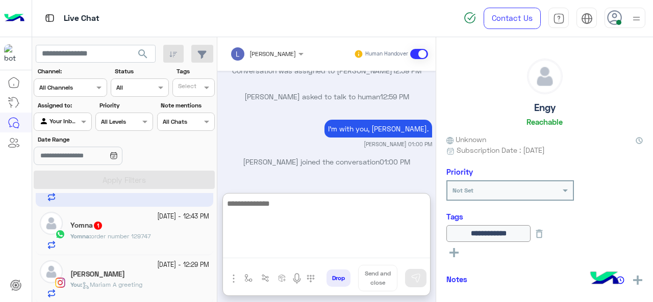
scroll to position [88, 0]
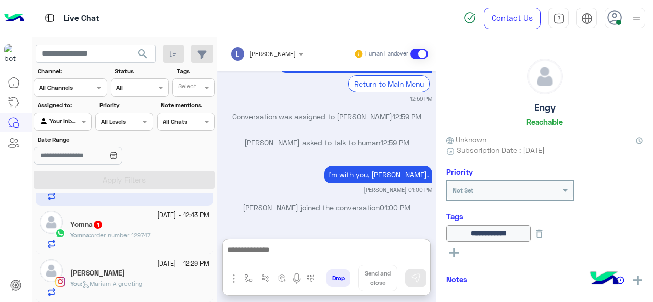
click at [164, 234] on div "Yomna : order number 129747" at bounding box center [139, 240] width 139 height 18
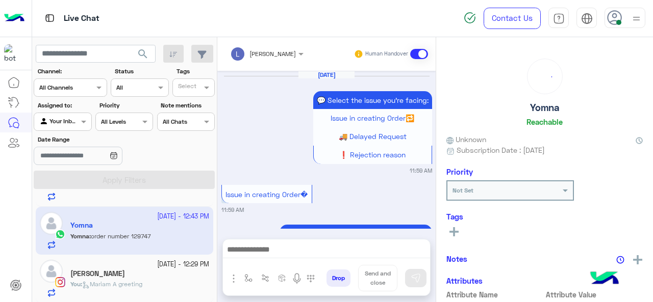
scroll to position [389, 0]
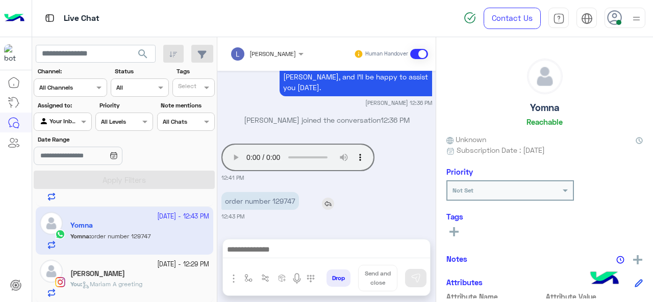
click at [285, 203] on p "order number 129747" at bounding box center [260, 201] width 78 height 18
copy p "129747"
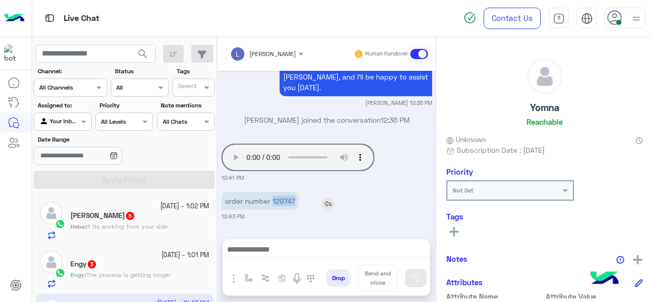
copy p "129747"
click at [338, 220] on small "12:43 PM" at bounding box center [326, 217] width 211 height 8
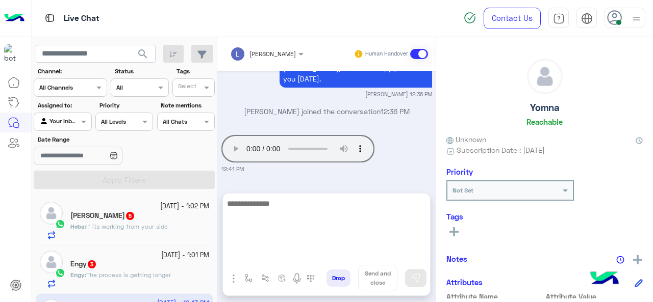
click at [299, 248] on textarea at bounding box center [326, 227] width 207 height 61
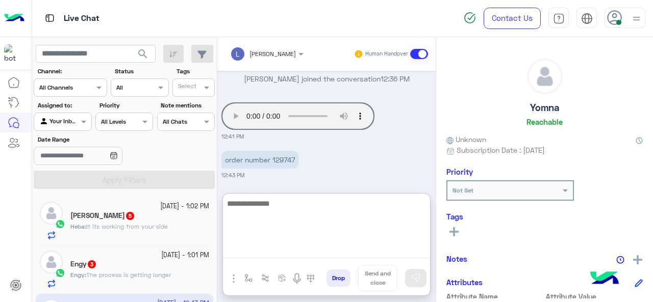
scroll to position [434, 0]
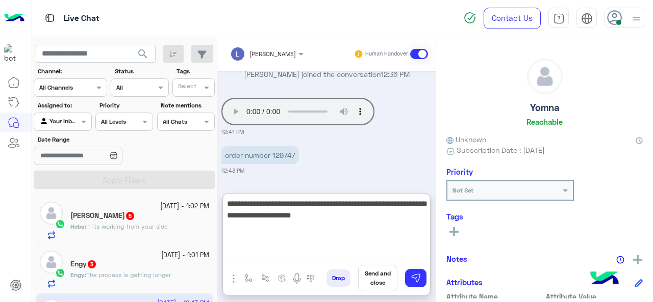
type textarea "**********"
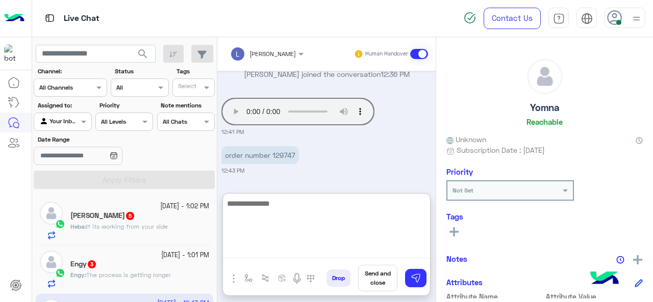
scroll to position [495, 0]
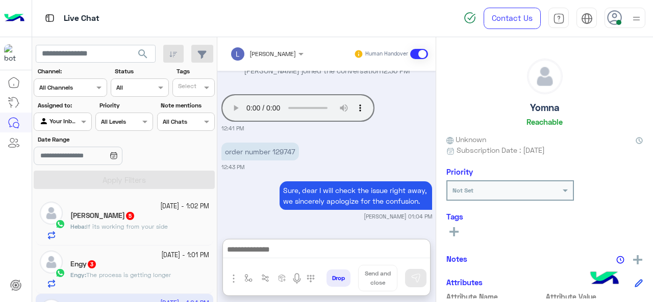
click at [139, 209] on div "[DATE] - 1:02 PM" at bounding box center [139, 207] width 139 height 10
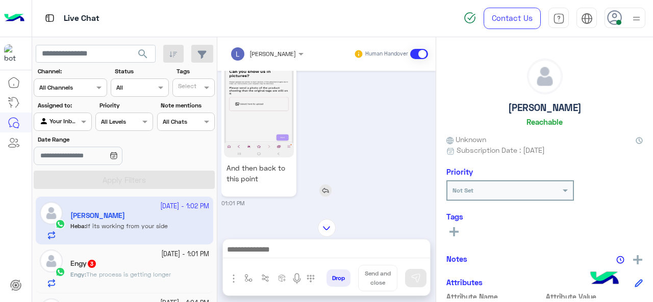
scroll to position [586, 0]
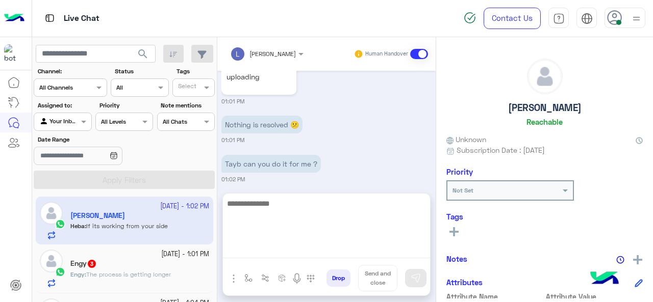
click at [265, 249] on textarea at bounding box center [326, 227] width 207 height 61
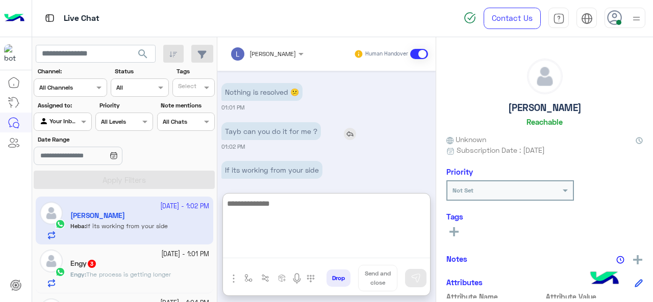
scroll to position [632, 0]
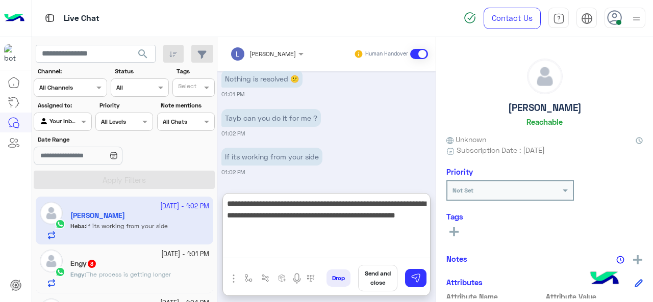
type textarea "**********"
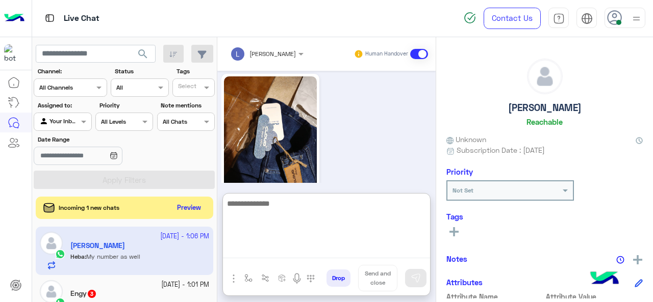
scroll to position [1076, 0]
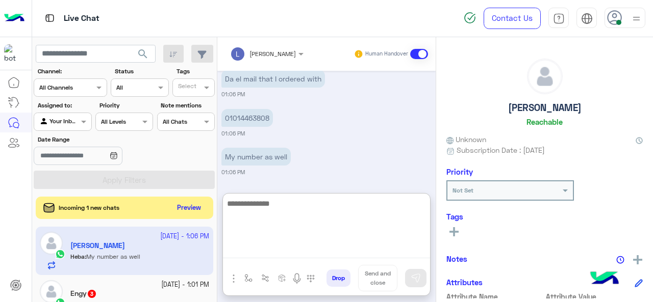
click at [282, 207] on textarea at bounding box center [326, 227] width 207 height 61
type textarea "*"
type textarea "**********"
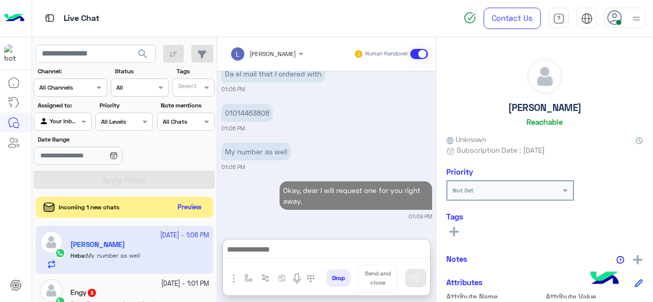
click at [190, 205] on button "Preview" at bounding box center [190, 208] width 32 height 14
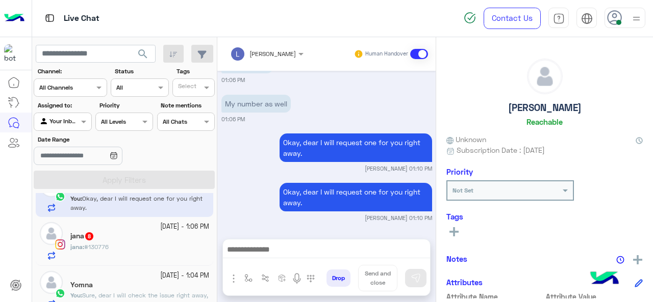
scroll to position [25, 0]
click at [127, 252] on div "jana : #130776" at bounding box center [139, 254] width 139 height 18
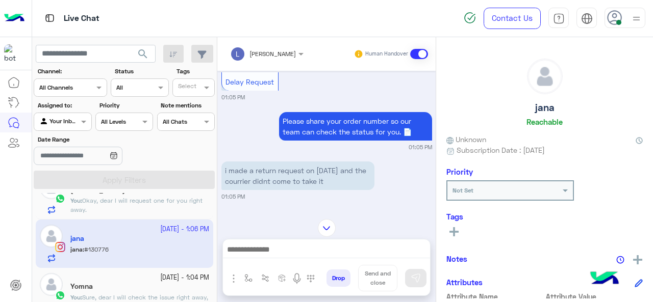
scroll to position [743, 0]
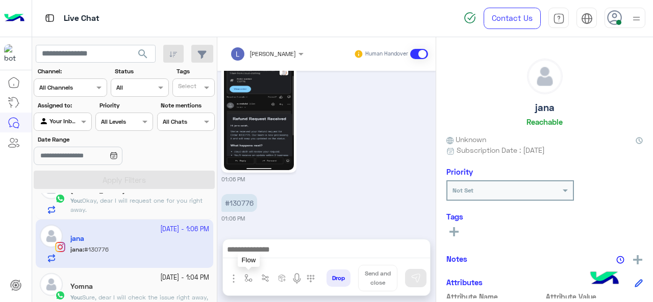
click at [246, 277] on img "button" at bounding box center [248, 278] width 8 height 8
click at [264, 253] on input "text" at bounding box center [266, 254] width 40 height 9
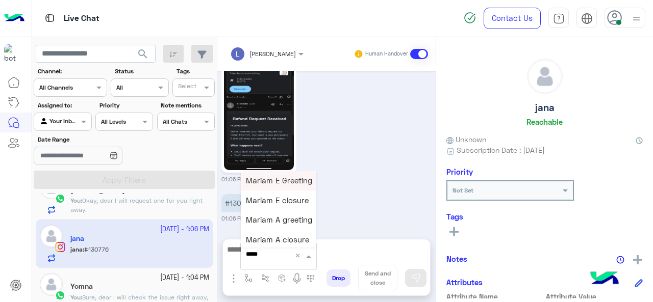
type input "******"
click at [281, 181] on span "Mariam E Greeting" at bounding box center [279, 180] width 66 height 9
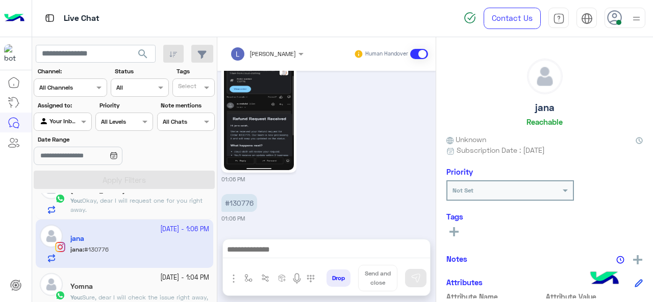
type textarea "**********"
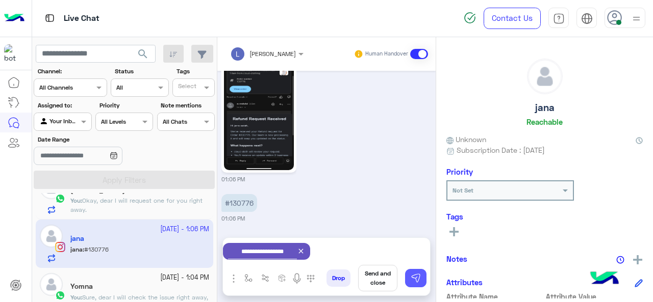
click at [412, 278] on img at bounding box center [415, 278] width 10 height 10
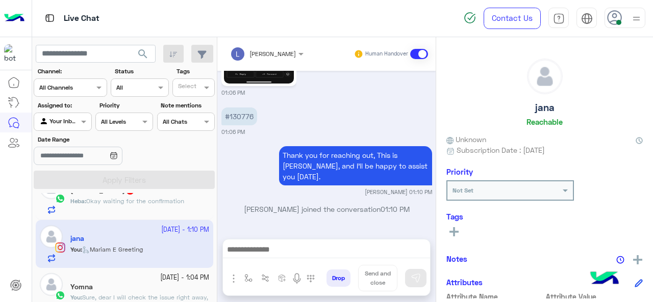
scroll to position [0, 0]
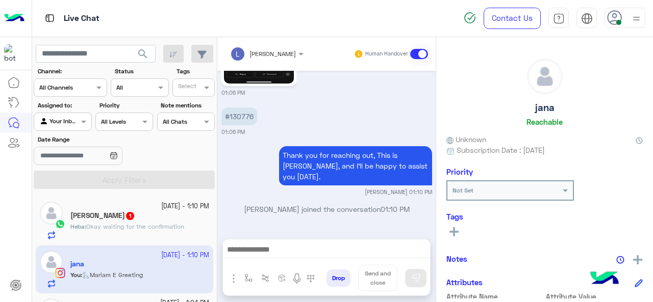
click at [165, 223] on span "Okay waiting for the confirmation" at bounding box center [135, 227] width 98 height 8
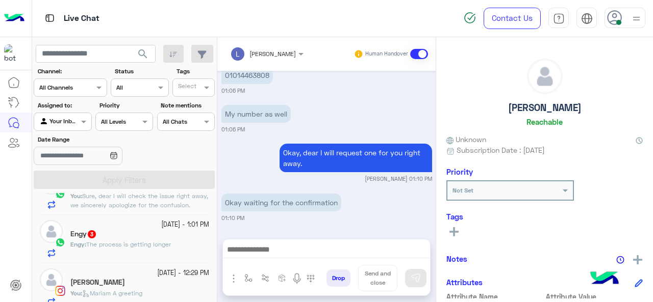
scroll to position [127, 0]
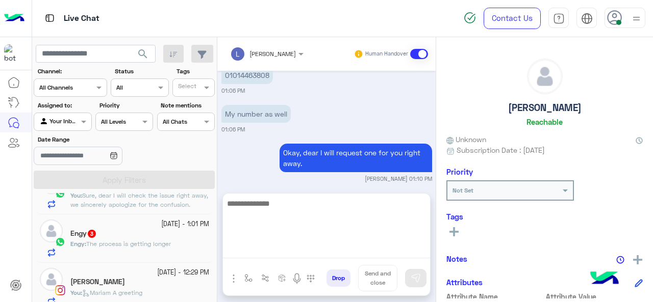
click at [247, 250] on textarea at bounding box center [326, 227] width 207 height 61
type textarea "**********"
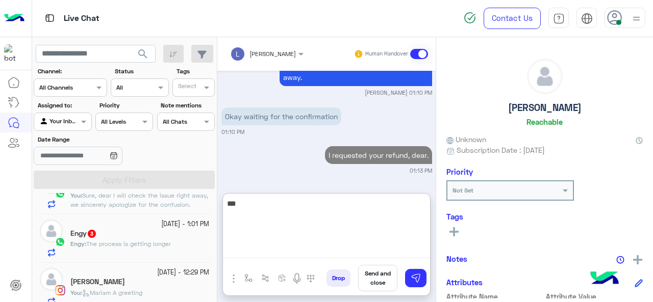
scroll to position [1204, 0]
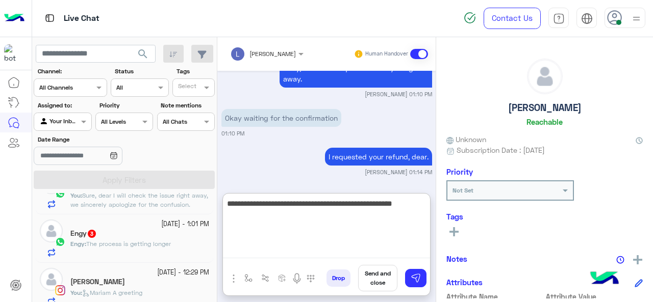
type textarea "**********"
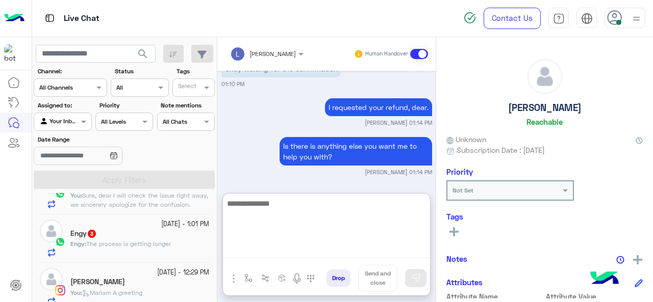
scroll to position [1331, 0]
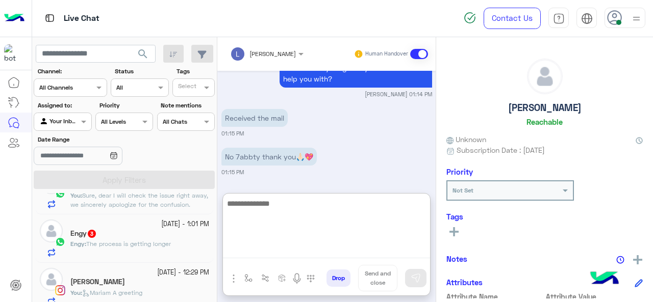
click at [269, 201] on textarea at bounding box center [326, 227] width 207 height 61
type textarea "*"
type textarea "**********"
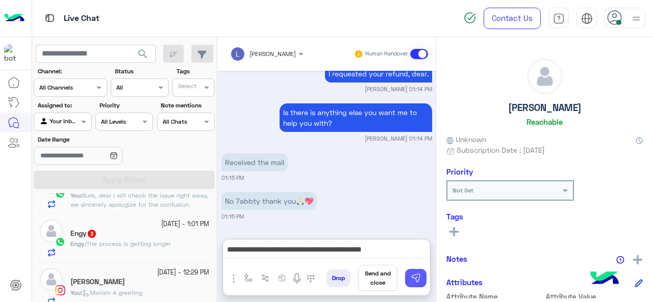
click at [416, 278] on img at bounding box center [415, 278] width 10 height 10
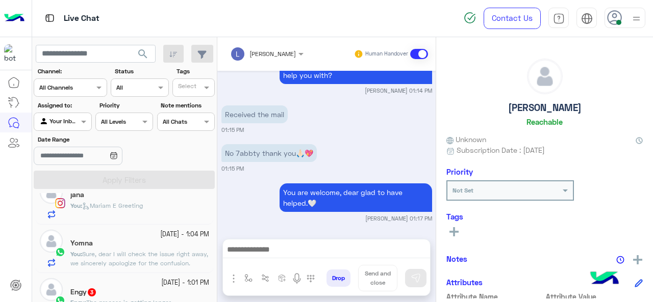
scroll to position [59, 0]
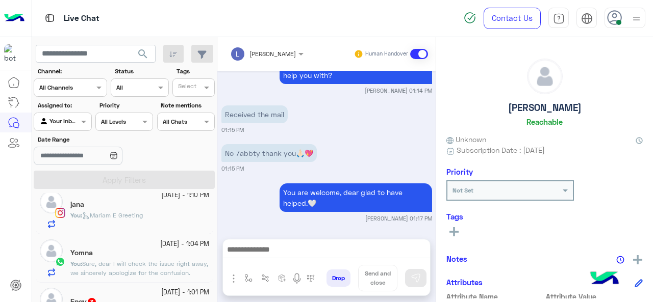
click at [178, 263] on span "Sure, dear I will check the issue right away, we sincerely apologize for the co…" at bounding box center [139, 268] width 138 height 17
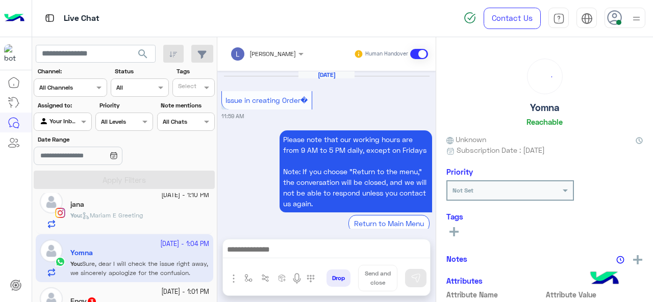
scroll to position [355, 0]
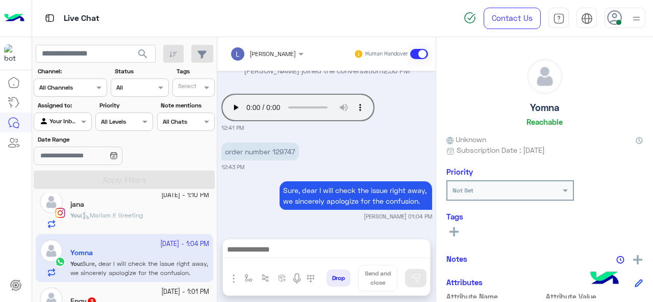
click at [176, 202] on div "jana" at bounding box center [139, 205] width 139 height 11
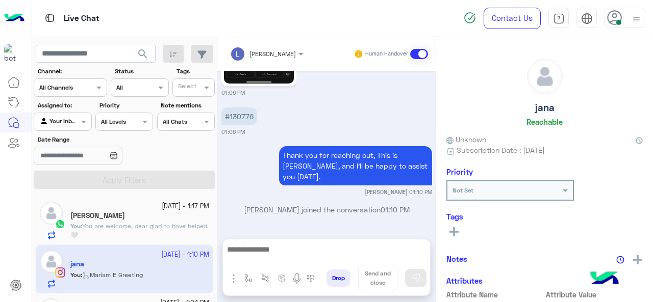
click at [159, 225] on span "You are welcome, dear glad to have helped.🤍" at bounding box center [139, 230] width 138 height 17
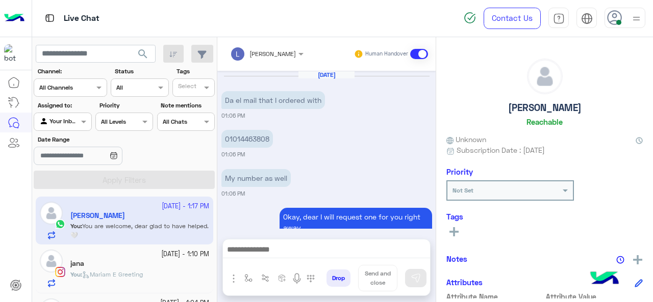
scroll to position [280, 0]
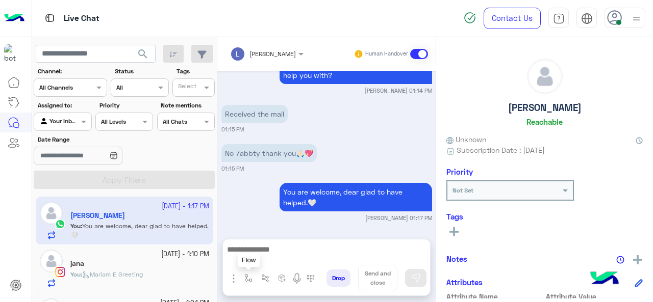
click at [246, 276] on img "button" at bounding box center [248, 278] width 8 height 8
click at [263, 261] on div "enter flow name" at bounding box center [269, 255] width 47 height 9
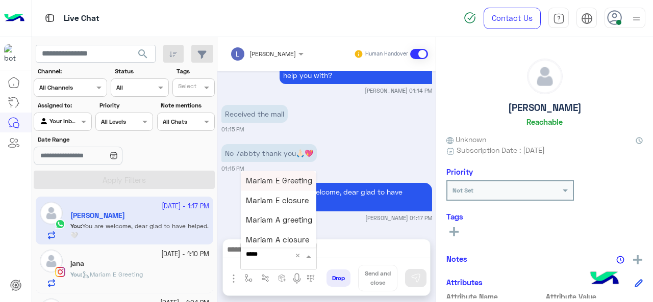
type input "******"
click at [282, 202] on span "Mariam E closure" at bounding box center [277, 200] width 63 height 9
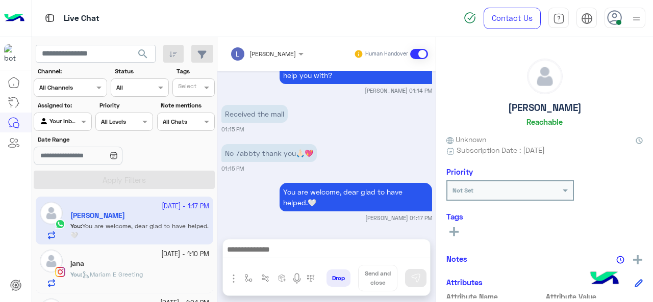
type textarea "**********"
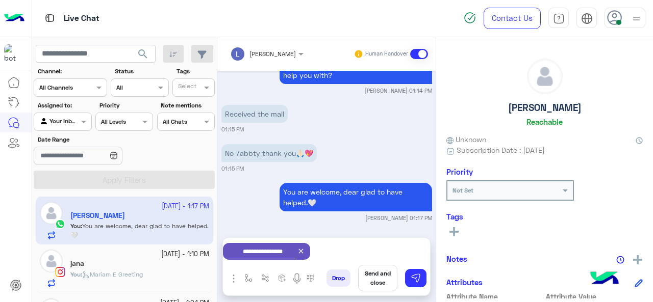
click at [409, 169] on small "01:15 PM" at bounding box center [326, 169] width 211 height 8
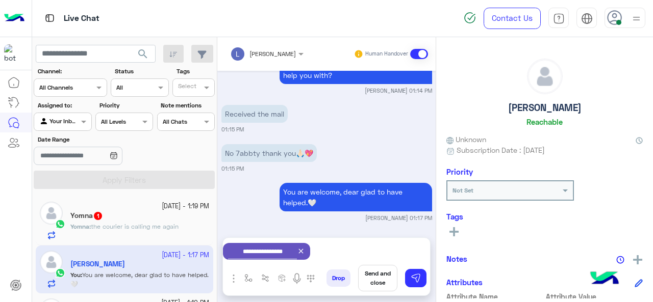
click at [380, 276] on button "Send and close" at bounding box center [377, 278] width 39 height 27
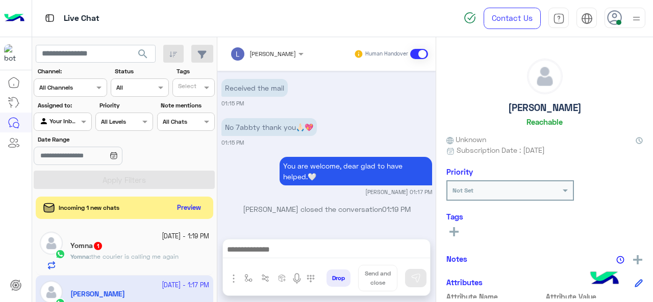
scroll to position [298, 0]
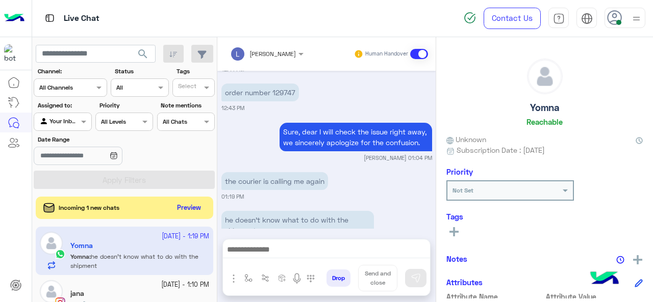
scroll to position [404, 0]
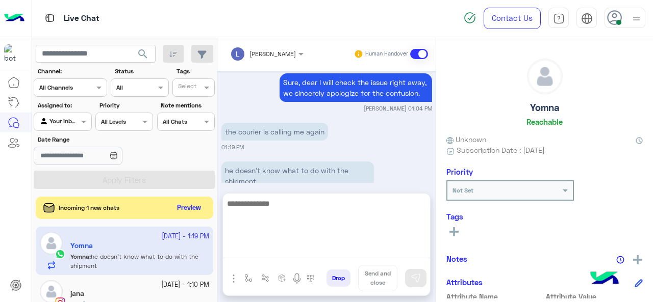
click at [271, 246] on textarea at bounding box center [326, 227] width 207 height 61
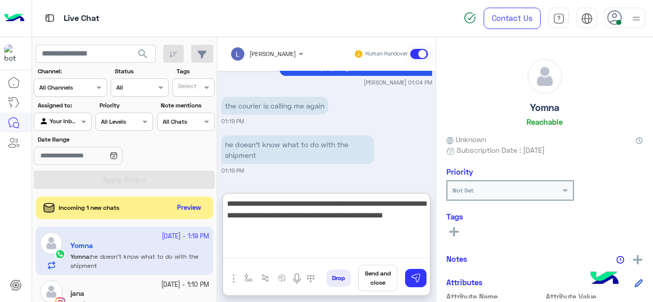
type textarea "**********"
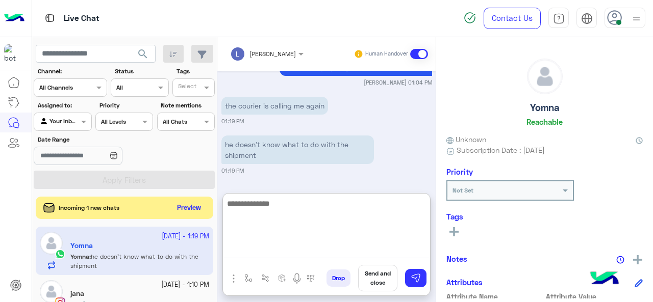
scroll to position [510, 0]
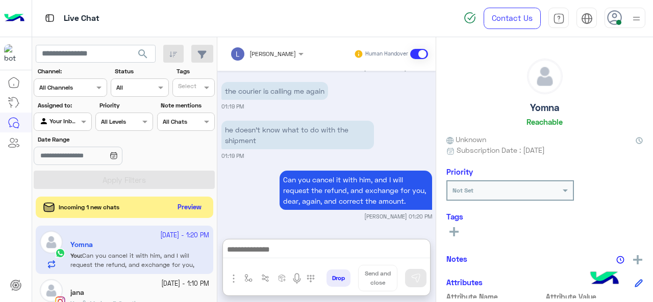
click at [191, 204] on button "Preview" at bounding box center [190, 208] width 32 height 14
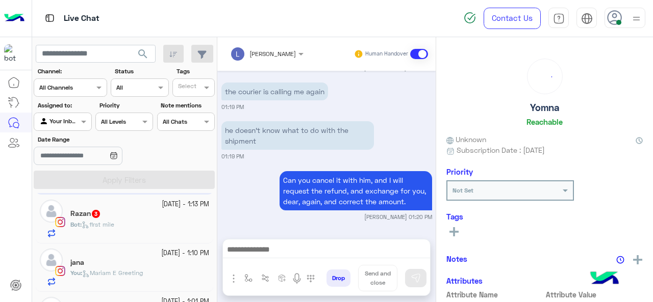
scroll to position [0, 0]
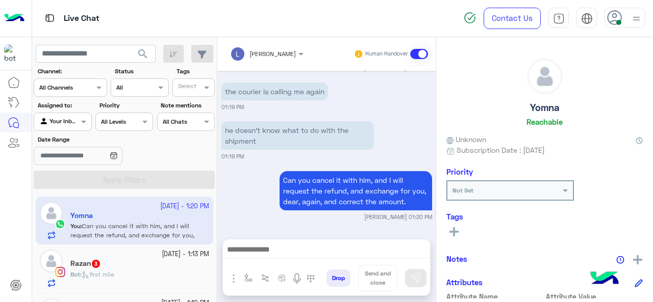
click at [137, 255] on div "[DATE] - 1:13 PM" at bounding box center [139, 255] width 139 height 10
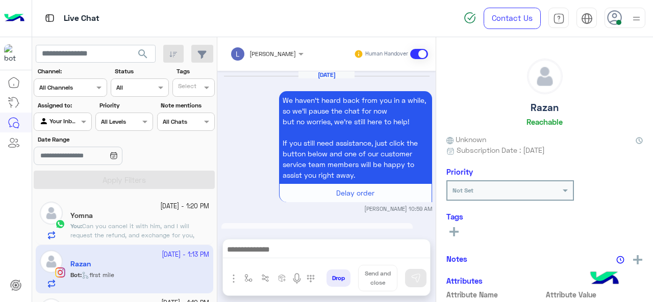
scroll to position [624, 0]
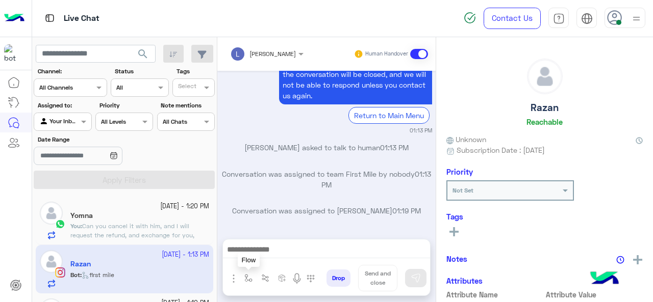
click at [245, 282] on img "button" at bounding box center [248, 278] width 8 height 8
click at [254, 251] on input "text" at bounding box center [266, 254] width 40 height 9
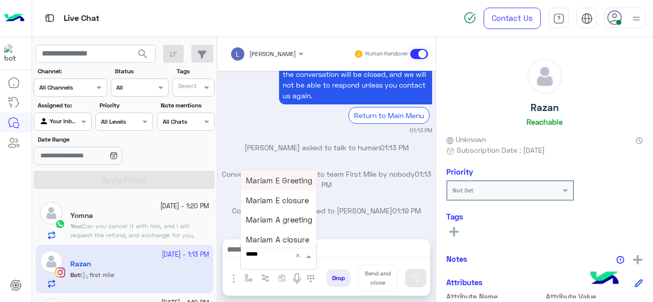
type input "******"
click at [280, 184] on span "Mariam E Greeting" at bounding box center [279, 180] width 66 height 9
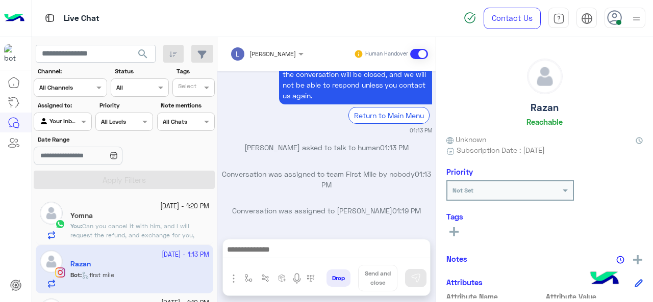
type textarea "**********"
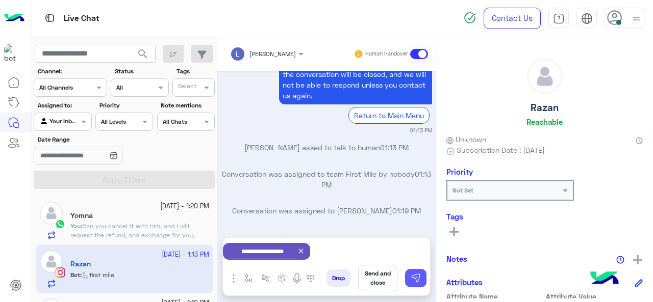
click at [416, 284] on img at bounding box center [415, 278] width 10 height 10
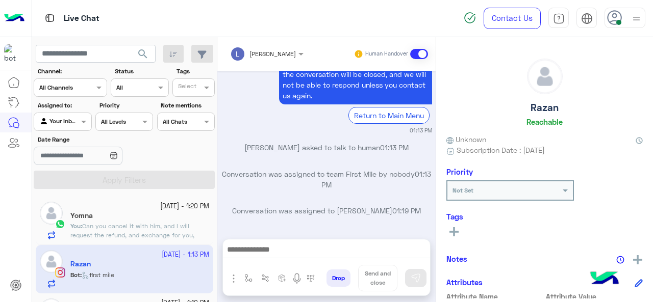
scroll to position [711, 0]
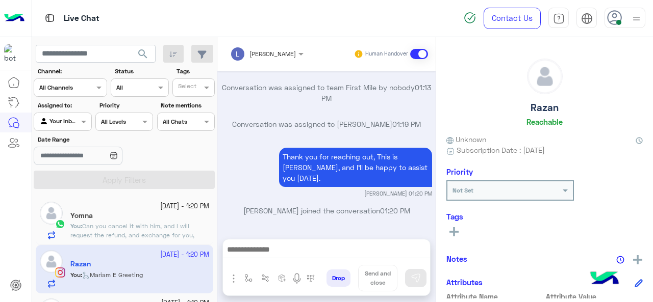
click at [183, 227] on span "Can you cancel it with him, and I will request the refund, and exchange for you…" at bounding box center [132, 235] width 124 height 26
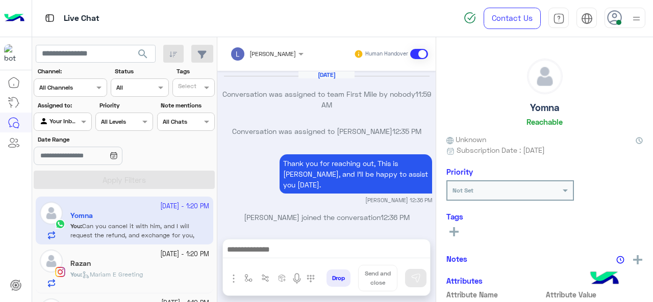
scroll to position [305, 0]
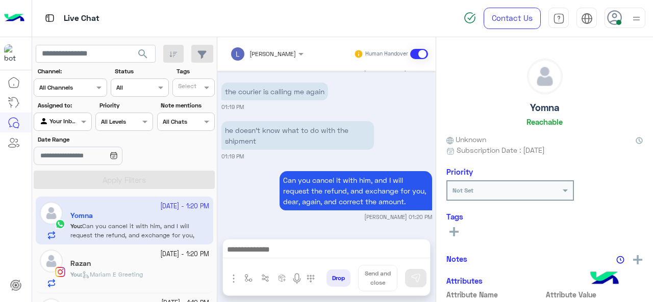
click at [453, 234] on icon at bounding box center [453, 231] width 9 height 9
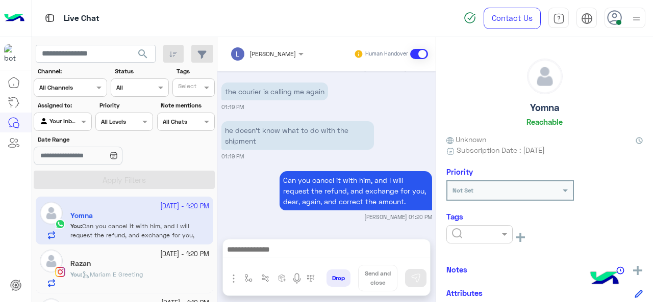
click at [453, 232] on input "text" at bounding box center [467, 233] width 31 height 9
click at [465, 182] on div "M FOLLOW UP" at bounding box center [479, 177] width 66 height 19
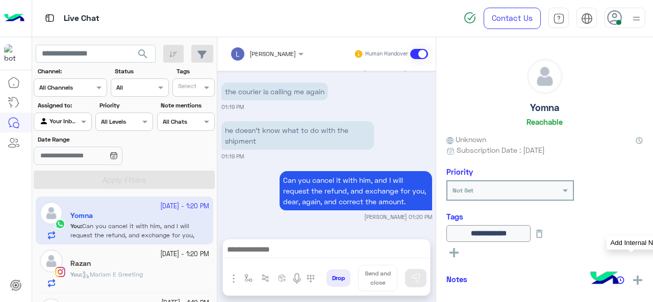
click at [637, 277] on img at bounding box center [637, 280] width 9 height 9
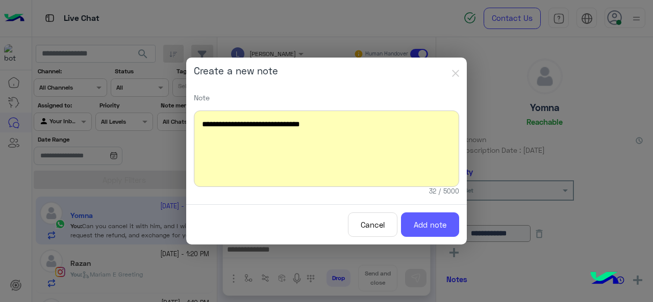
click at [441, 216] on button "Add note" at bounding box center [430, 225] width 58 height 25
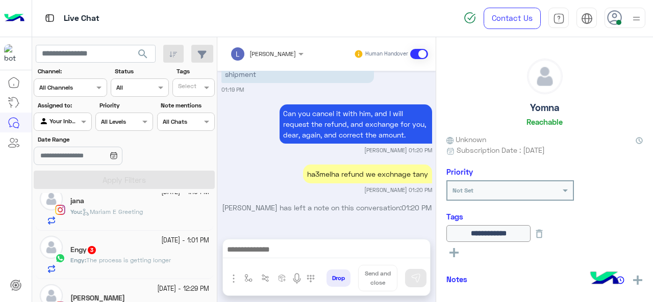
scroll to position [136, 0]
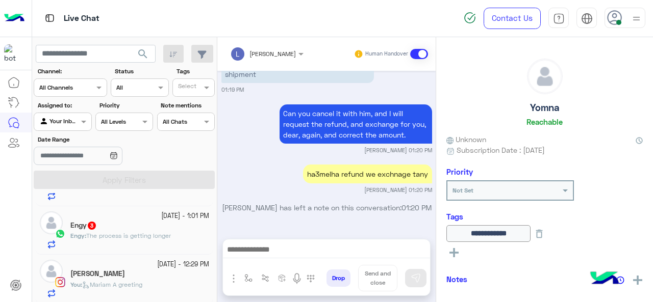
click at [139, 237] on span "The process is getting longer" at bounding box center [128, 236] width 85 height 8
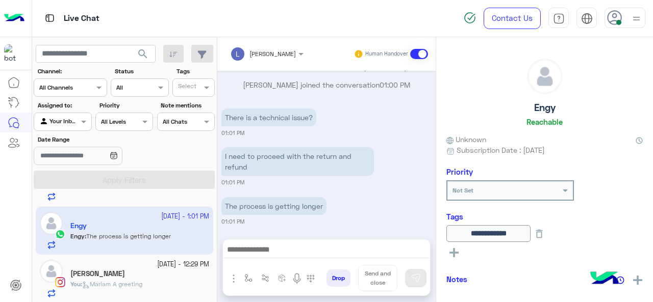
scroll to position [408, 0]
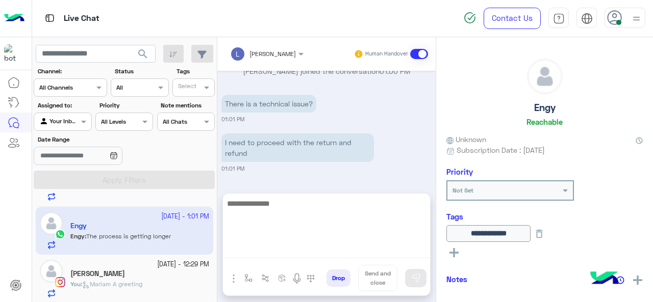
click at [277, 256] on textarea at bounding box center [326, 227] width 207 height 61
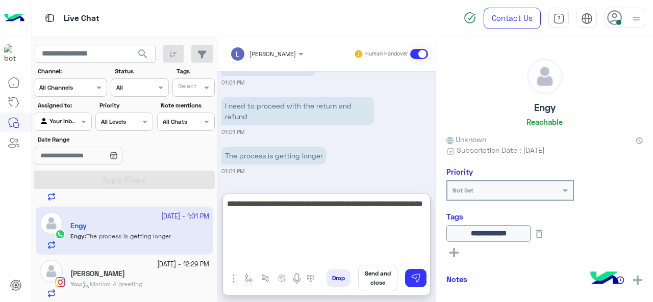
type textarea "**********"
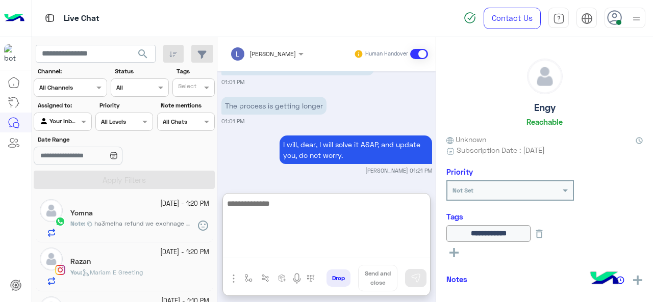
scroll to position [0, 0]
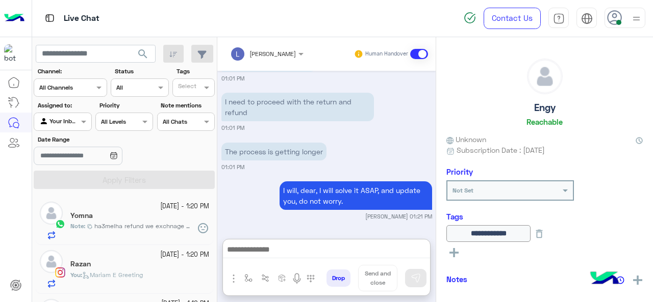
click at [161, 224] on span "ha3melha refund we exchnage tany" at bounding box center [142, 226] width 97 height 9
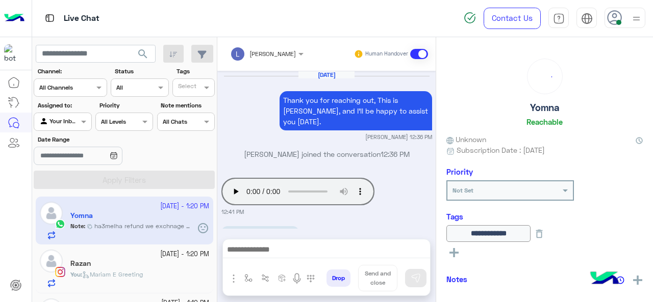
scroll to position [319, 0]
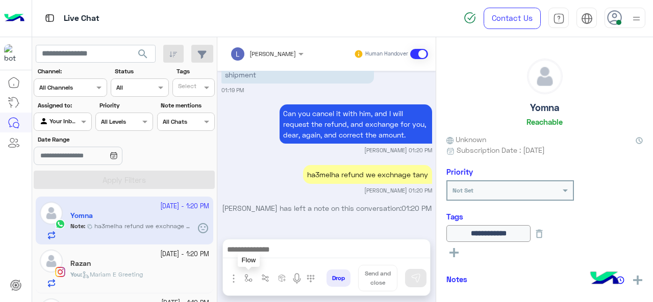
click at [247, 274] on button "button" at bounding box center [248, 278] width 17 height 17
click at [254, 256] on input "text" at bounding box center [266, 254] width 40 height 9
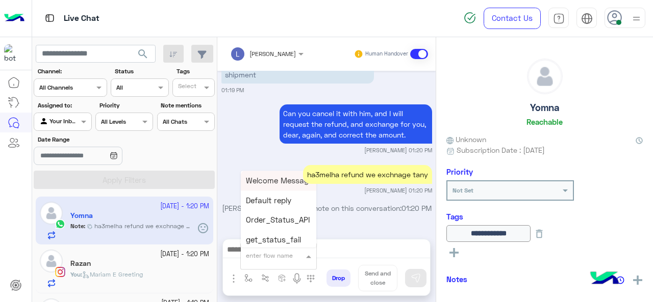
click at [254, 256] on input "text" at bounding box center [266, 254] width 40 height 9
click at [338, 223] on div "[DATE] Thank you for reaching out, This is [PERSON_NAME], and I’ll be happy to …" at bounding box center [326, 150] width 218 height 158
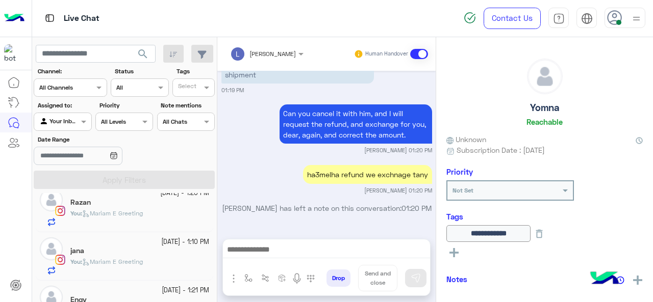
scroll to position [136, 0]
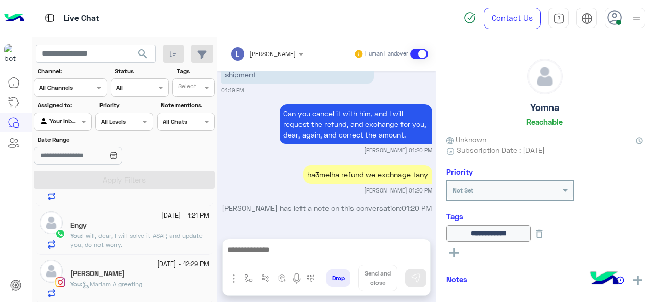
click at [155, 272] on div "[PERSON_NAME]" at bounding box center [139, 275] width 139 height 11
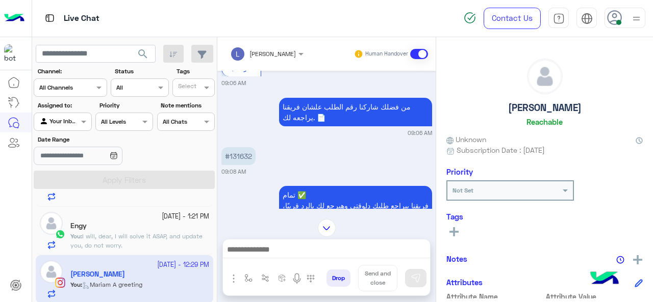
scroll to position [499, 0]
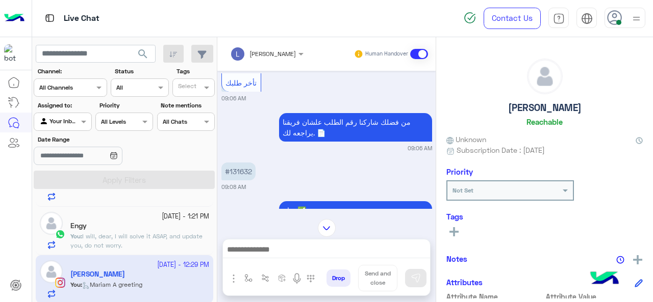
click at [244, 163] on p "#131632" at bounding box center [238, 172] width 34 height 18
copy p "131632"
click at [280, 160] on div "#131632 09:08 AM" at bounding box center [326, 175] width 211 height 31
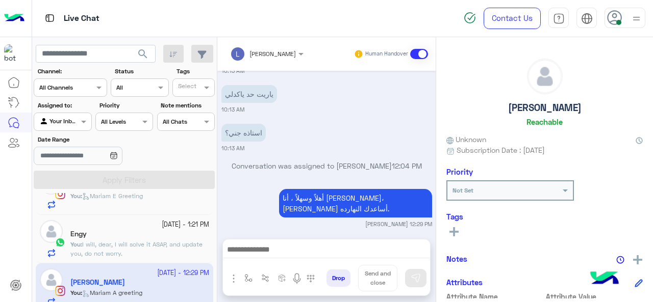
scroll to position [118, 0]
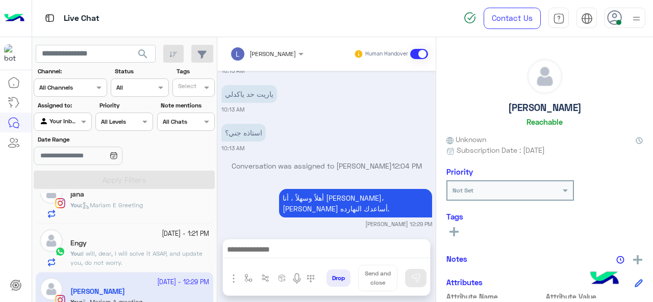
click at [176, 235] on small "[DATE] - 1:21 PM" at bounding box center [185, 234] width 47 height 10
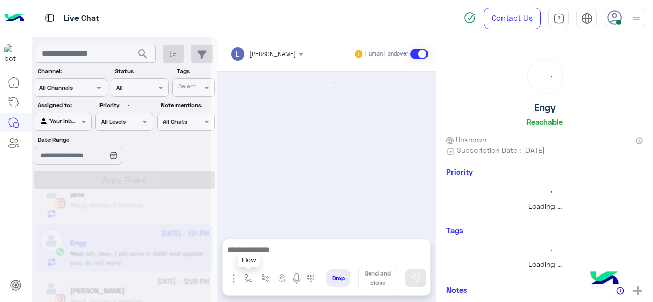
click at [249, 280] on img "button" at bounding box center [248, 278] width 8 height 8
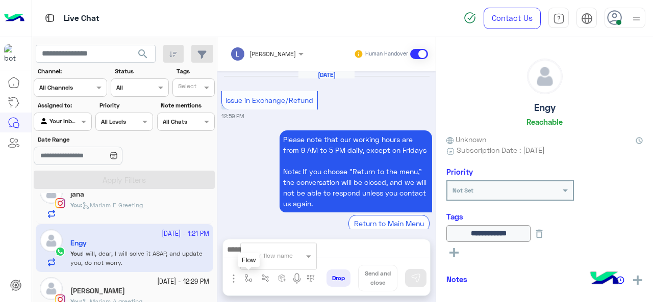
scroll to position [326, 0]
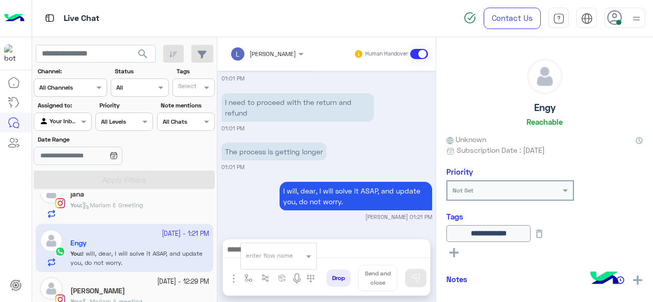
click at [261, 257] on input "text" at bounding box center [266, 254] width 40 height 9
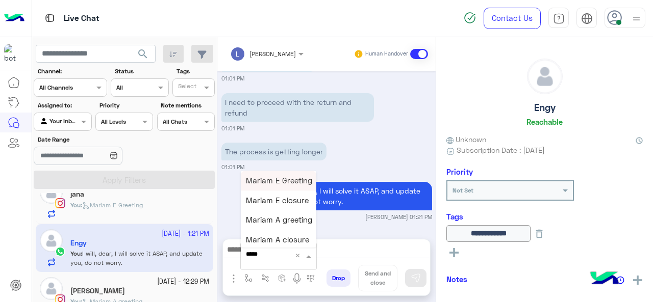
type input "******"
click at [285, 207] on div "Mariam E closure" at bounding box center [278, 201] width 75 height 20
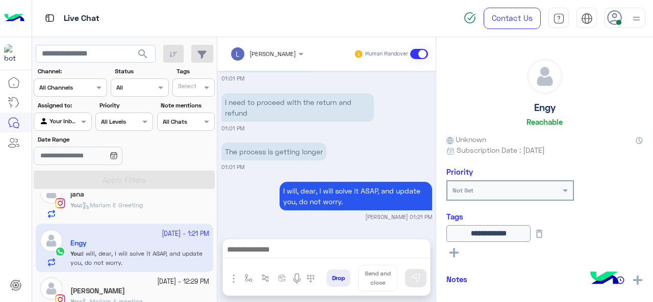
type textarea "**********"
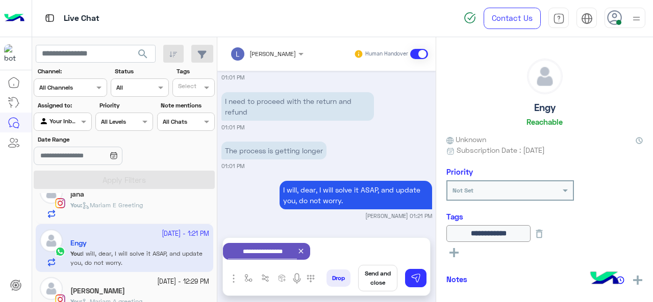
click at [365, 276] on button "Send and close" at bounding box center [377, 278] width 39 height 27
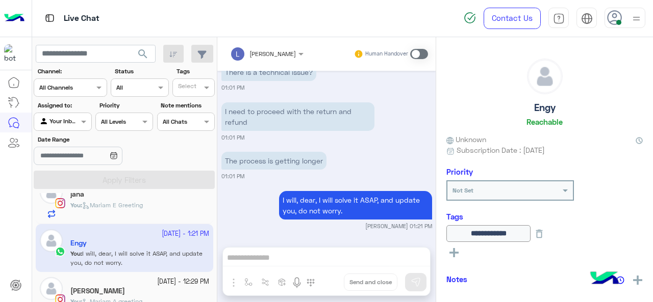
scroll to position [333, 0]
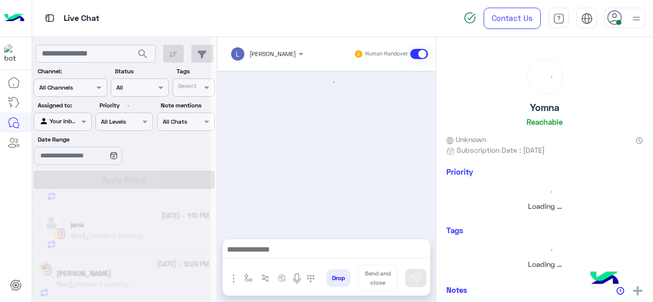
scroll to position [319, 0]
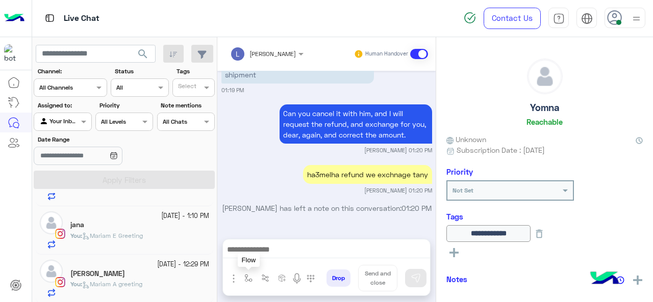
click at [249, 279] on img "button" at bounding box center [248, 278] width 8 height 8
click at [262, 256] on input "text" at bounding box center [266, 254] width 40 height 9
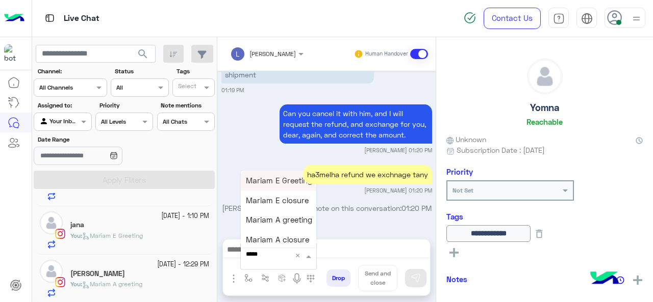
type input "******"
click at [285, 205] on span "Mariam E closure" at bounding box center [277, 200] width 63 height 9
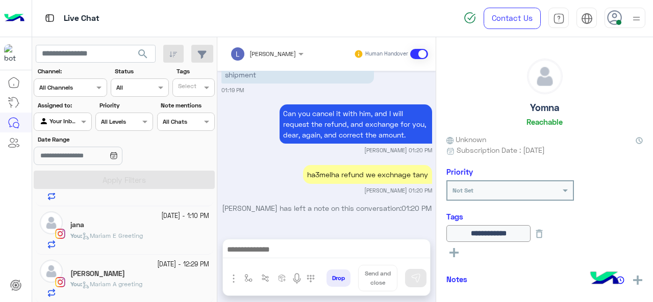
type textarea "**********"
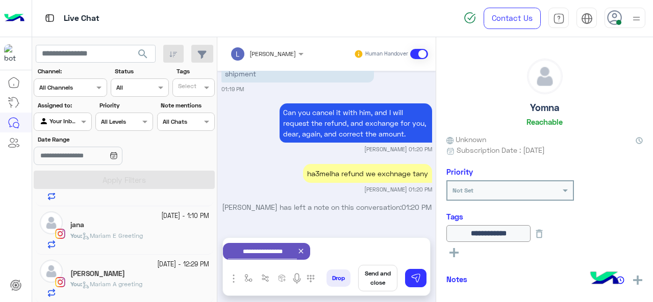
click at [371, 274] on button "Send and close" at bounding box center [377, 278] width 39 height 27
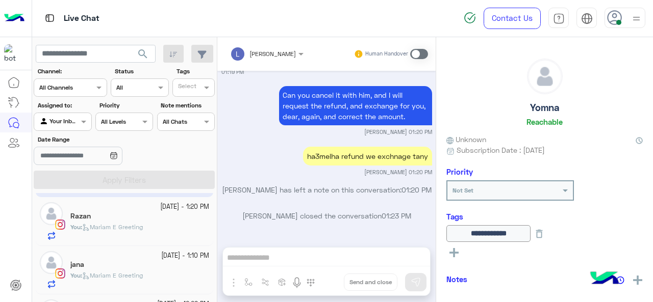
scroll to position [0, 0]
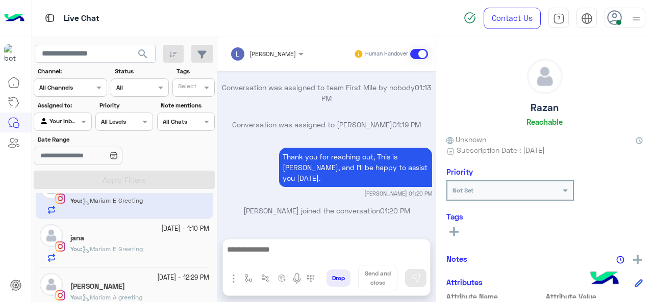
scroll to position [39, 0]
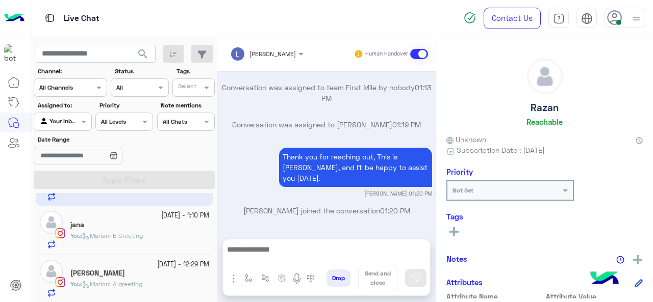
click at [124, 233] on span "Mariam E Greeting" at bounding box center [112, 236] width 61 height 8
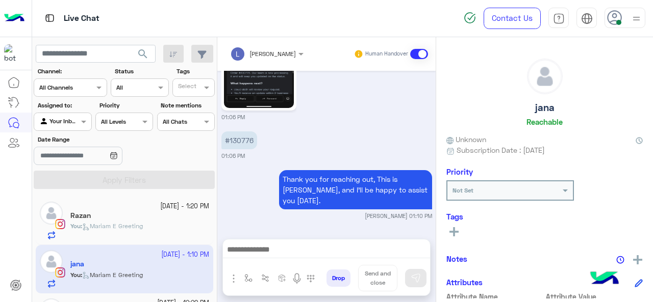
scroll to position [1507, 0]
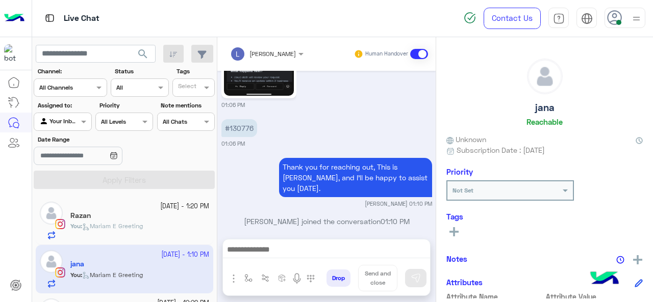
click at [240, 119] on p "#130776" at bounding box center [239, 128] width 36 height 18
copy p "130776"
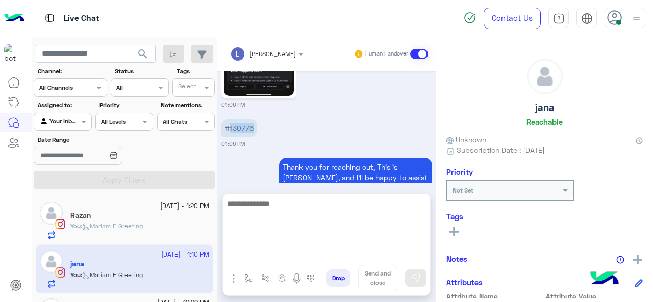
click at [266, 245] on textarea at bounding box center [326, 227] width 207 height 61
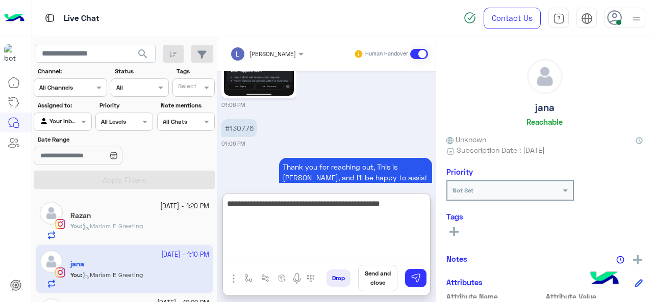
type textarea "**********"
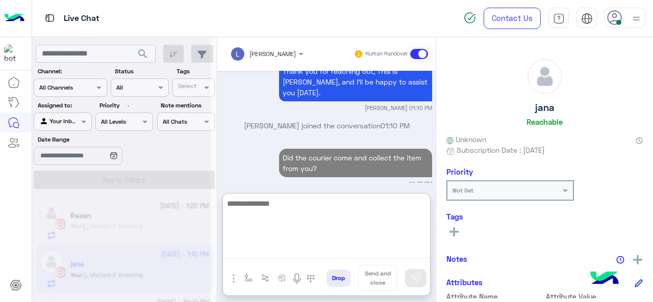
scroll to position [1603, 0]
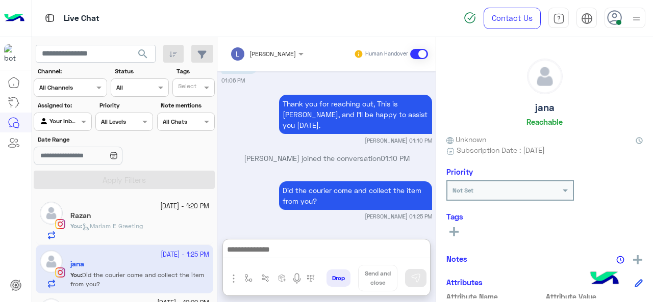
click at [157, 225] on div "You : [PERSON_NAME] E Greeting" at bounding box center [139, 231] width 139 height 18
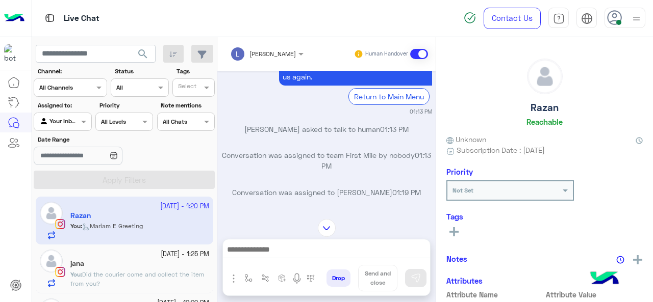
scroll to position [511, 0]
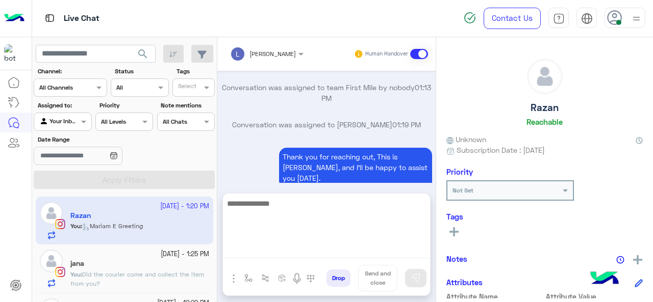
click at [249, 246] on textarea at bounding box center [326, 227] width 207 height 61
type textarea "**********"
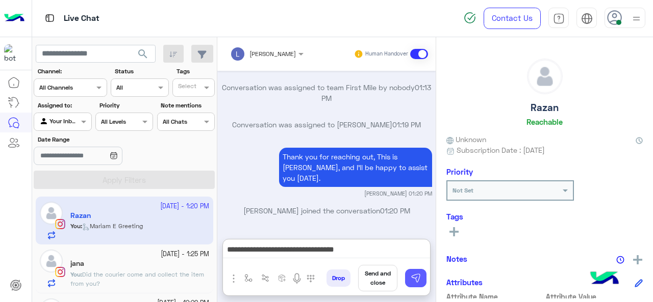
click at [420, 277] on img at bounding box center [415, 278] width 10 height 10
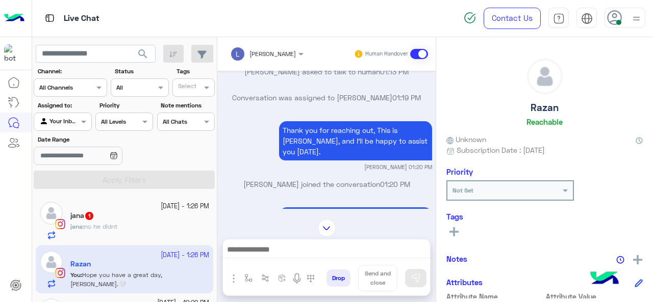
scroll to position [1831, 0]
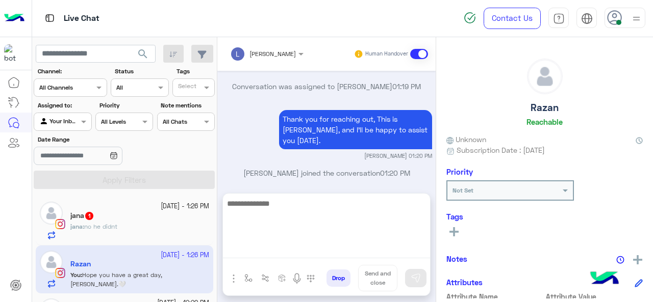
click at [270, 247] on textarea at bounding box center [326, 227] width 207 height 61
type textarea "**********"
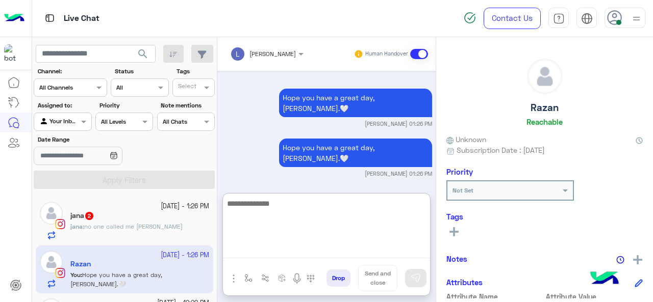
scroll to position [1954, 0]
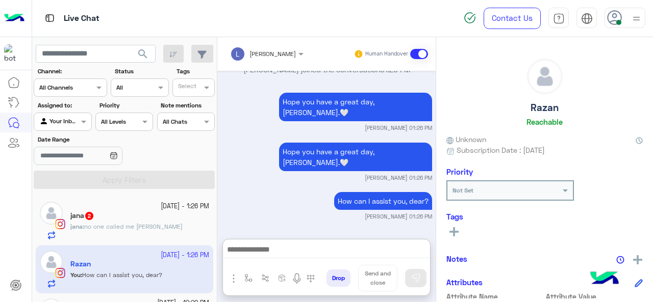
click at [175, 224] on div "[PERSON_NAME] : no one called me [PERSON_NAME]" at bounding box center [139, 231] width 139 height 18
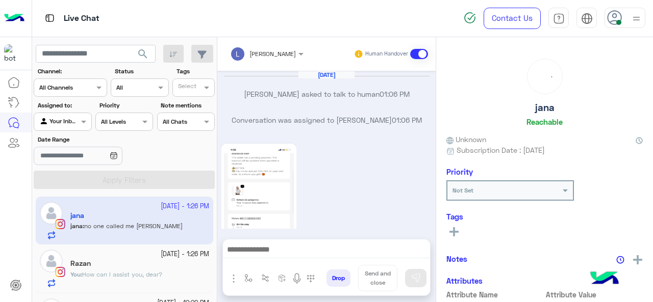
scroll to position [464, 0]
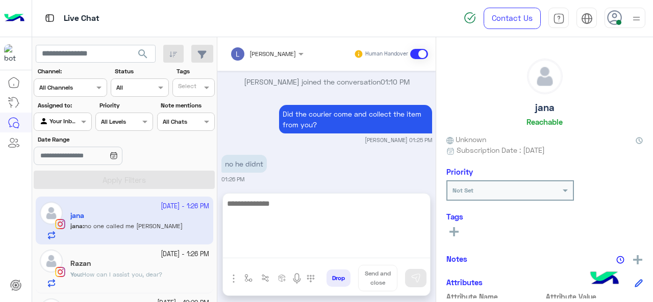
drag, startPoint x: 267, startPoint y: 251, endPoint x: 268, endPoint y: 174, distance: 77.5
click at [268, 174] on div "[PERSON_NAME] Human Handover [DATE] [PERSON_NAME] asked to talk to human 01:06 …" at bounding box center [326, 171] width 218 height 269
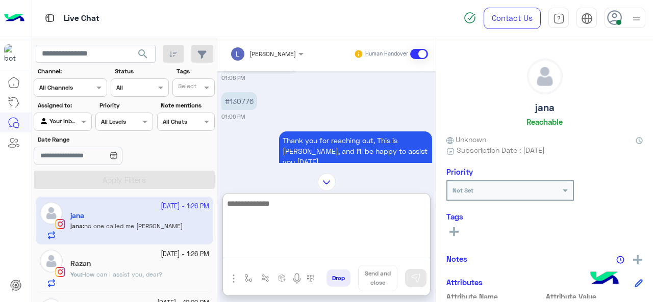
scroll to position [357, 0]
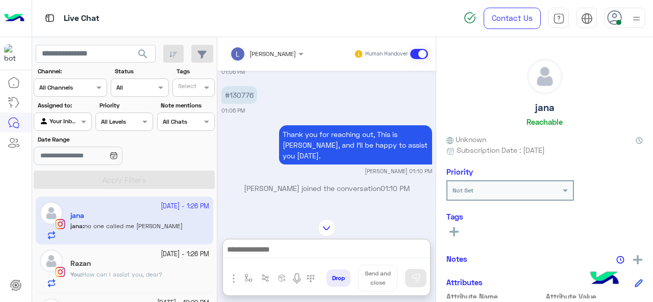
click at [242, 95] on p "#130776" at bounding box center [239, 95] width 36 height 18
copy p "130776"
click at [326, 230] on img at bounding box center [327, 228] width 18 height 18
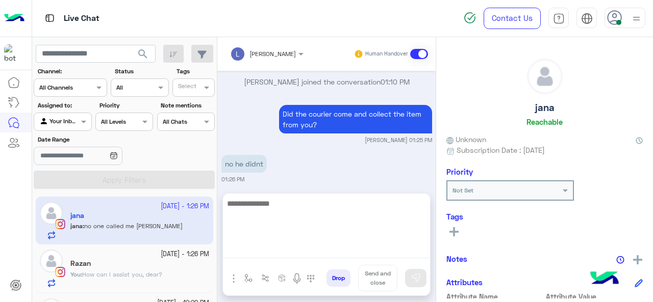
click at [270, 248] on textarea at bounding box center [326, 227] width 207 height 61
type textarea "**********"
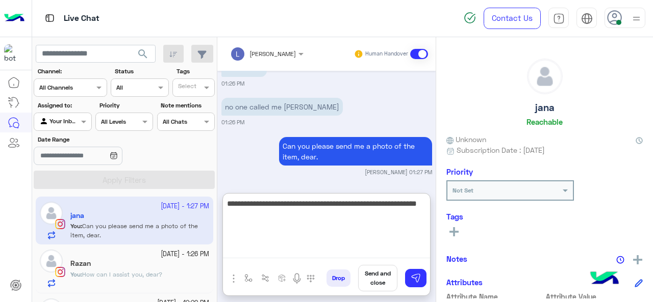
type textarea "**********"
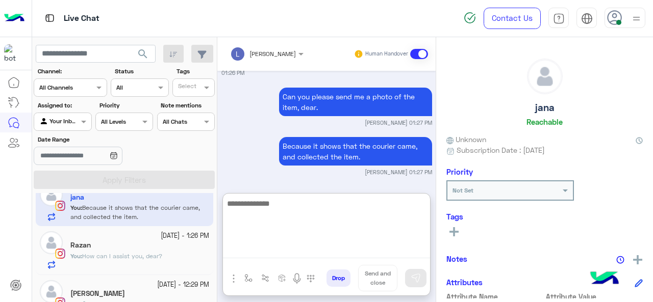
scroll to position [39, 0]
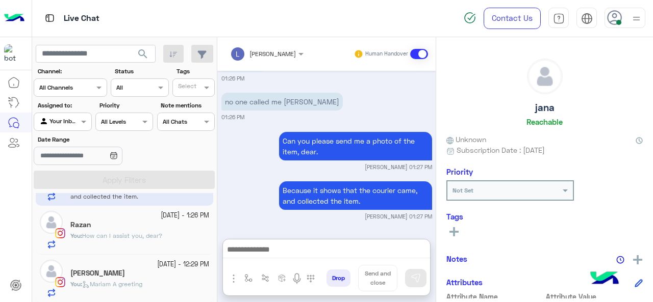
click at [139, 270] on div "[PERSON_NAME]" at bounding box center [139, 274] width 139 height 11
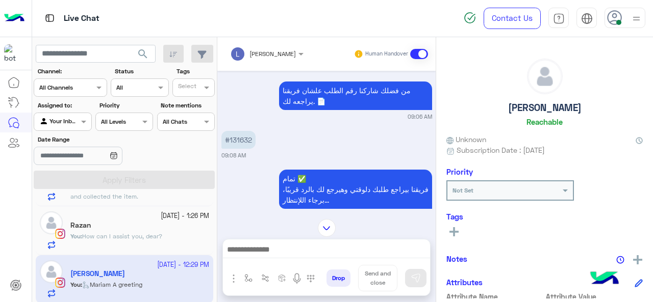
scroll to position [532, 0]
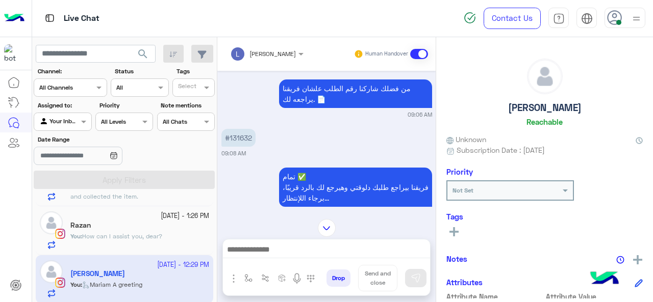
click at [245, 129] on p "#131632" at bounding box center [238, 138] width 34 height 18
copy p "131632"
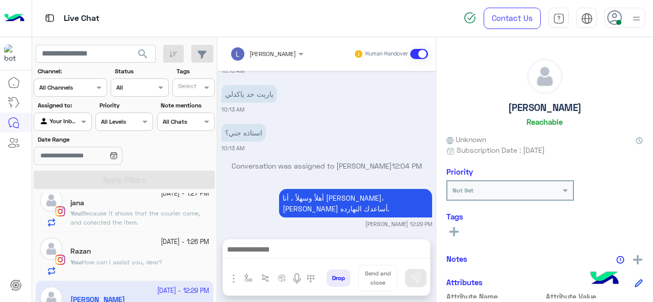
scroll to position [0, 0]
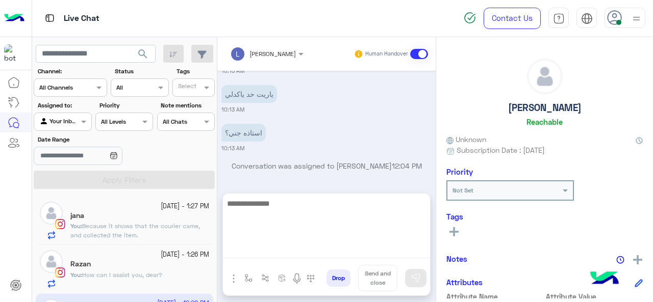
click at [252, 251] on textarea at bounding box center [326, 227] width 207 height 61
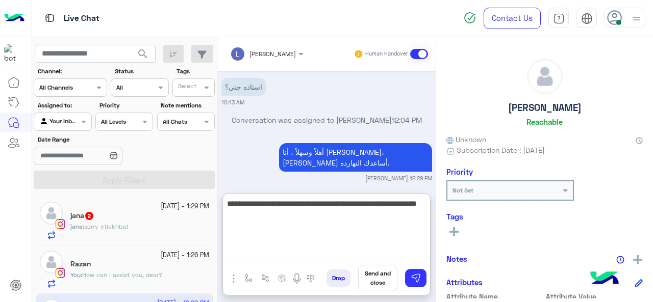
type textarea "**********"
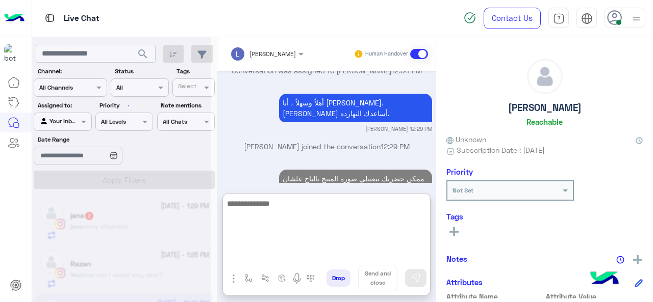
scroll to position [1155, 0]
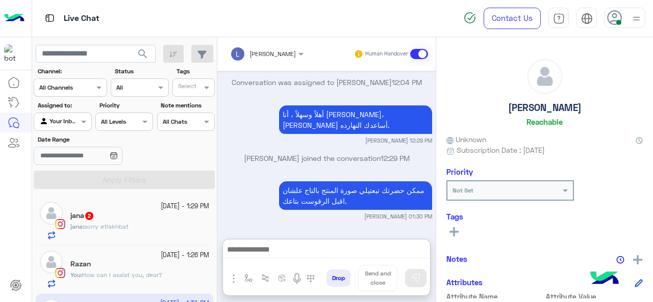
click at [172, 227] on div "[PERSON_NAME] : sorry etlakhbat" at bounding box center [139, 231] width 139 height 18
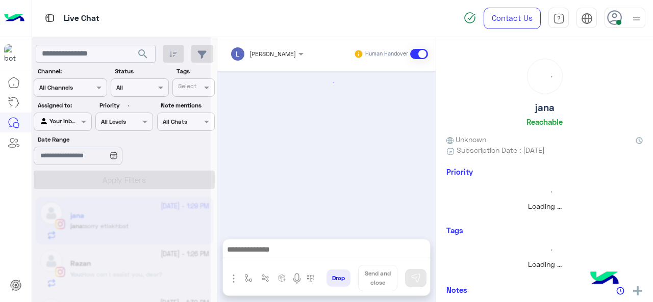
scroll to position [289, 0]
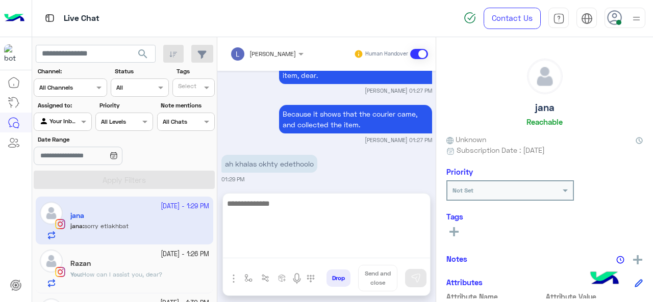
click at [265, 251] on textarea at bounding box center [326, 227] width 207 height 61
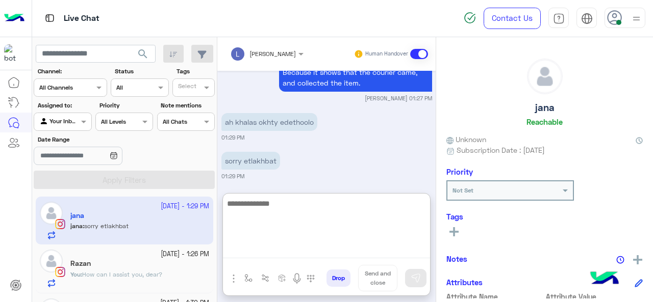
scroll to position [335, 0]
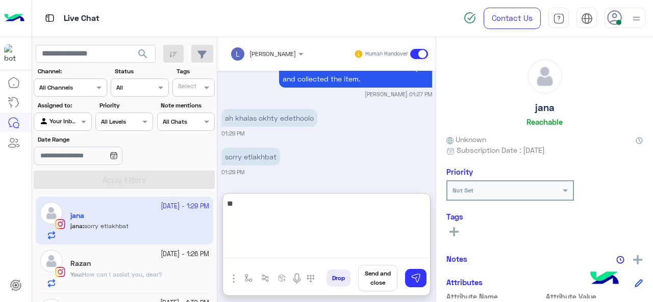
type textarea "*"
click at [262, 208] on textarea at bounding box center [326, 227] width 207 height 61
click at [354, 207] on textarea "**********" at bounding box center [326, 227] width 207 height 61
click at [369, 207] on textarea "**********" at bounding box center [326, 227] width 207 height 61
type textarea "**********"
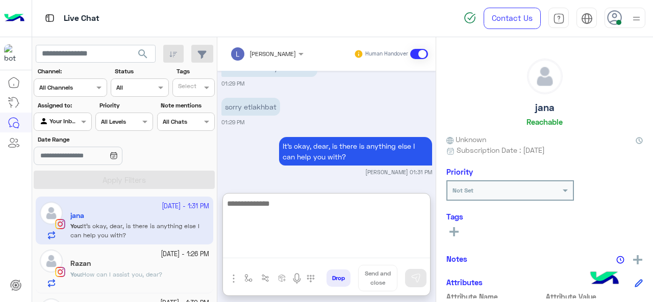
scroll to position [39, 0]
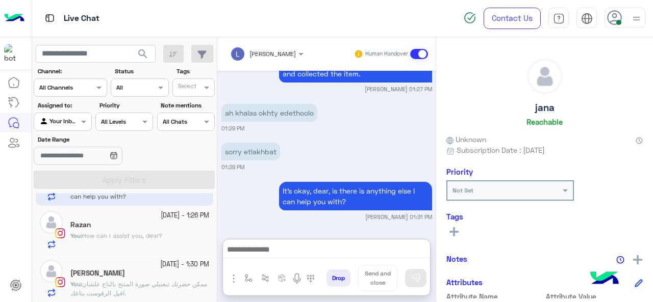
click at [152, 232] on span "How can I assist you, dear?" at bounding box center [122, 236] width 80 height 8
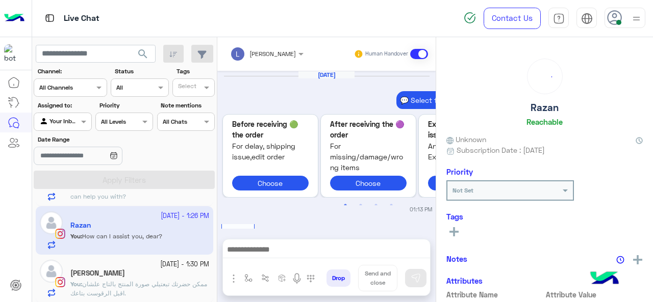
scroll to position [407, 0]
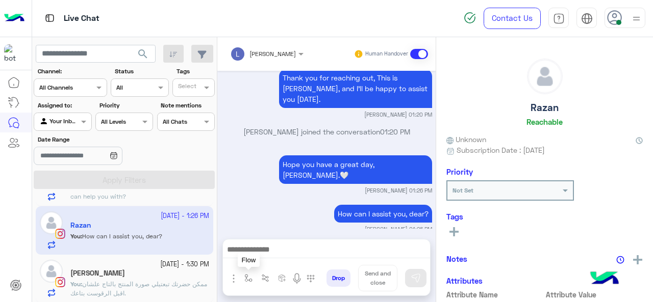
click at [244, 277] on img "button" at bounding box center [248, 278] width 8 height 8
click at [251, 253] on input "text" at bounding box center [266, 254] width 40 height 9
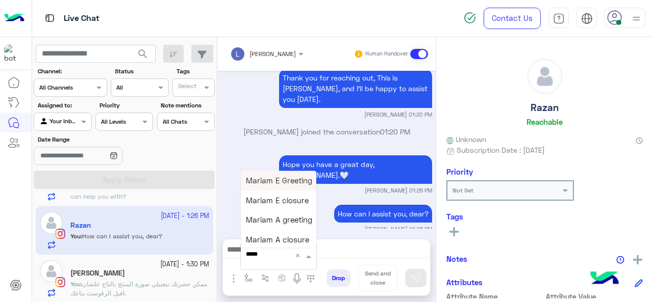
type input "******"
click at [288, 206] on div "Mariam E closure" at bounding box center [278, 201] width 75 height 20
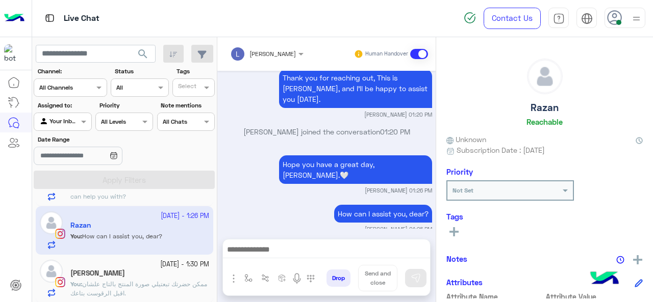
type textarea "**********"
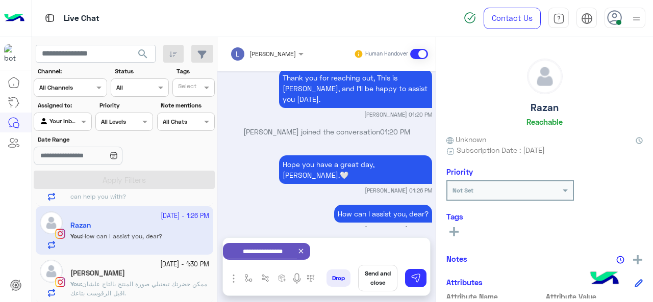
click at [369, 278] on button "Send and close" at bounding box center [377, 278] width 39 height 27
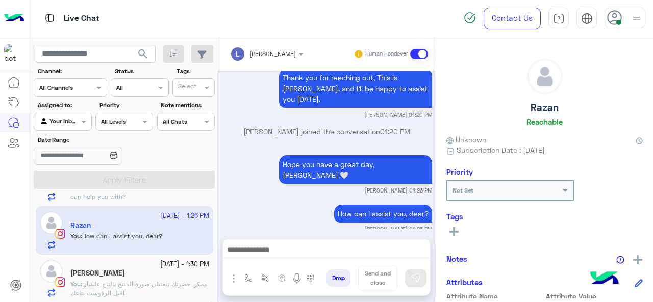
scroll to position [425, 0]
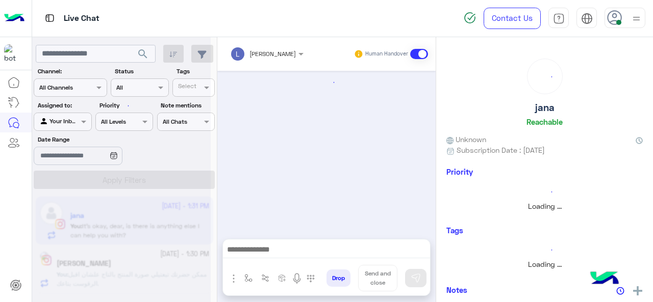
scroll to position [299, 0]
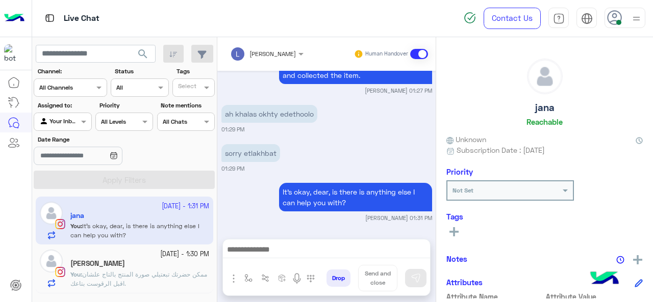
click at [176, 266] on div "[PERSON_NAME]" at bounding box center [139, 265] width 139 height 11
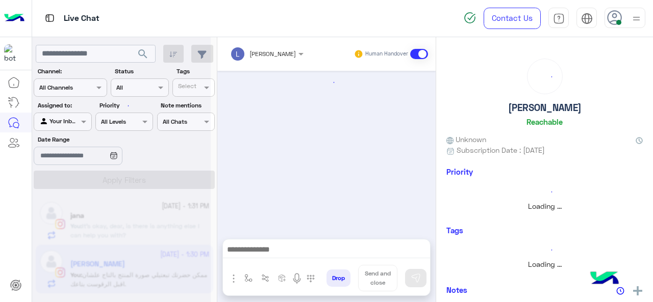
scroll to position [233, 0]
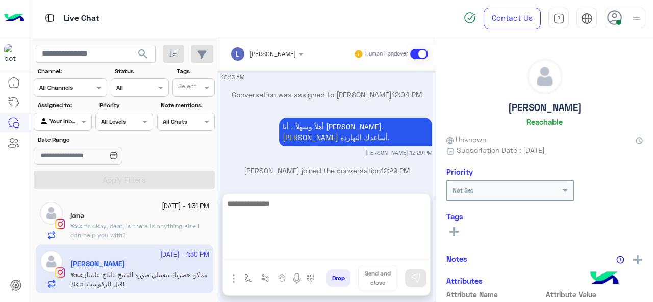
click at [260, 255] on textarea at bounding box center [326, 227] width 207 height 61
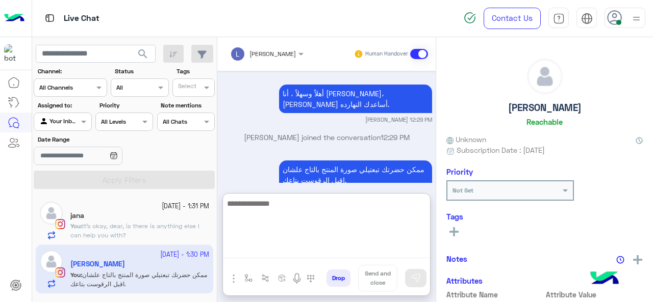
scroll to position [279, 0]
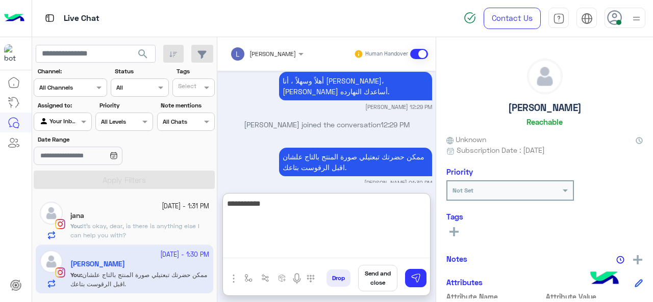
type textarea "**********"
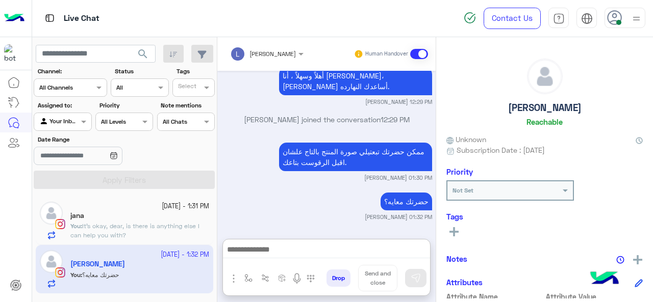
click at [184, 222] on span "It's okay, dear, is there is anything else I can help you with?" at bounding box center [134, 230] width 129 height 17
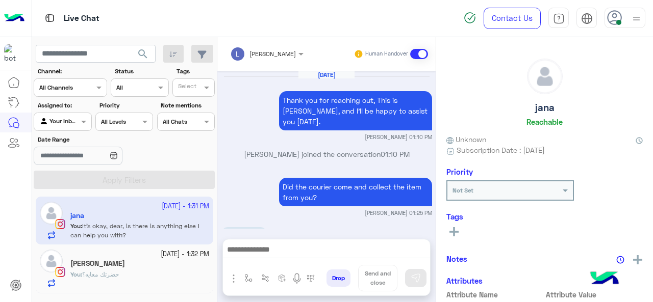
scroll to position [299, 0]
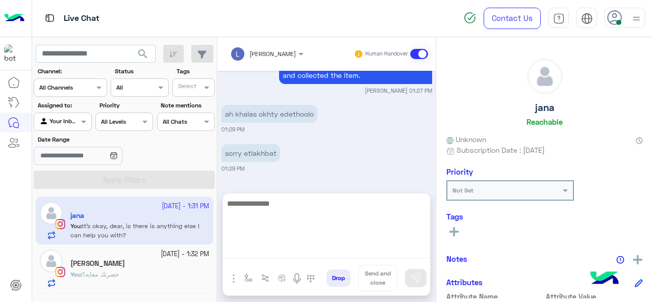
click at [268, 246] on textarea at bounding box center [326, 227] width 207 height 61
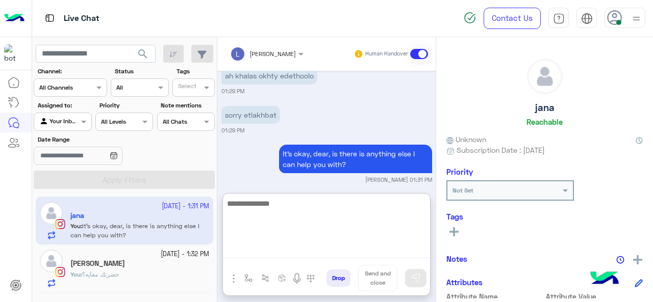
scroll to position [345, 0]
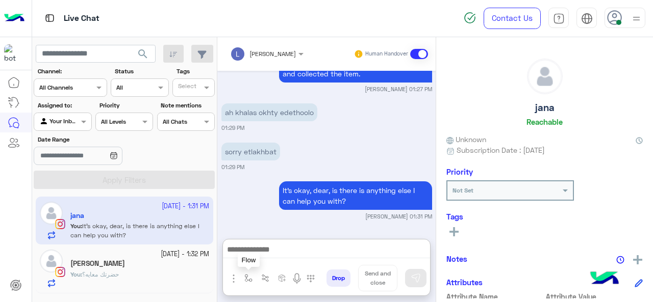
click at [248, 277] on img "button" at bounding box center [248, 278] width 8 height 8
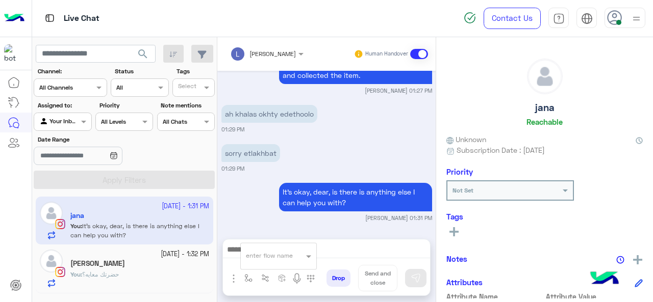
click at [254, 265] on div "enter flow name" at bounding box center [278, 256] width 75 height 18
type input "*"
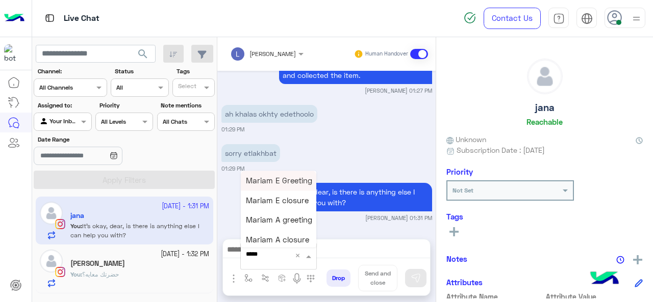
type input "******"
click at [291, 202] on span "Mariam E closure" at bounding box center [277, 200] width 63 height 9
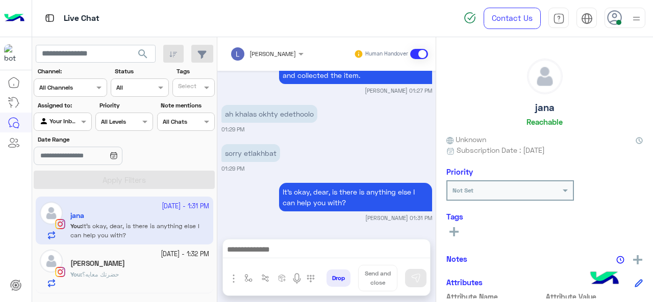
type textarea "**********"
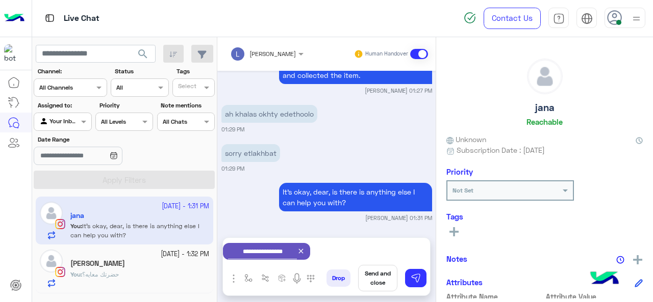
scroll to position [301, 0]
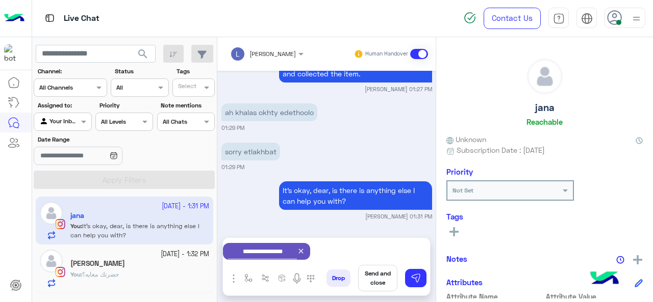
click at [386, 140] on div "sorry etlakhbat 01:29 PM" at bounding box center [326, 155] width 211 height 31
click at [377, 268] on button "Send and close" at bounding box center [377, 278] width 39 height 27
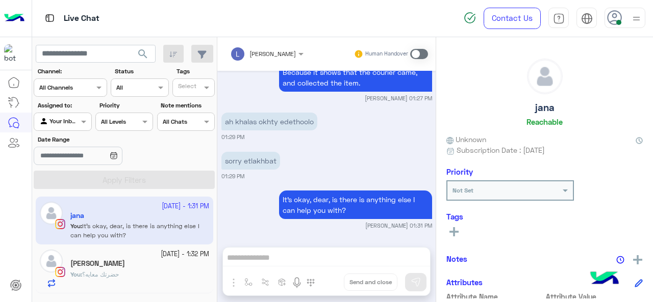
scroll to position [318, 0]
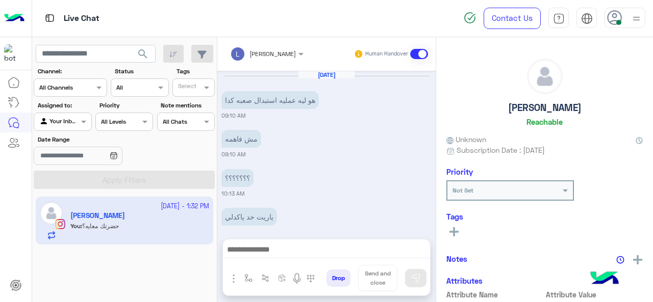
scroll to position [233, 0]
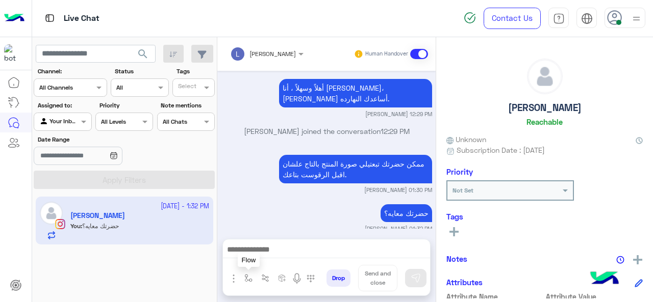
click at [247, 278] on img "button" at bounding box center [248, 278] width 8 height 8
click at [254, 258] on input "text" at bounding box center [266, 254] width 40 height 9
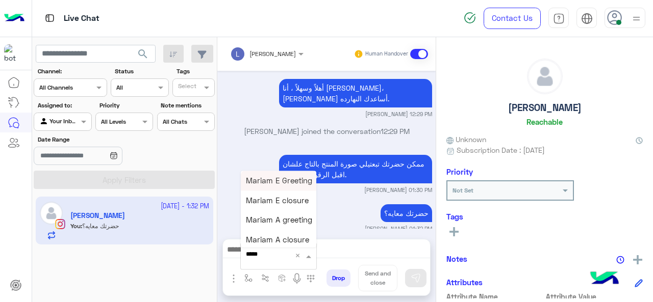
type input "******"
click at [281, 243] on span "Mariam A closure" at bounding box center [277, 239] width 63 height 9
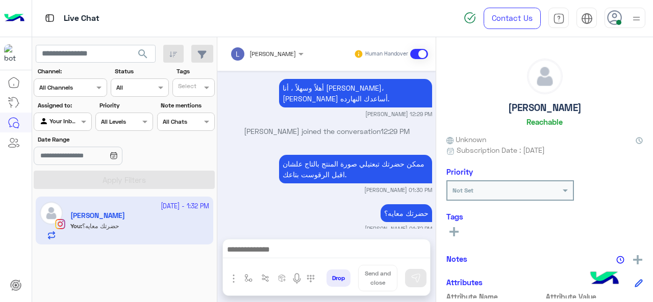
type textarea "**********"
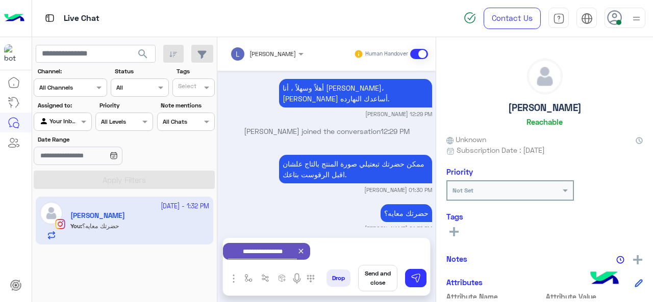
click at [381, 274] on button "Send and close" at bounding box center [377, 278] width 39 height 27
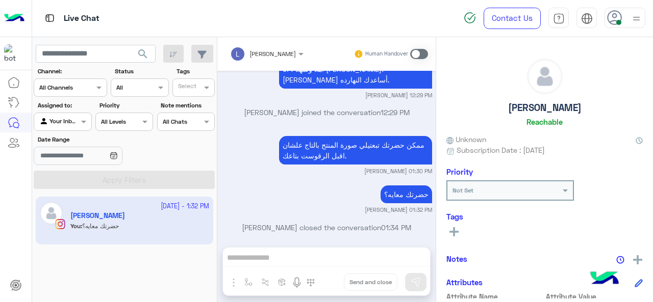
scroll to position [373, 0]
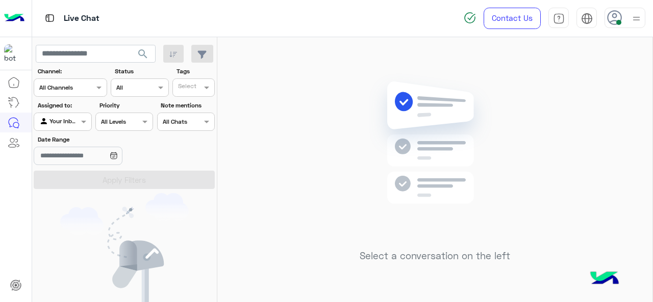
click at [198, 86] on input "text" at bounding box center [188, 88] width 21 height 9
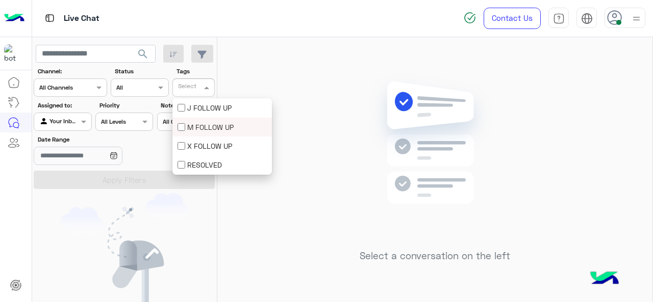
click at [197, 127] on div "M FOLLOW UP" at bounding box center [221, 127] width 89 height 11
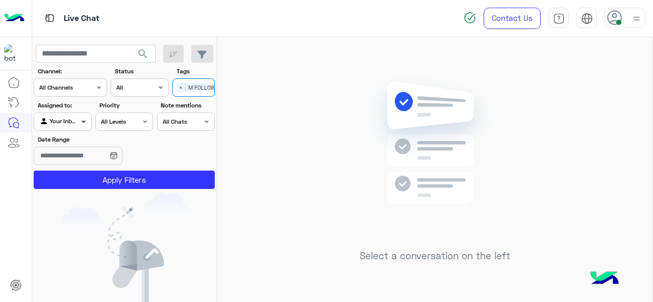
click at [89, 118] on span at bounding box center [85, 121] width 13 height 11
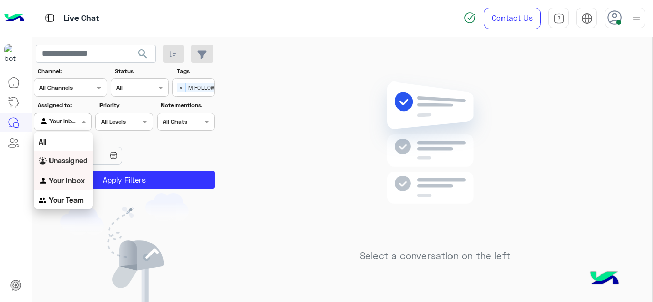
click at [75, 163] on b "Unassigned" at bounding box center [68, 161] width 39 height 9
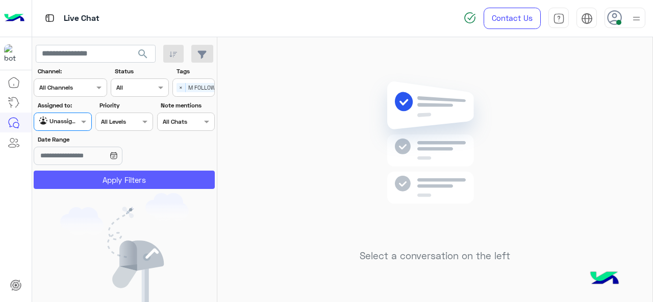
click at [101, 186] on button "Apply Filters" at bounding box center [124, 180] width 181 height 18
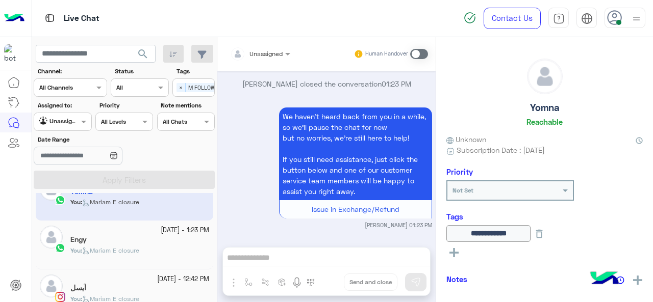
scroll to position [39, 0]
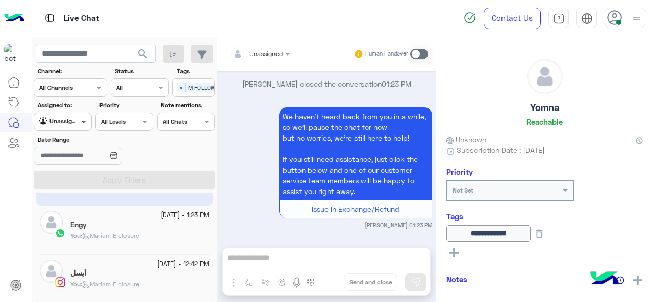
click at [90, 119] on span at bounding box center [85, 121] width 13 height 11
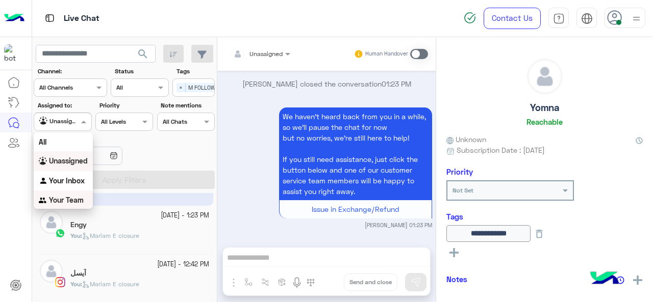
click at [67, 202] on b "Your Team" at bounding box center [66, 200] width 35 height 9
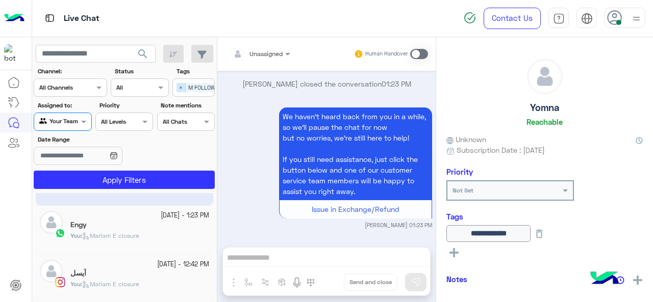
click at [184, 91] on span "×" at bounding box center [180, 87] width 9 height 9
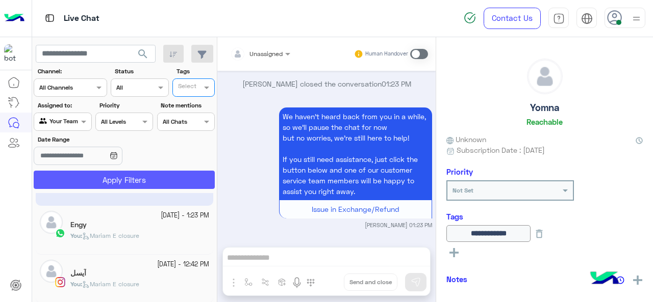
click at [172, 176] on button "Apply Filters" at bounding box center [124, 180] width 181 height 18
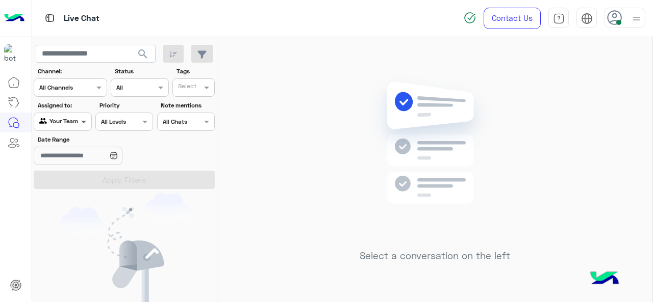
click at [83, 125] on span at bounding box center [85, 121] width 13 height 11
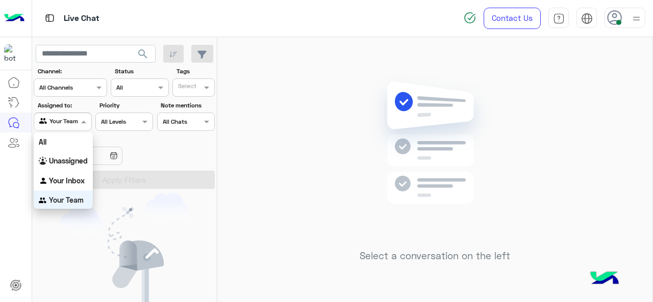
scroll to position [1, 0]
click at [73, 159] on b "Unassigned" at bounding box center [68, 160] width 39 height 9
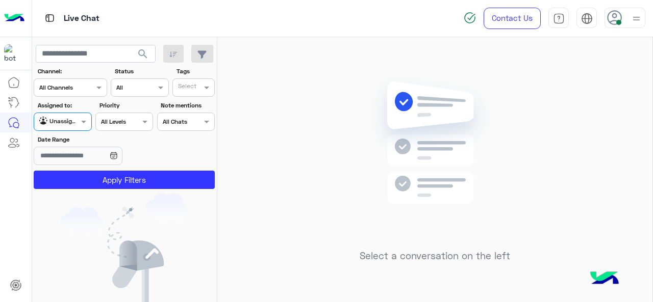
click at [199, 85] on input "text" at bounding box center [188, 88] width 21 height 9
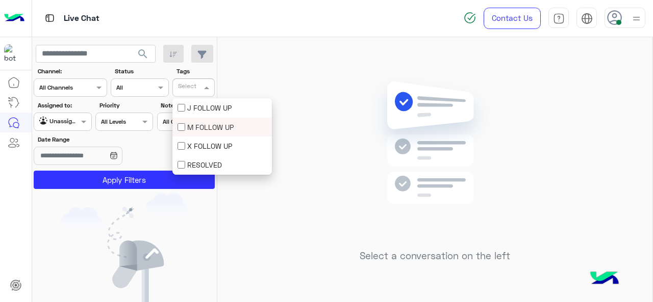
click at [189, 122] on div "M FOLLOW UP" at bounding box center [221, 127] width 89 height 11
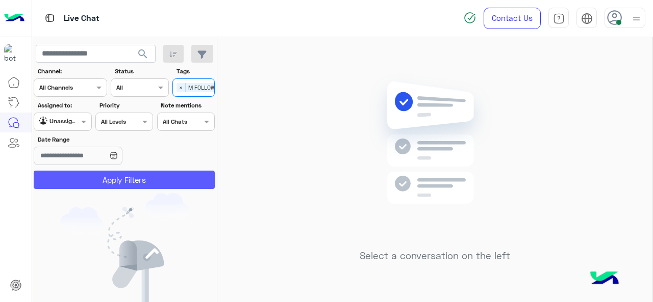
click at [163, 180] on button "Apply Filters" at bounding box center [124, 180] width 181 height 18
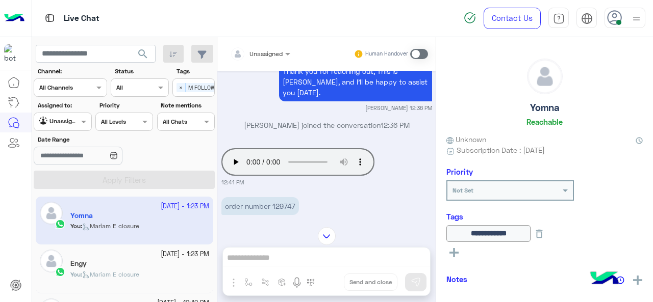
scroll to position [485, 0]
click at [281, 201] on p "order number 129747" at bounding box center [260, 207] width 78 height 18
click at [281, 205] on p "order number 129747" at bounding box center [260, 207] width 78 height 18
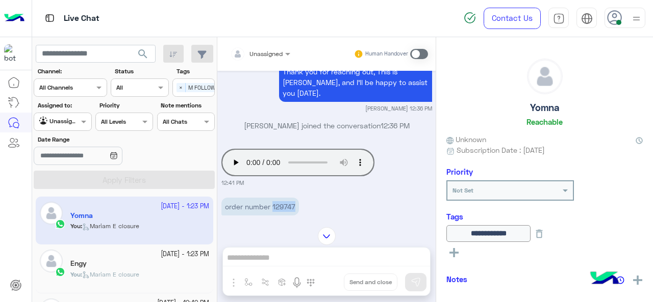
click at [281, 205] on p "order number 129747" at bounding box center [260, 207] width 78 height 18
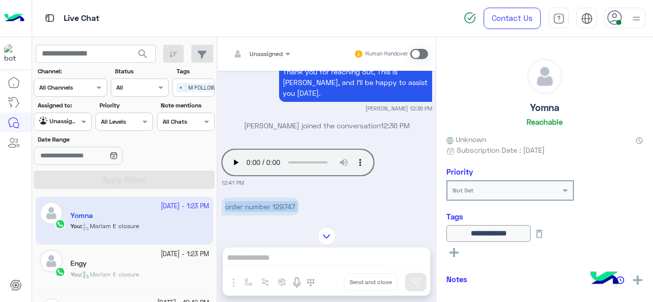
click at [281, 205] on p "order number 129747" at bounding box center [260, 207] width 78 height 18
click at [181, 90] on span "×" at bounding box center [180, 87] width 9 height 9
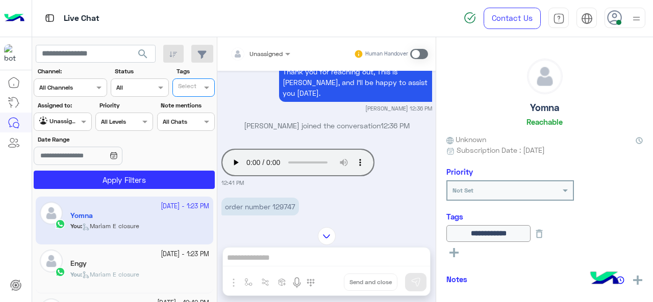
scroll to position [0, 0]
click at [81, 123] on span at bounding box center [85, 121] width 13 height 11
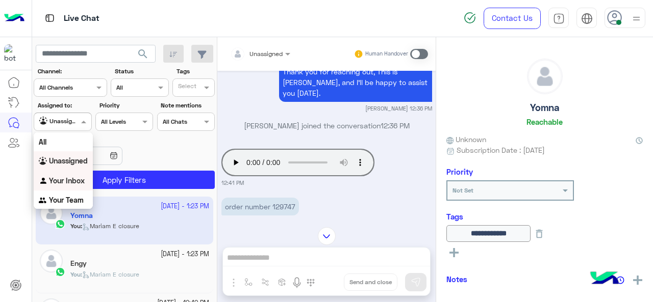
click at [76, 177] on b "Your Inbox" at bounding box center [67, 180] width 36 height 9
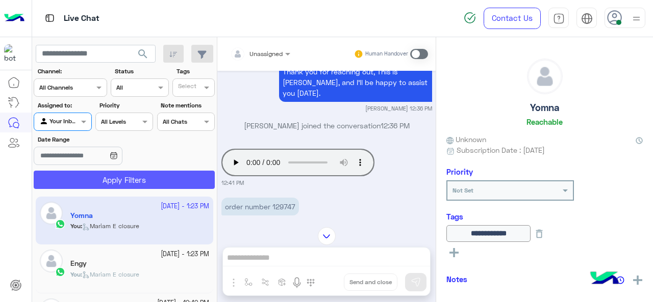
click at [111, 180] on button "Apply Filters" at bounding box center [124, 180] width 181 height 18
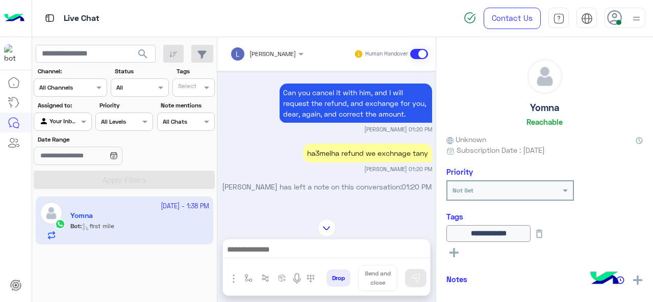
scroll to position [975, 0]
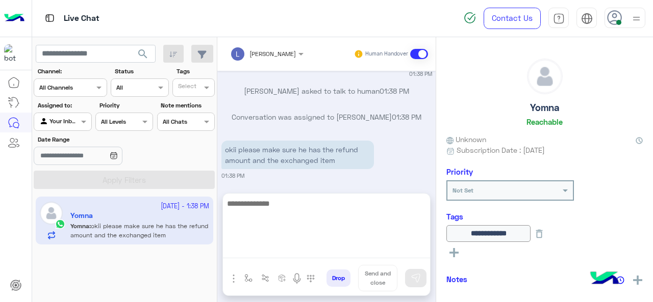
click at [288, 250] on textarea at bounding box center [326, 227] width 207 height 61
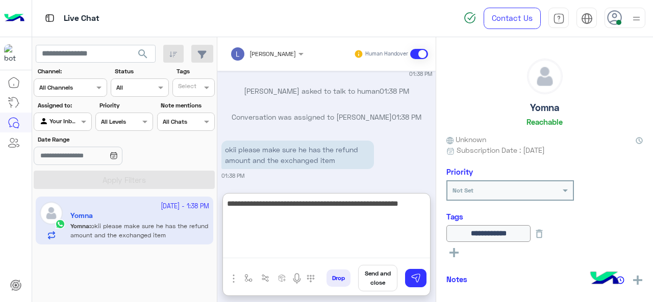
type textarea "**********"
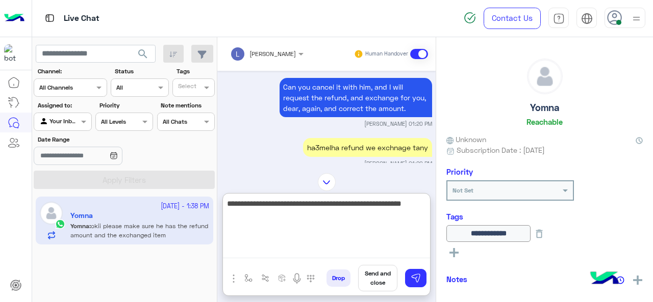
scroll to position [575, 0]
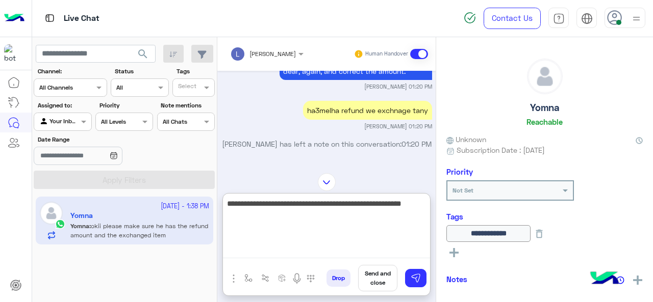
click at [349, 207] on textarea "**********" at bounding box center [326, 227] width 207 height 61
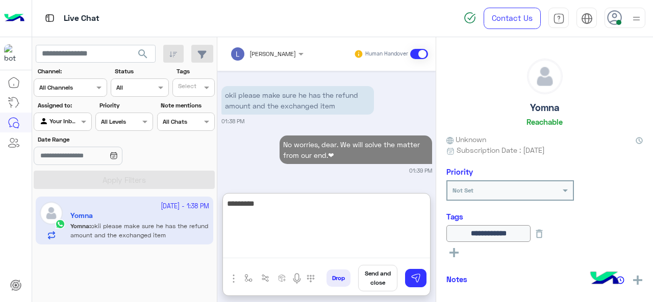
scroll to position [1096, 0]
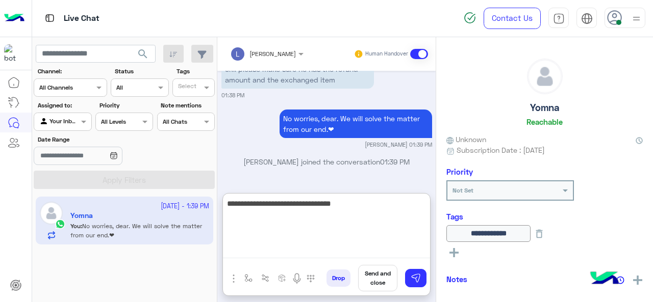
type textarea "**********"
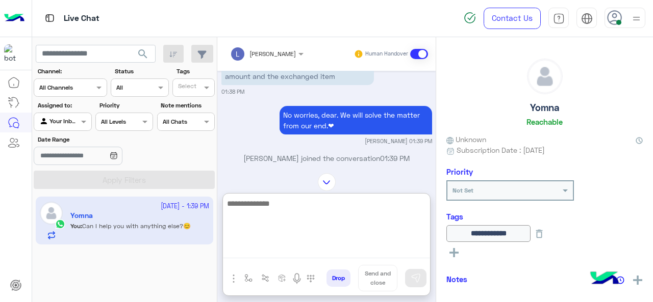
scroll to position [1136, 0]
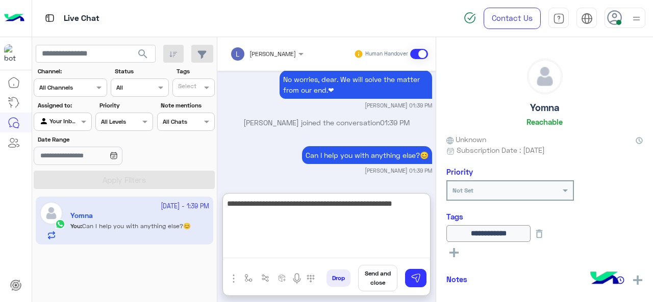
click at [294, 207] on textarea "**********" at bounding box center [326, 227] width 207 height 61
click at [291, 207] on textarea "**********" at bounding box center [326, 227] width 207 height 61
click at [328, 213] on textarea "**********" at bounding box center [326, 227] width 207 height 61
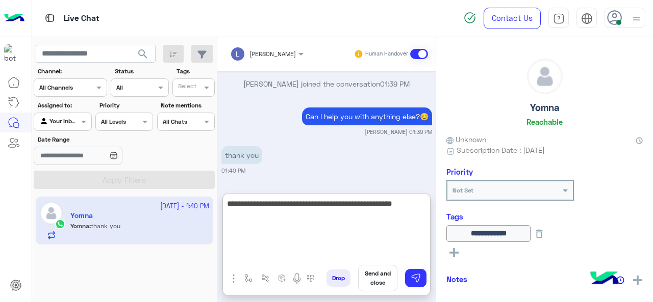
click at [424, 209] on textarea "**********" at bounding box center [326, 227] width 207 height 61
type textarea "**********"
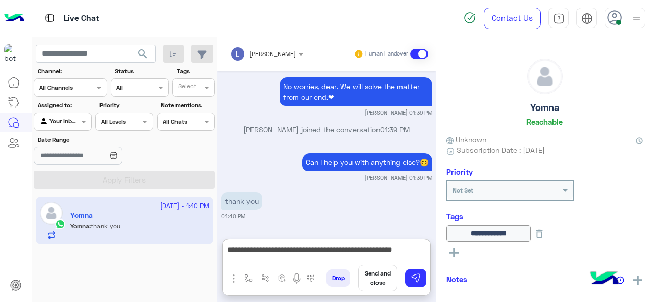
click at [372, 279] on button "Send and close" at bounding box center [377, 278] width 39 height 27
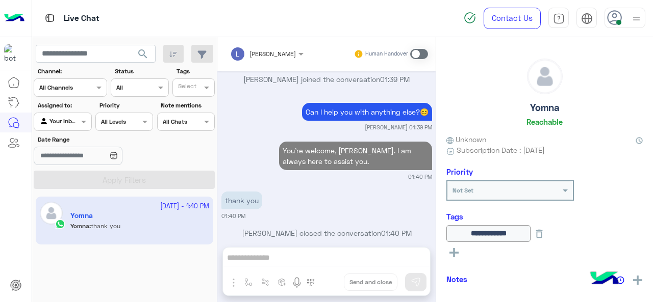
scroll to position [1165, 0]
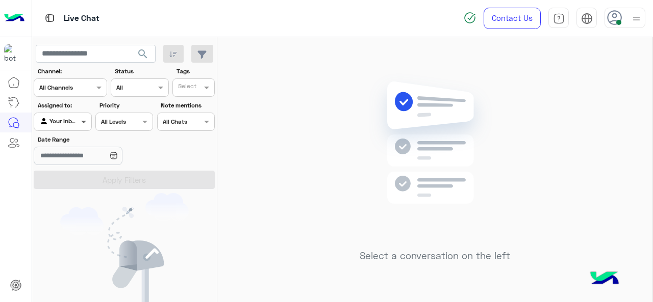
click at [85, 123] on span at bounding box center [85, 121] width 13 height 11
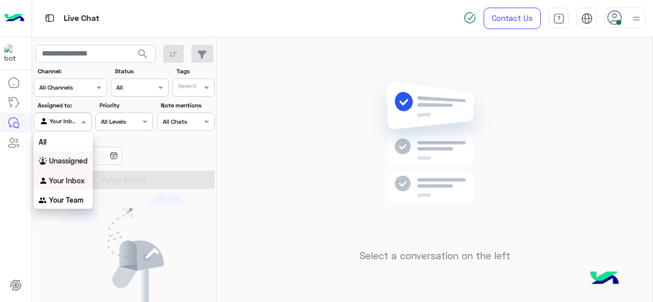
click at [76, 160] on b "Unassigned" at bounding box center [68, 161] width 39 height 9
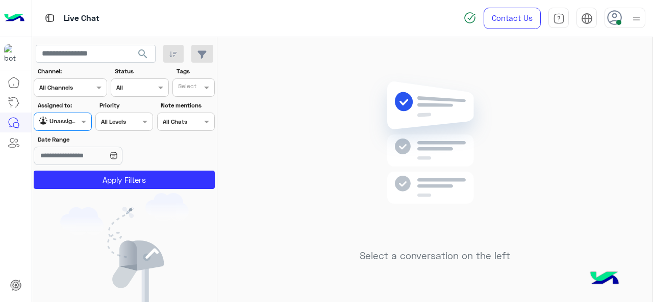
click at [189, 91] on input "text" at bounding box center [188, 88] width 21 height 9
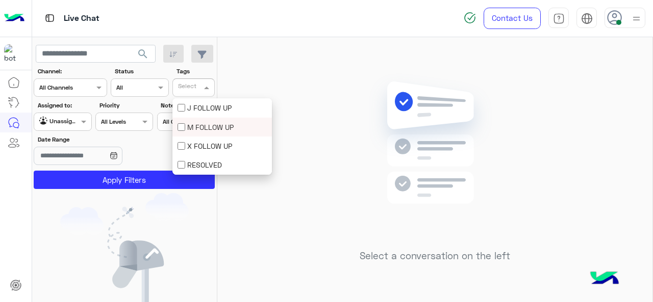
click at [191, 121] on div "M FOLLOW UP" at bounding box center [221, 127] width 99 height 19
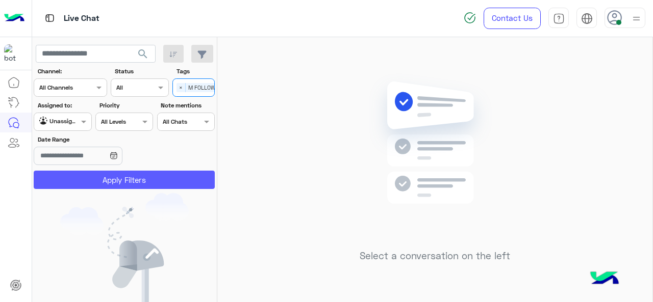
click at [174, 179] on button "Apply Filters" at bounding box center [124, 180] width 181 height 18
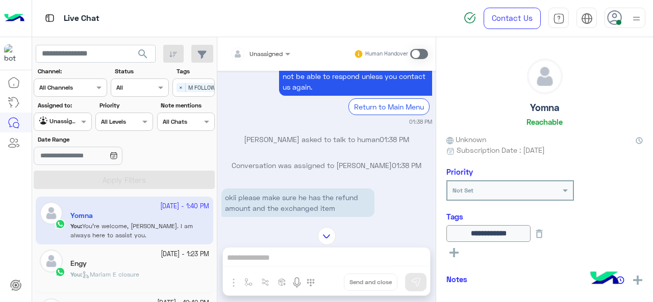
scroll to position [78, 0]
click at [335, 150] on div "[PERSON_NAME] asked to talk to human 01:38 PM" at bounding box center [326, 143] width 211 height 18
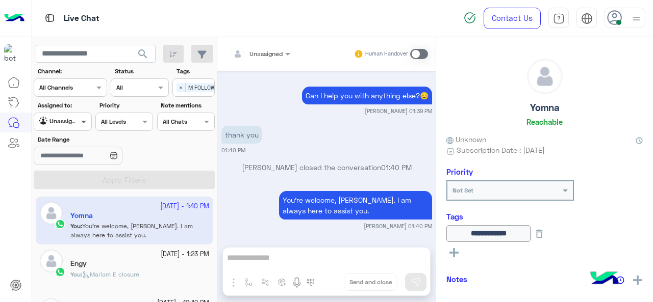
click at [82, 123] on span at bounding box center [85, 121] width 13 height 11
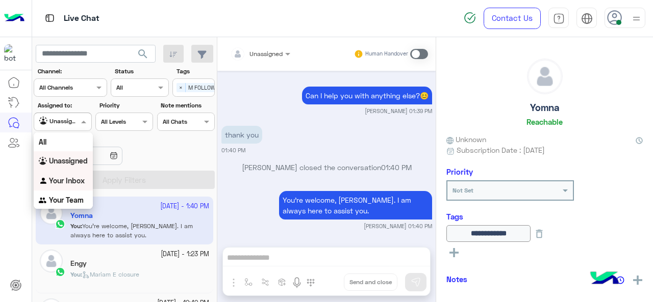
click at [62, 180] on b "Your Inbox" at bounding box center [67, 180] width 36 height 9
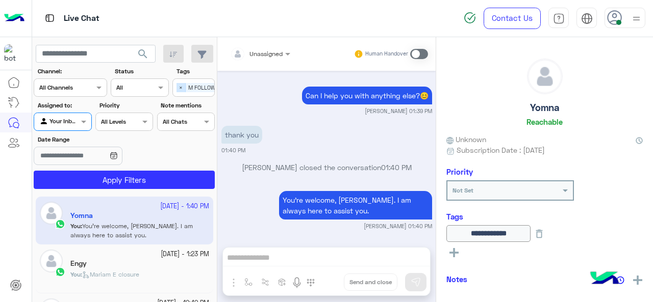
click at [183, 86] on span "×" at bounding box center [180, 87] width 9 height 9
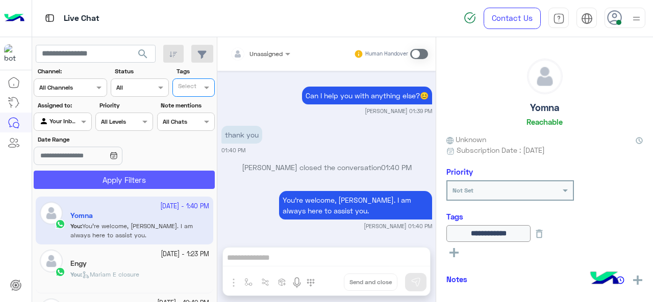
click at [167, 179] on button "Apply Filters" at bounding box center [124, 180] width 181 height 18
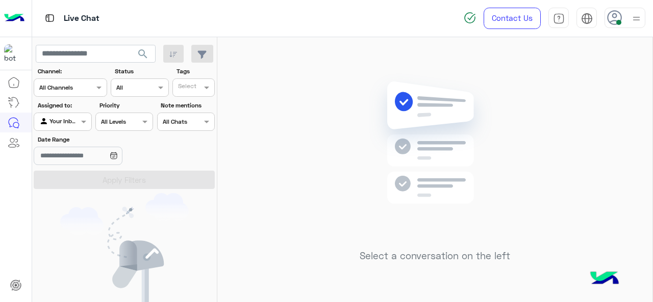
click at [620, 26] on div at bounding box center [624, 18] width 41 height 20
